Goal: Information Seeking & Learning: Learn about a topic

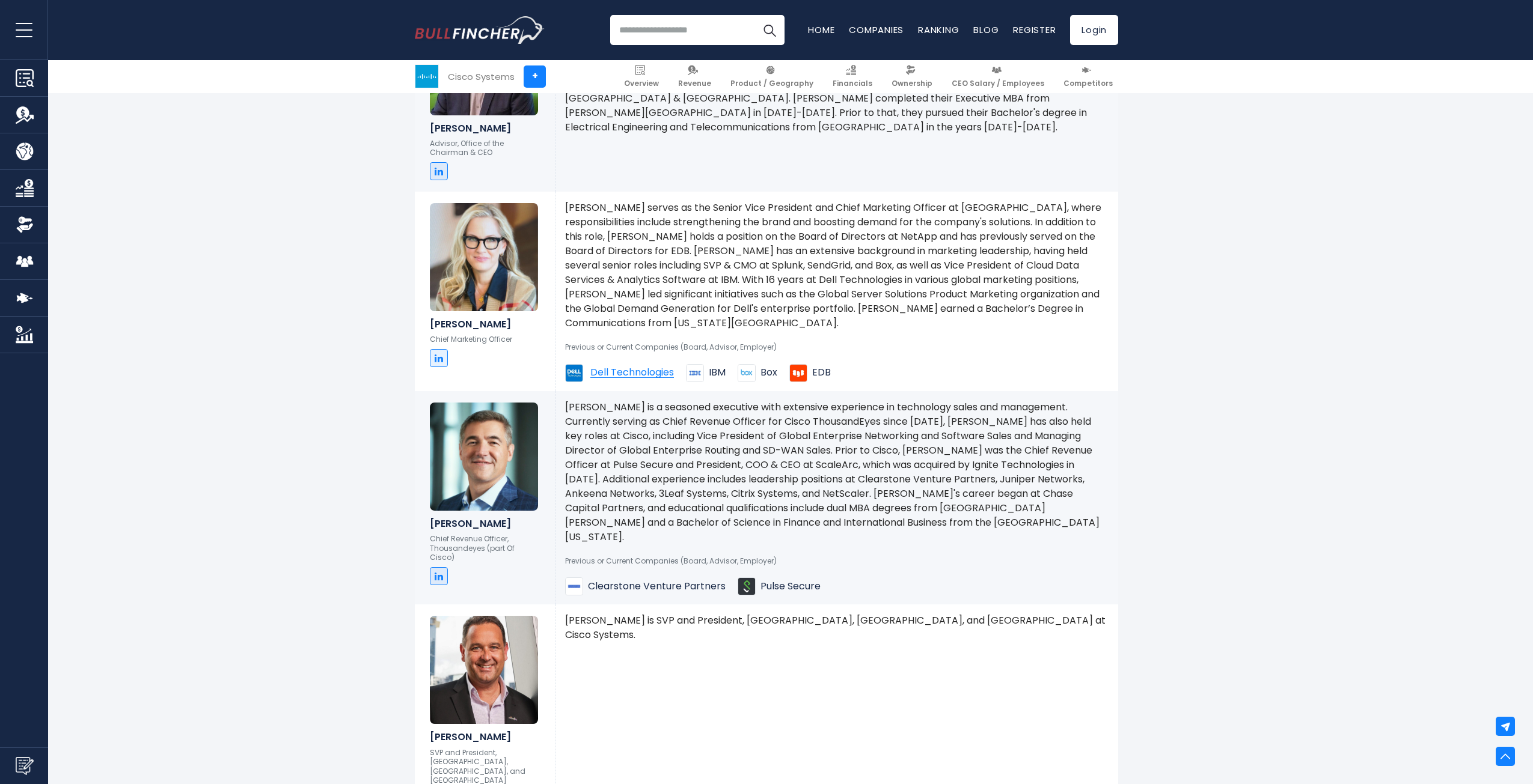
scroll to position [1493, 0]
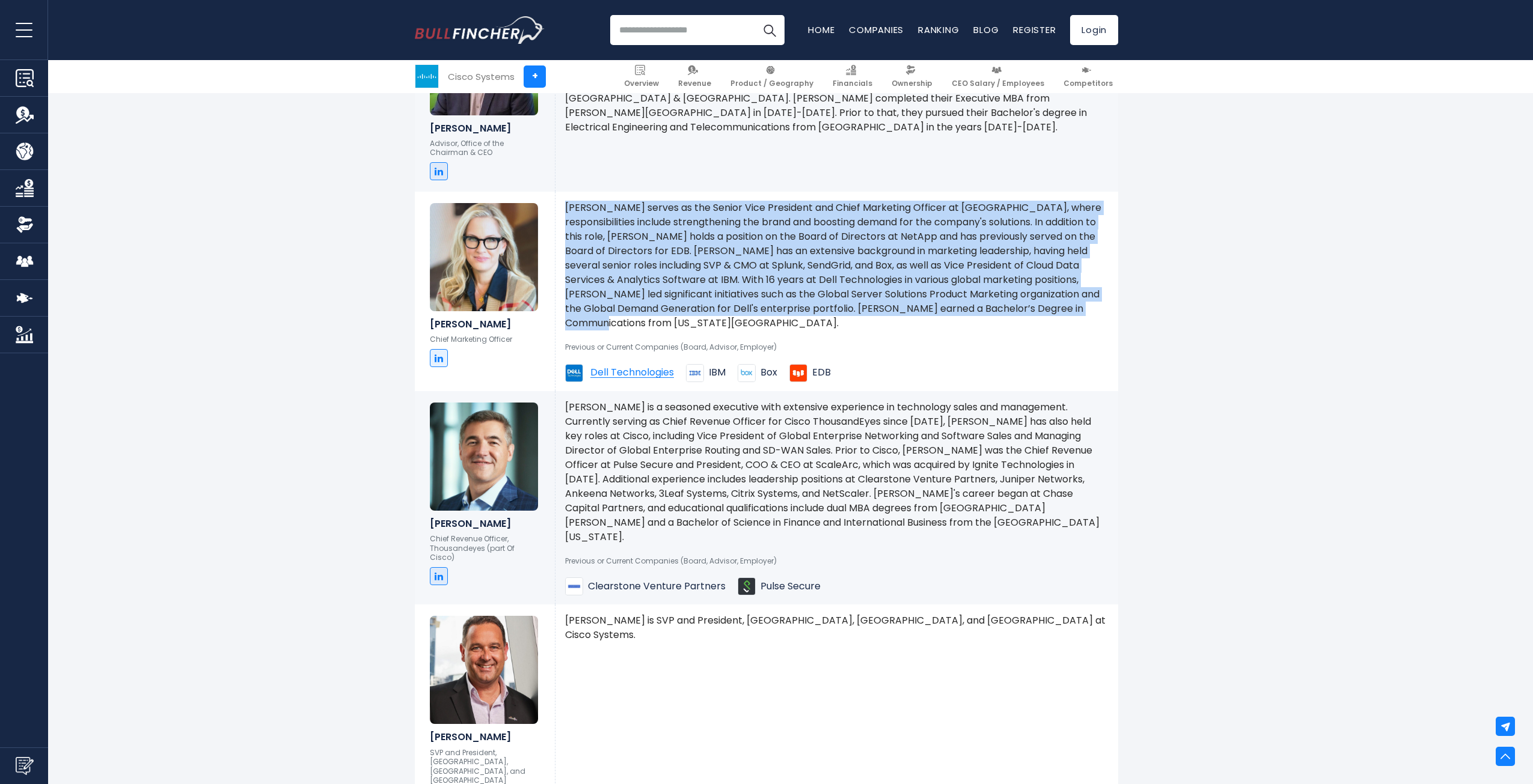
drag, startPoint x: 567, startPoint y: 210, endPoint x: 1107, endPoint y: 309, distance: 549.0
click at [1107, 309] on p "Carrie Palin serves as the Senior Vice President and Chief Marketing Officer at…" at bounding box center [836, 266] width 543 height 129
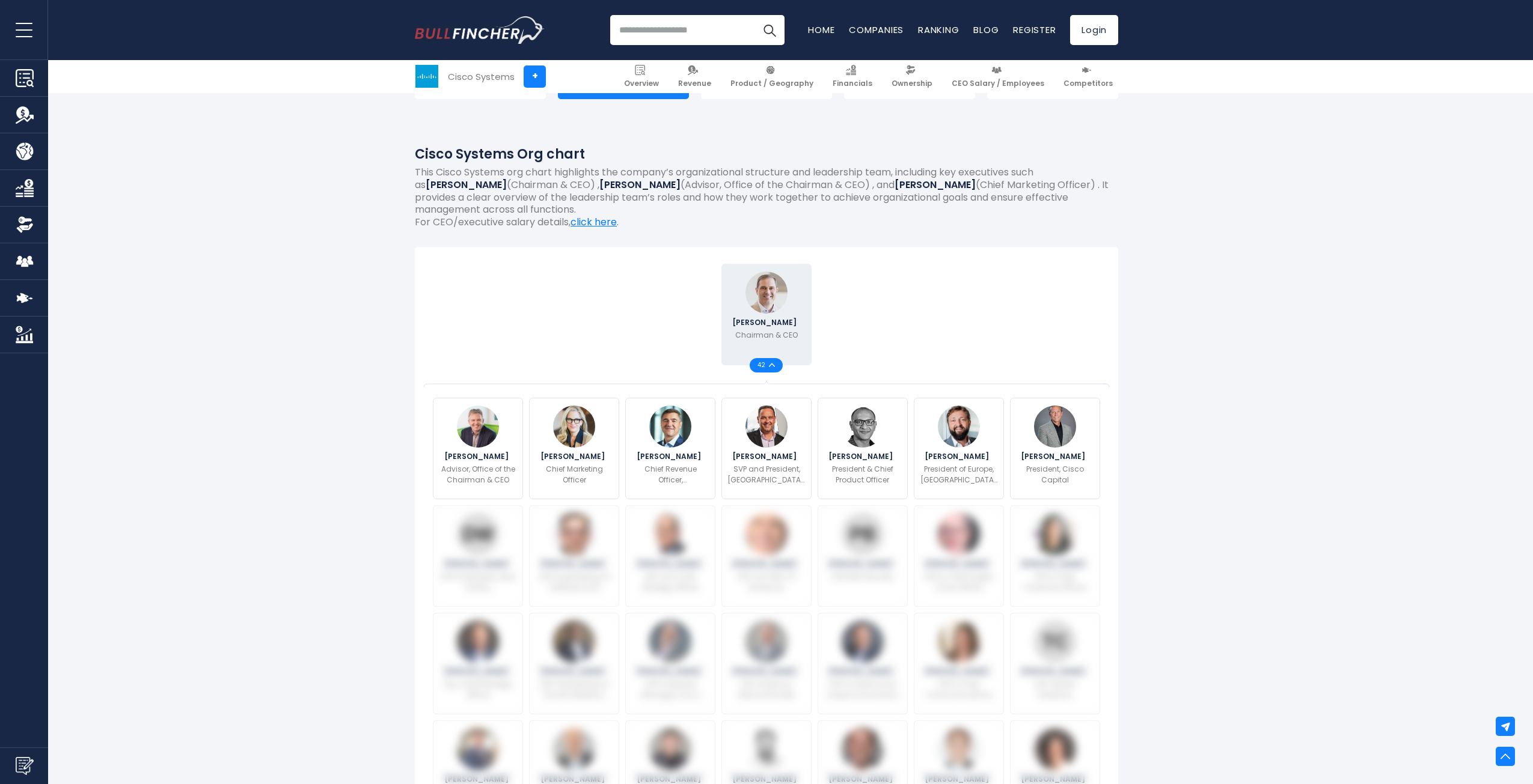
scroll to position [0, 0]
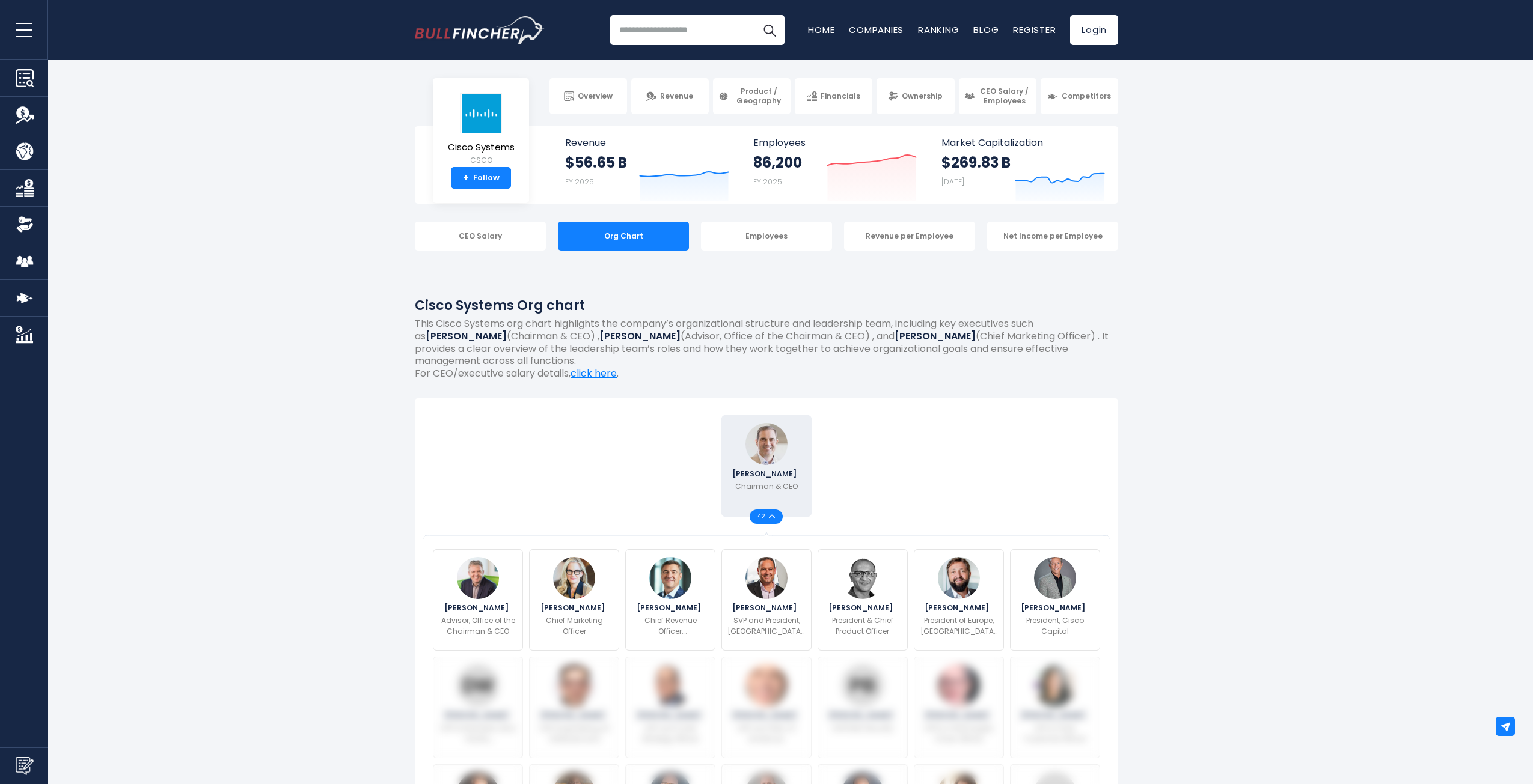
click at [1038, 29] on link "Register" at bounding box center [1034, 29] width 43 height 13
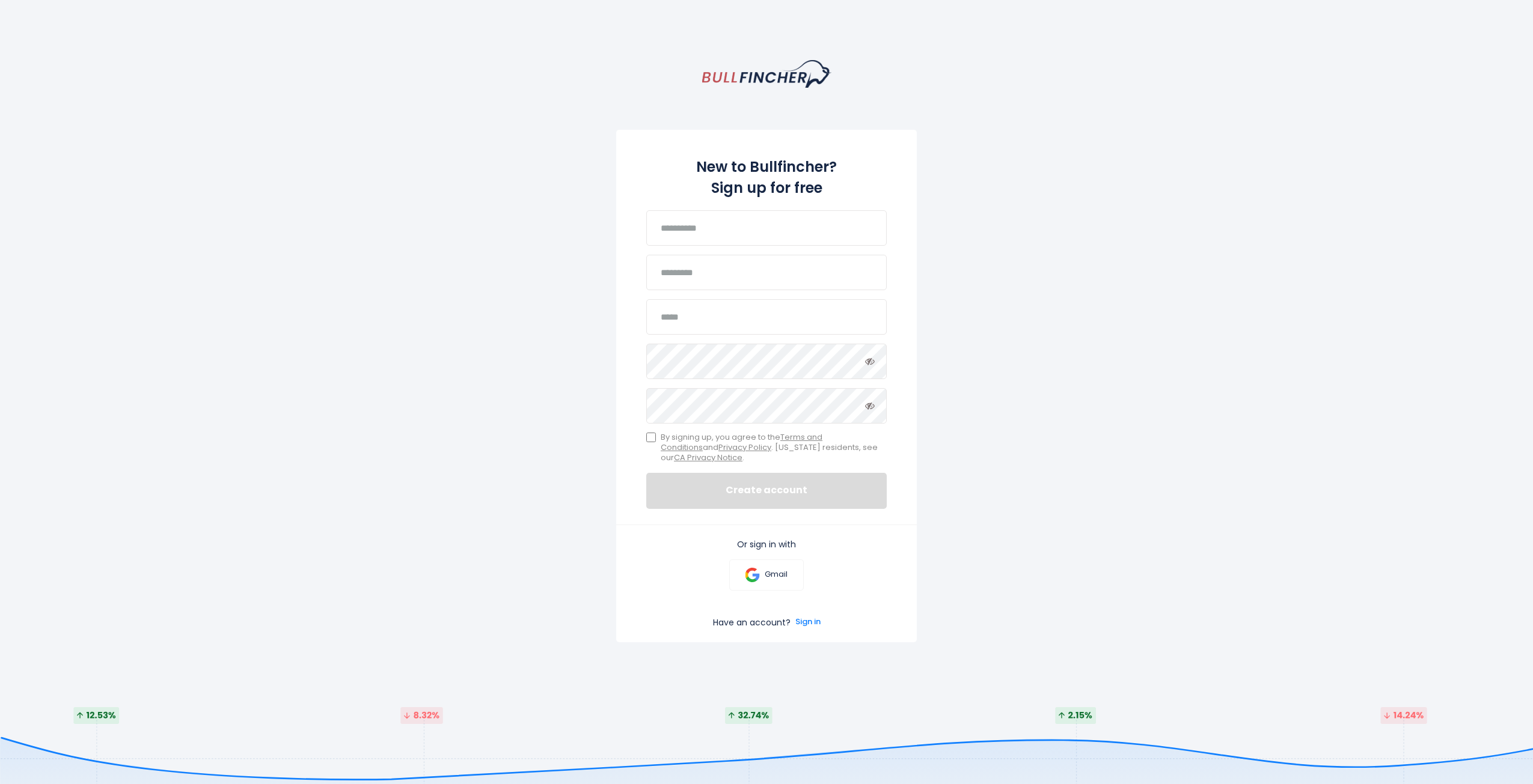
click at [1175, 423] on div "New to Bullfincher? Sign up for free Password must include: At least 8 characte…" at bounding box center [766, 452] width 1533 height 784
click at [1142, 423] on div "New to Bullfincher? Sign up for free Password must include: At least 8 characte…" at bounding box center [766, 452] width 1533 height 784
click at [616, 642] on div at bounding box center [616, 642] width 0 height 0
type input "******"
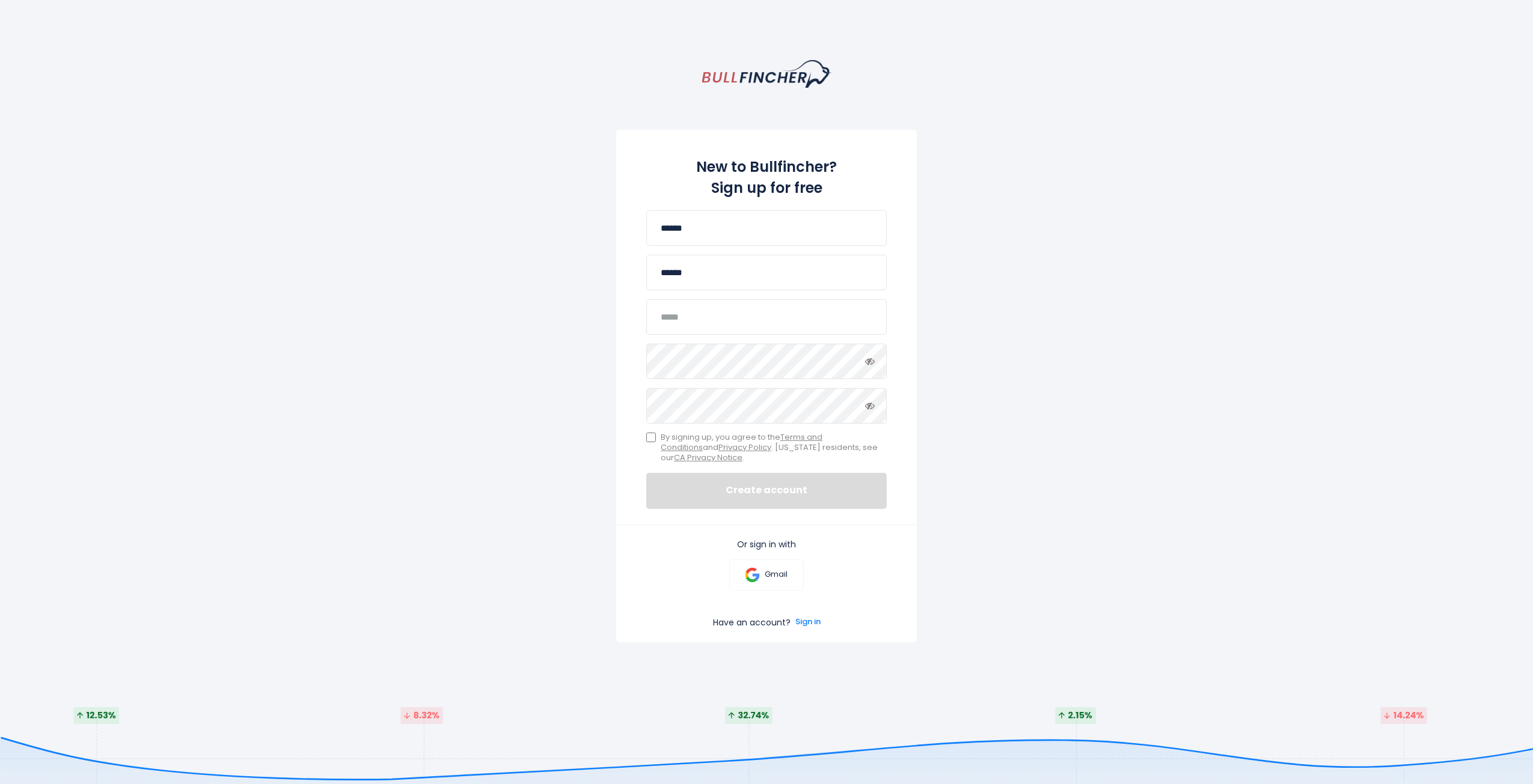
type input "**********"
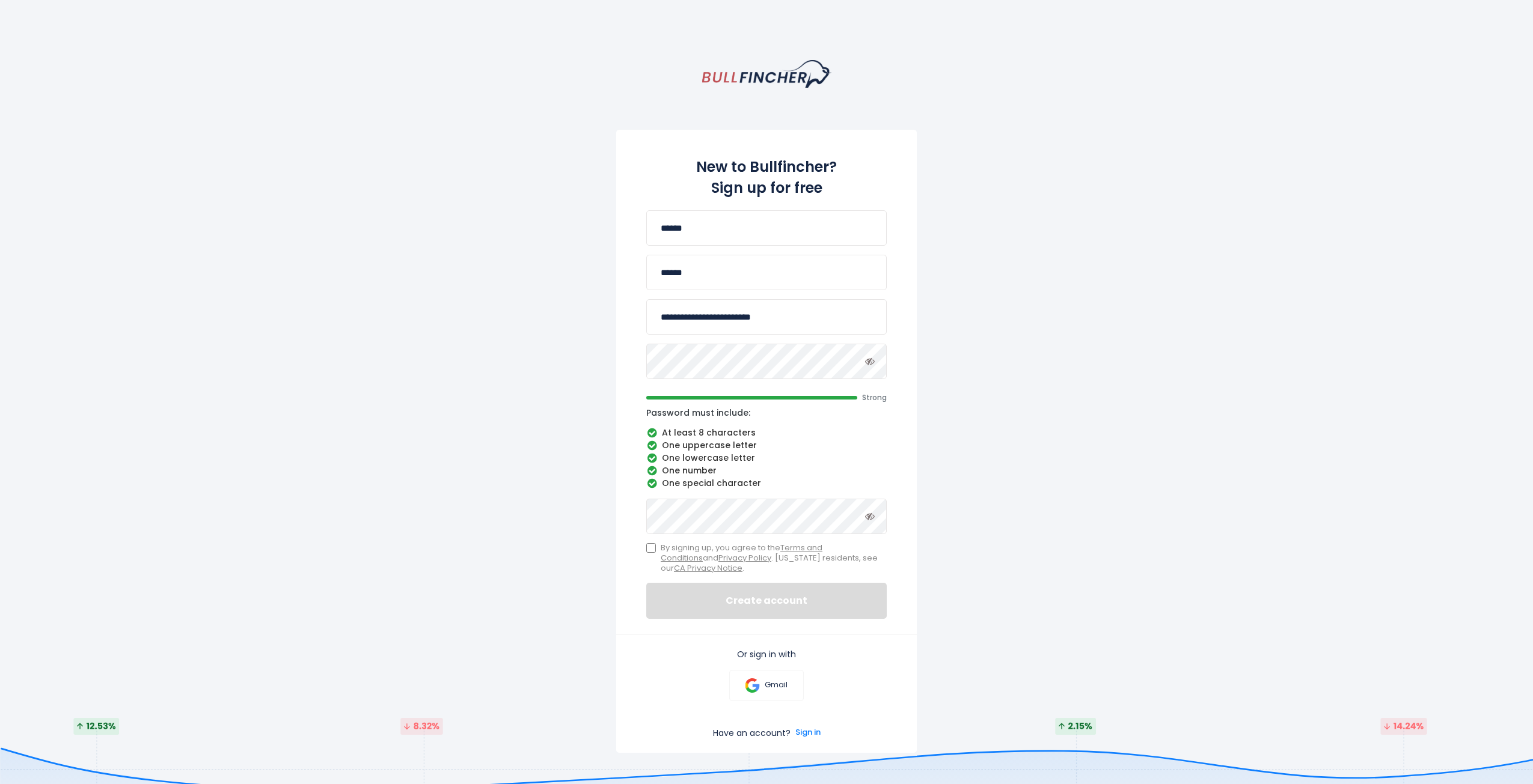
click at [1233, 365] on div "**********" at bounding box center [766, 457] width 1533 height 795
click at [1164, 548] on div "**********" at bounding box center [766, 457] width 1533 height 795
click at [775, 602] on button "Create account" at bounding box center [766, 601] width 240 height 36
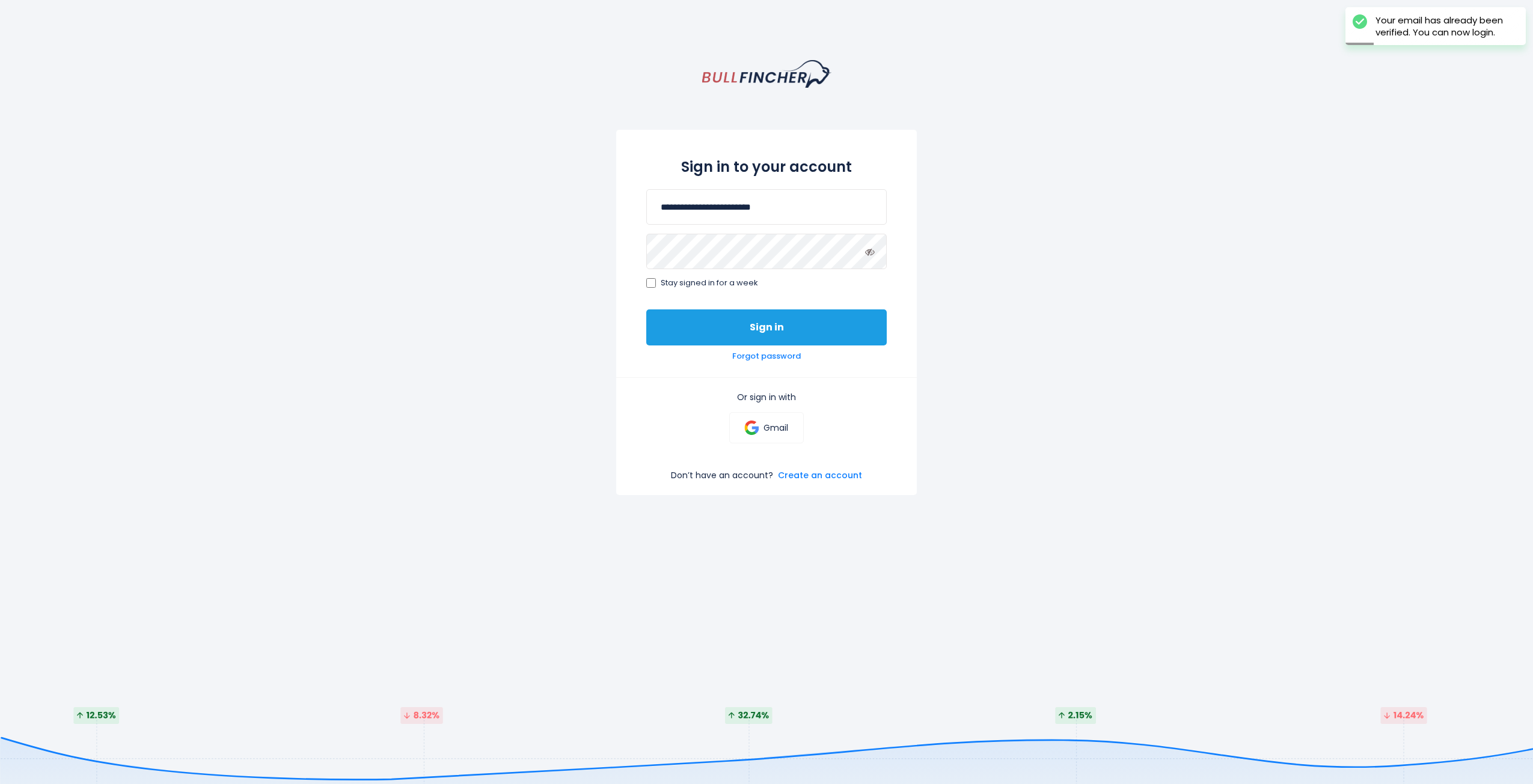
click at [780, 327] on button "Sign in" at bounding box center [766, 327] width 240 height 36
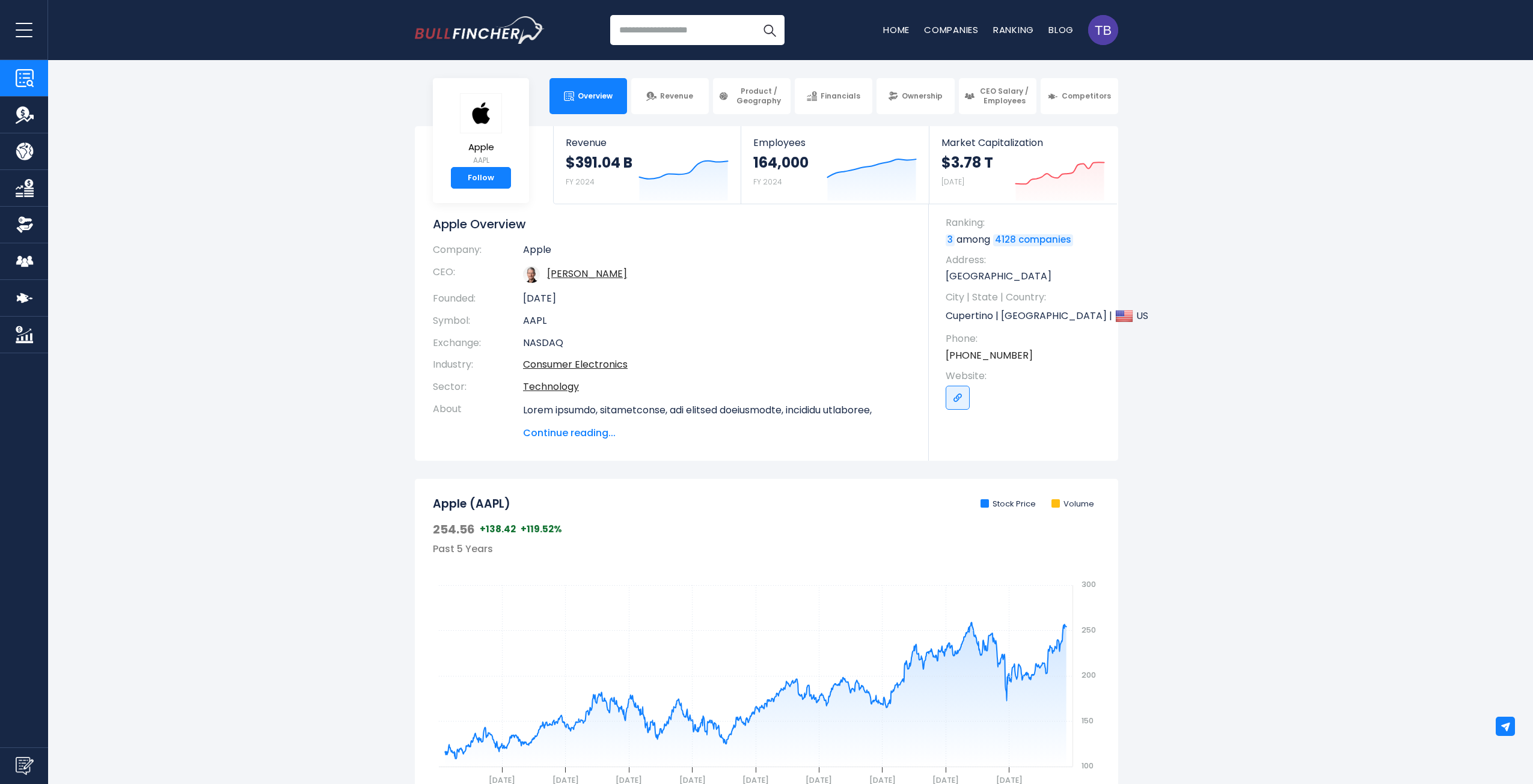
drag, startPoint x: 1394, startPoint y: 268, endPoint x: 1439, endPoint y: 330, distance: 76.6
click at [1393, 267] on section "Apple AAPL Follow Revenue $391.04 B FY 2024 Created with Highcharts 12.1.2 Empl…" at bounding box center [766, 294] width 1533 height 335
click at [277, 368] on section "Apple AAPL Follow Revenue $391.04 B FY 2024 Created with Highcharts 12.1.2 Empl…" at bounding box center [766, 294] width 1533 height 335
click at [1276, 428] on section "Apple AAPL Follow Revenue $391.04 B FY 2024 Created with Highcharts 12.1.2 Empl…" at bounding box center [766, 294] width 1533 height 335
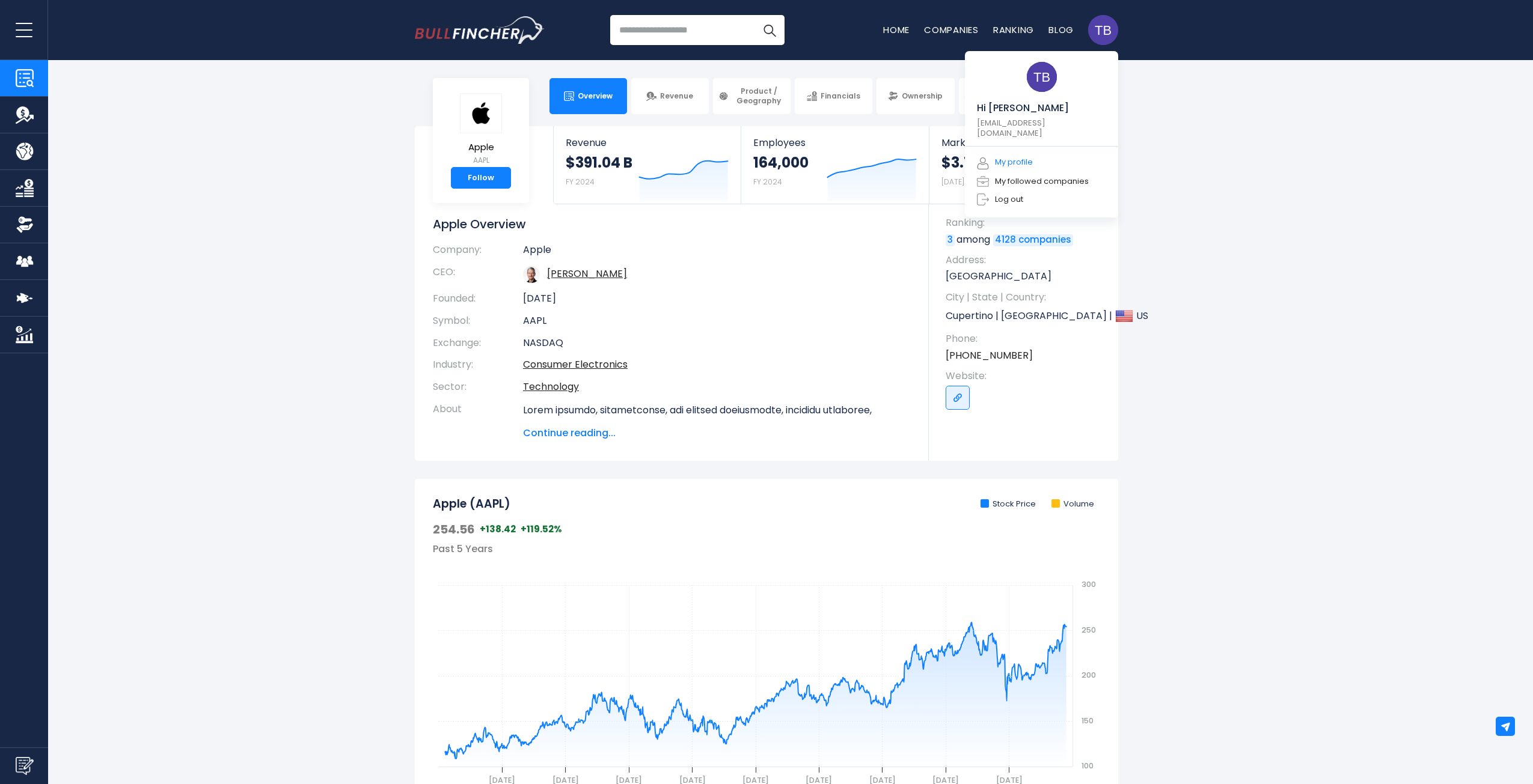
click at [1021, 156] on link "My profile" at bounding box center [1004, 163] width 56 height 14
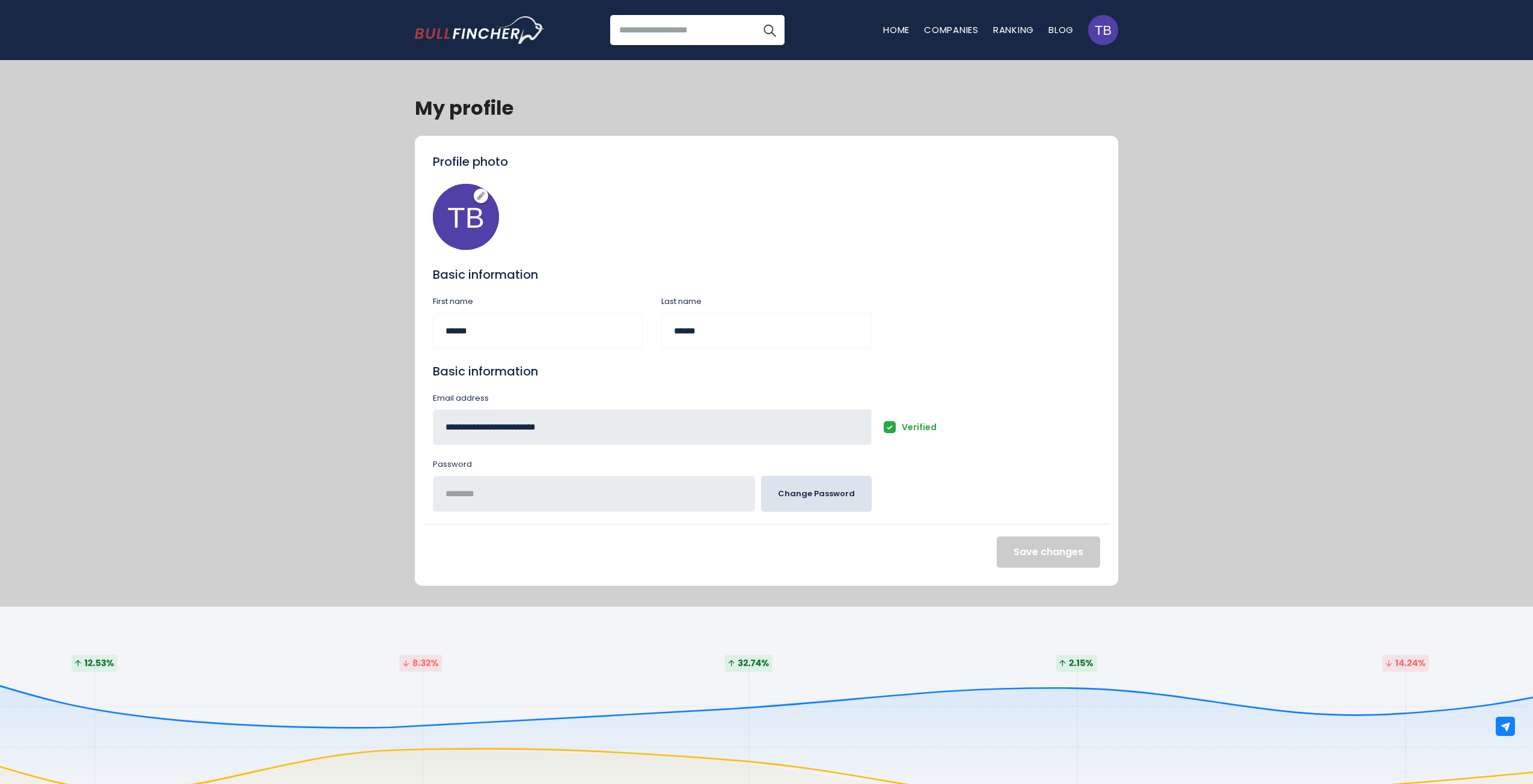
drag, startPoint x: 1409, startPoint y: 288, endPoint x: 1337, endPoint y: 301, distance: 73.2
click at [1403, 288] on div "My profile Profile photo Basic information First name ****** Last name ****** B…" at bounding box center [766, 333] width 1533 height 547
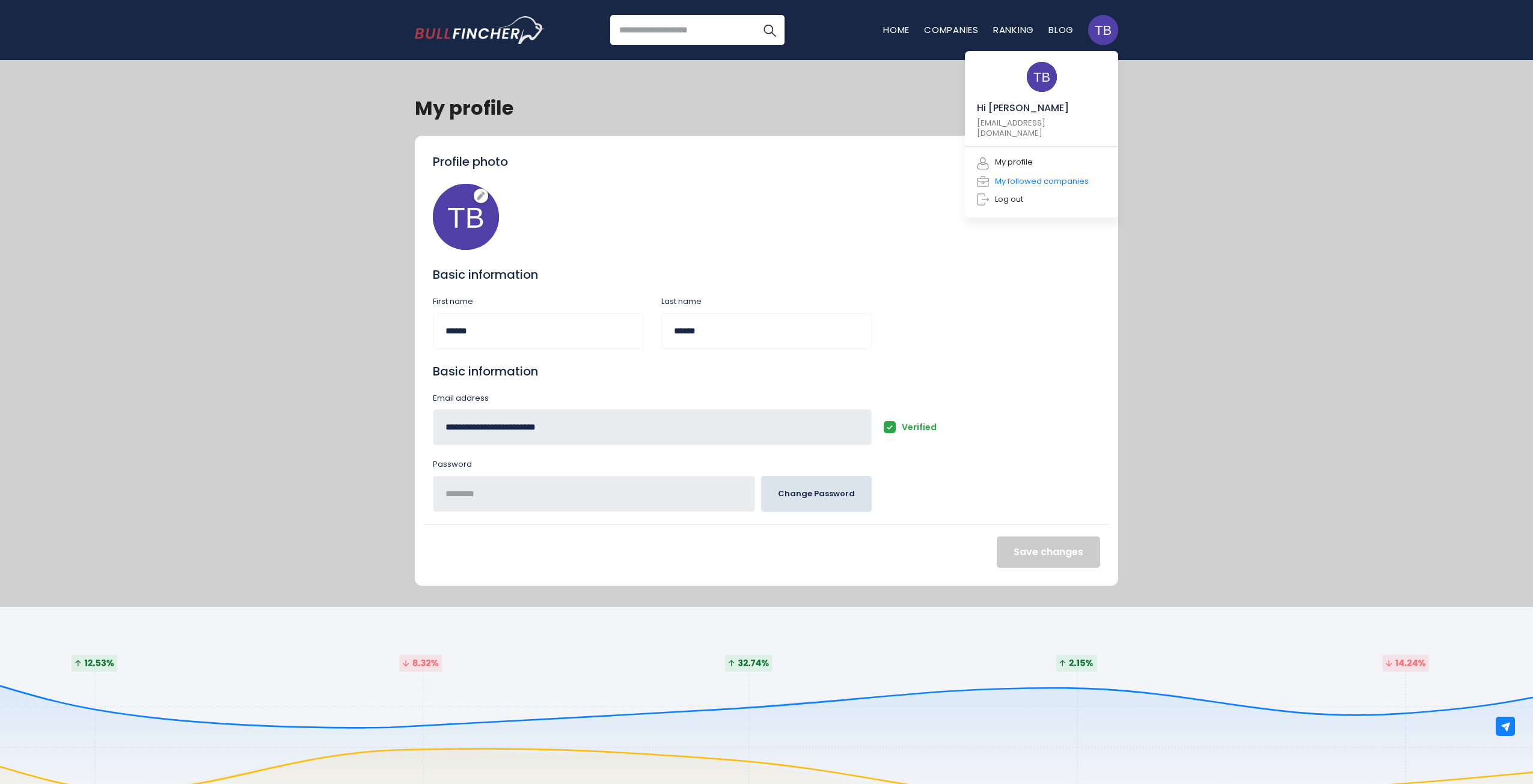
click at [1032, 175] on link "My followed companies" at bounding box center [1032, 181] width 112 height 12
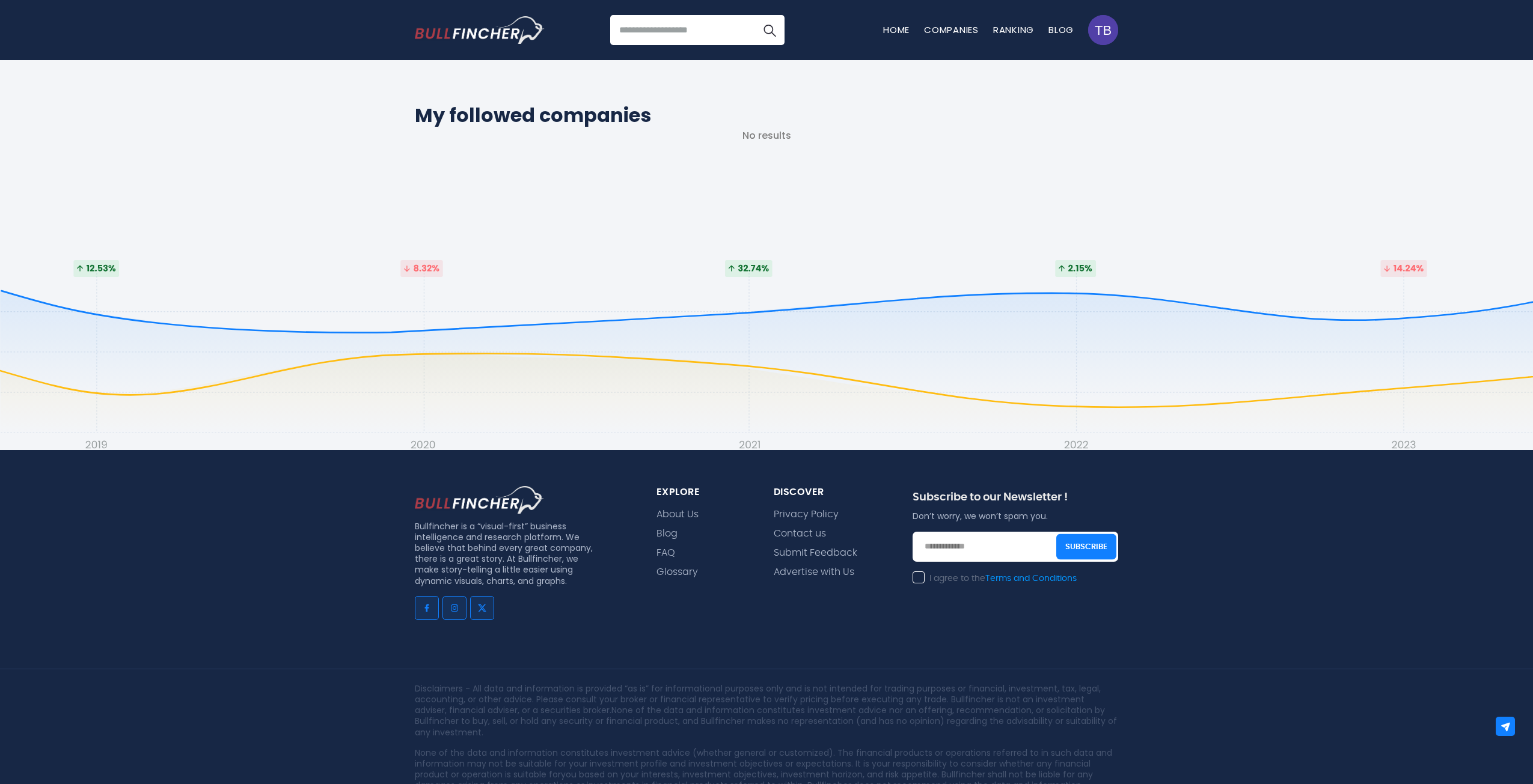
click at [291, 203] on div "My followed companies No results" at bounding box center [766, 135] width 1533 height 152
click at [510, 113] on h2 "My followed companies" at bounding box center [766, 115] width 703 height 28
click at [851, 168] on div "My followed companies No results" at bounding box center [766, 135] width 1533 height 152
click at [950, 28] on link "Companies" at bounding box center [951, 29] width 55 height 13
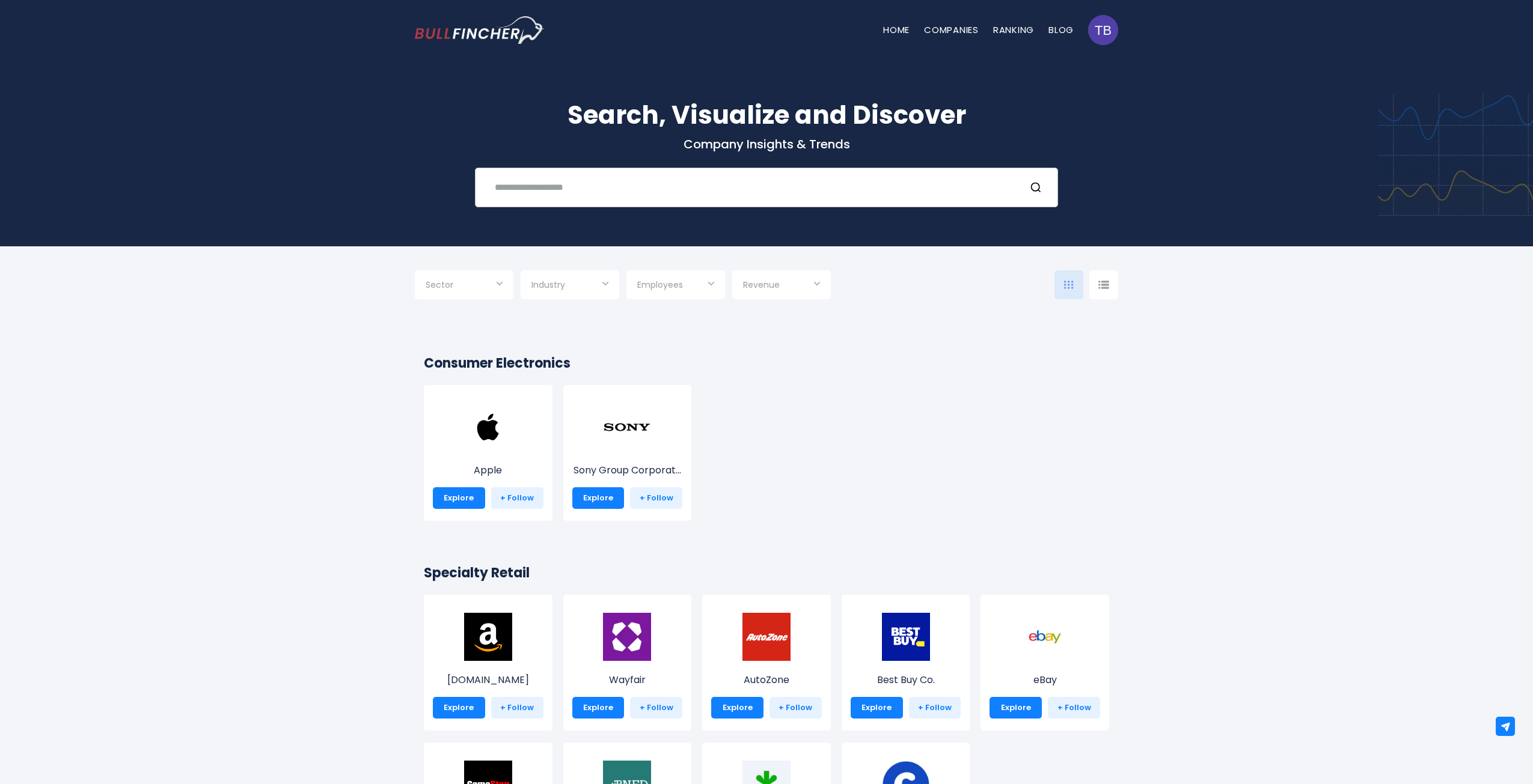
click at [565, 193] on input "text" at bounding box center [751, 187] width 527 height 23
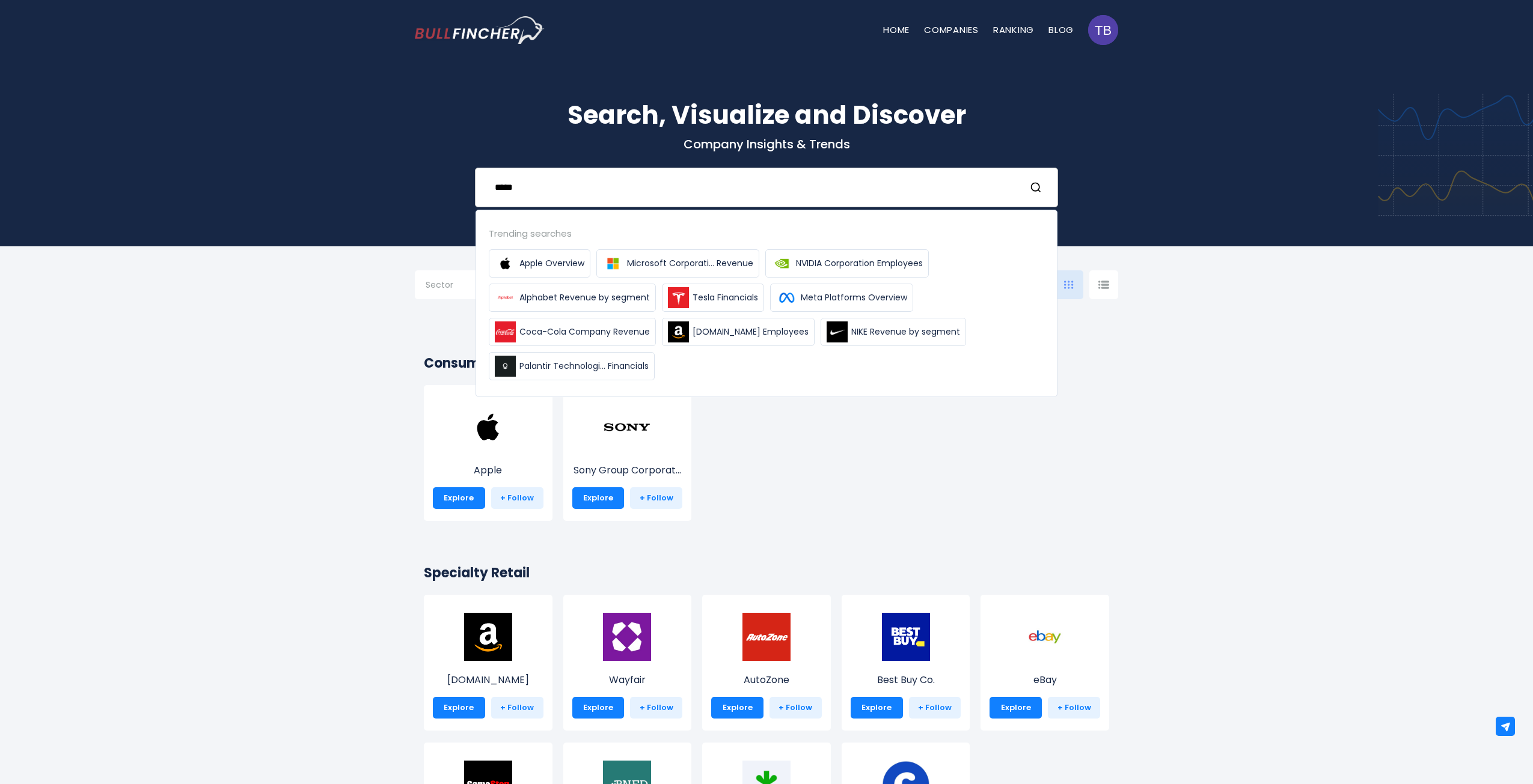
type input "*****"
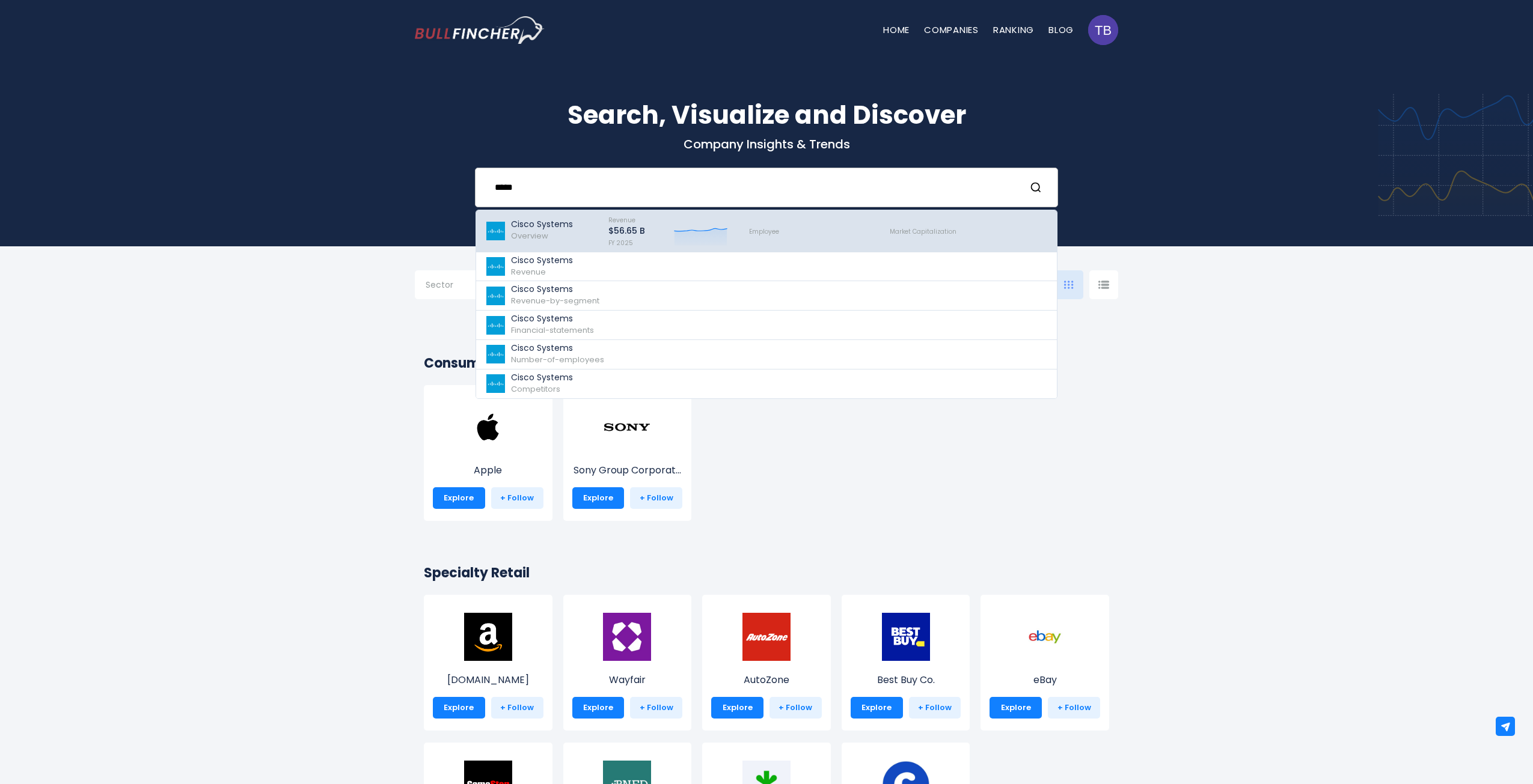
click at [496, 238] on img at bounding box center [495, 230] width 21 height 19
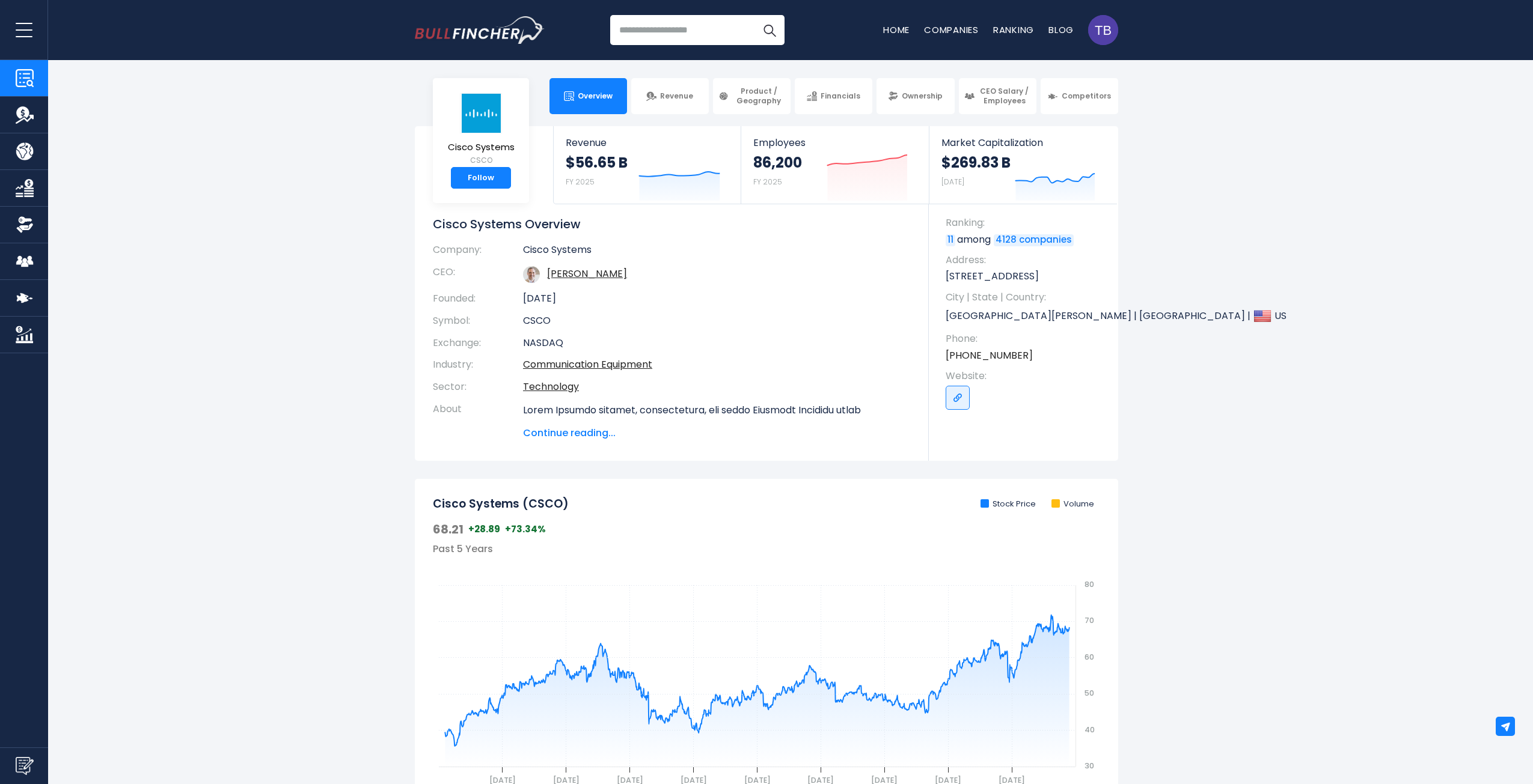
click at [1353, 357] on section "Cisco Systems CSCO Follow Revenue $56.65 B FY 2025 Created with Highcharts 12.1…" at bounding box center [766, 294] width 1533 height 335
click at [1313, 355] on section "Cisco Systems CSCO Follow Revenue $56.65 B FY 2025 Created with Highcharts 12.1…" at bounding box center [766, 294] width 1533 height 335
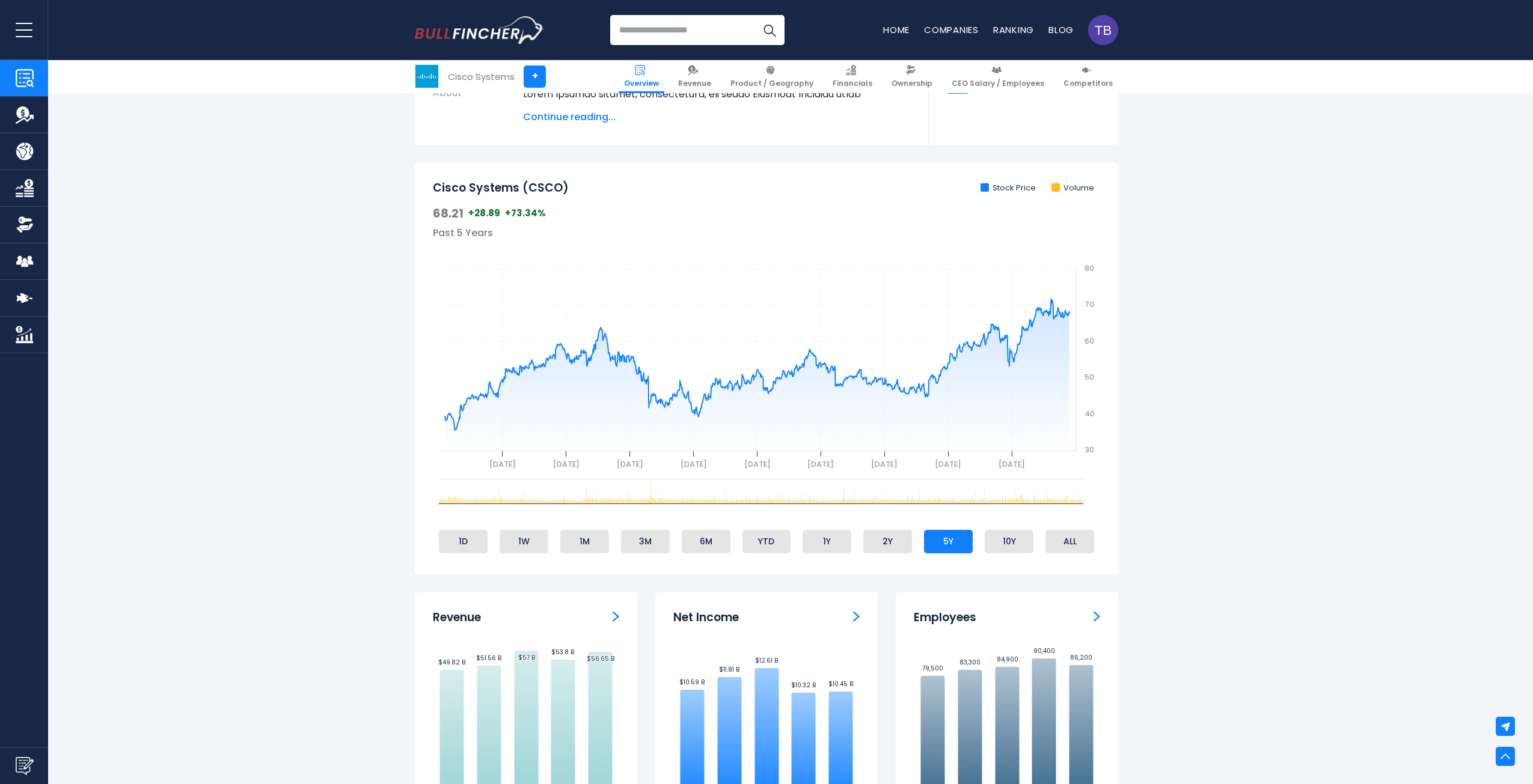
scroll to position [320, 0]
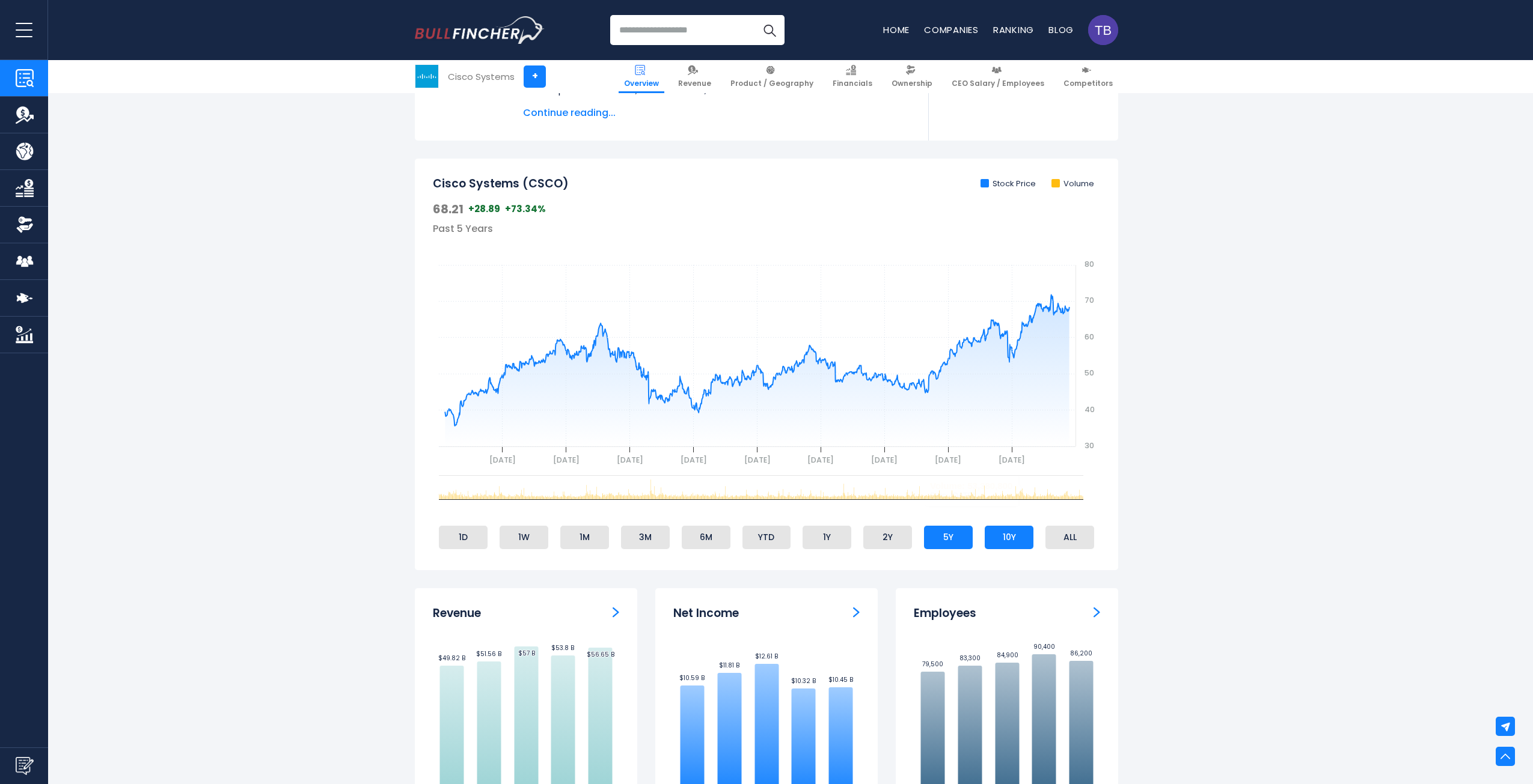
click at [1006, 533] on li "10Y" at bounding box center [1009, 536] width 49 height 23
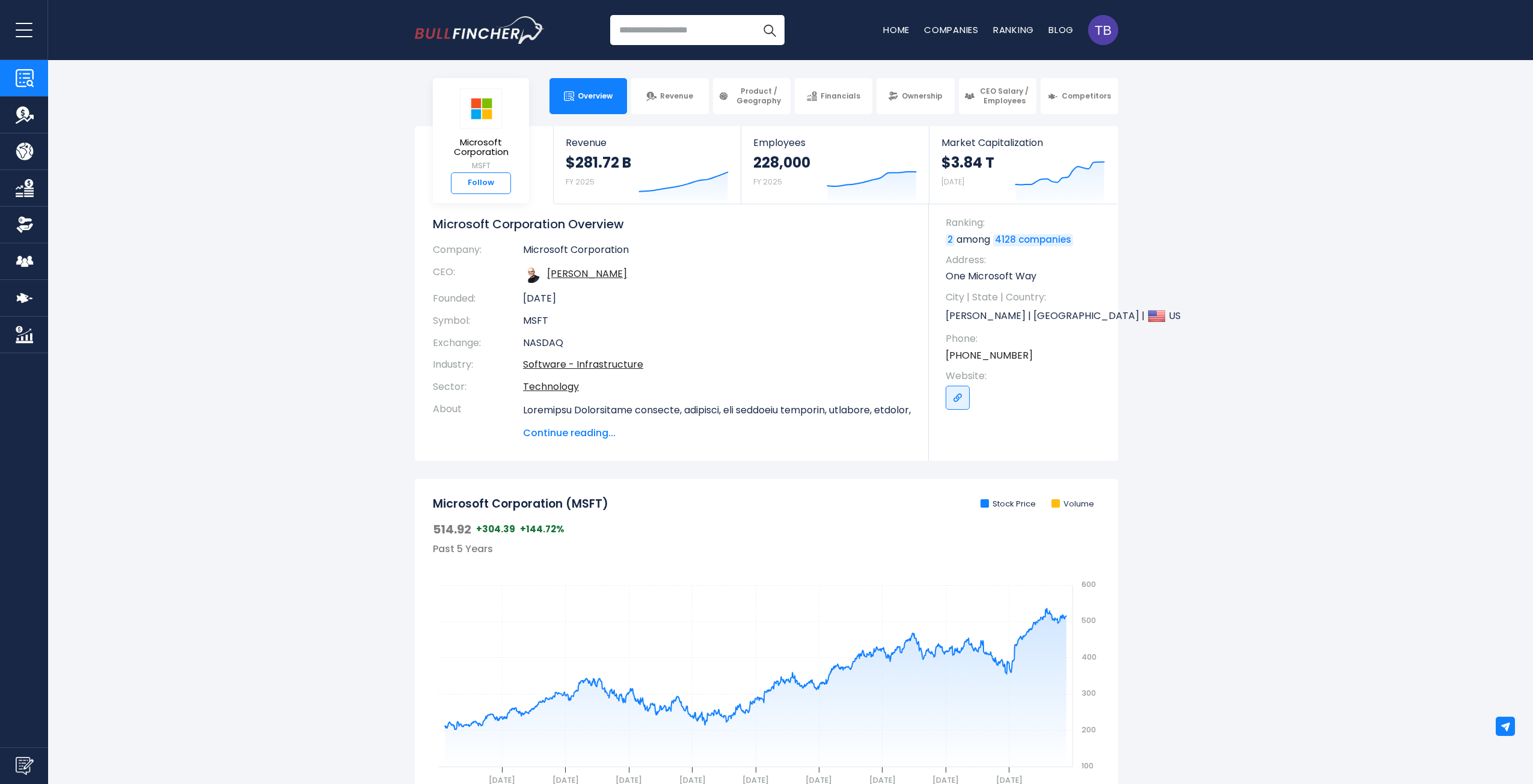
click at [483, 179] on link "Follow" at bounding box center [480, 183] width 60 height 22
click at [1374, 215] on section "Microsoft Corporation MSFT ✓ Following Revenue $281.72 B FY 2025 Created with H…" at bounding box center [766, 294] width 1533 height 335
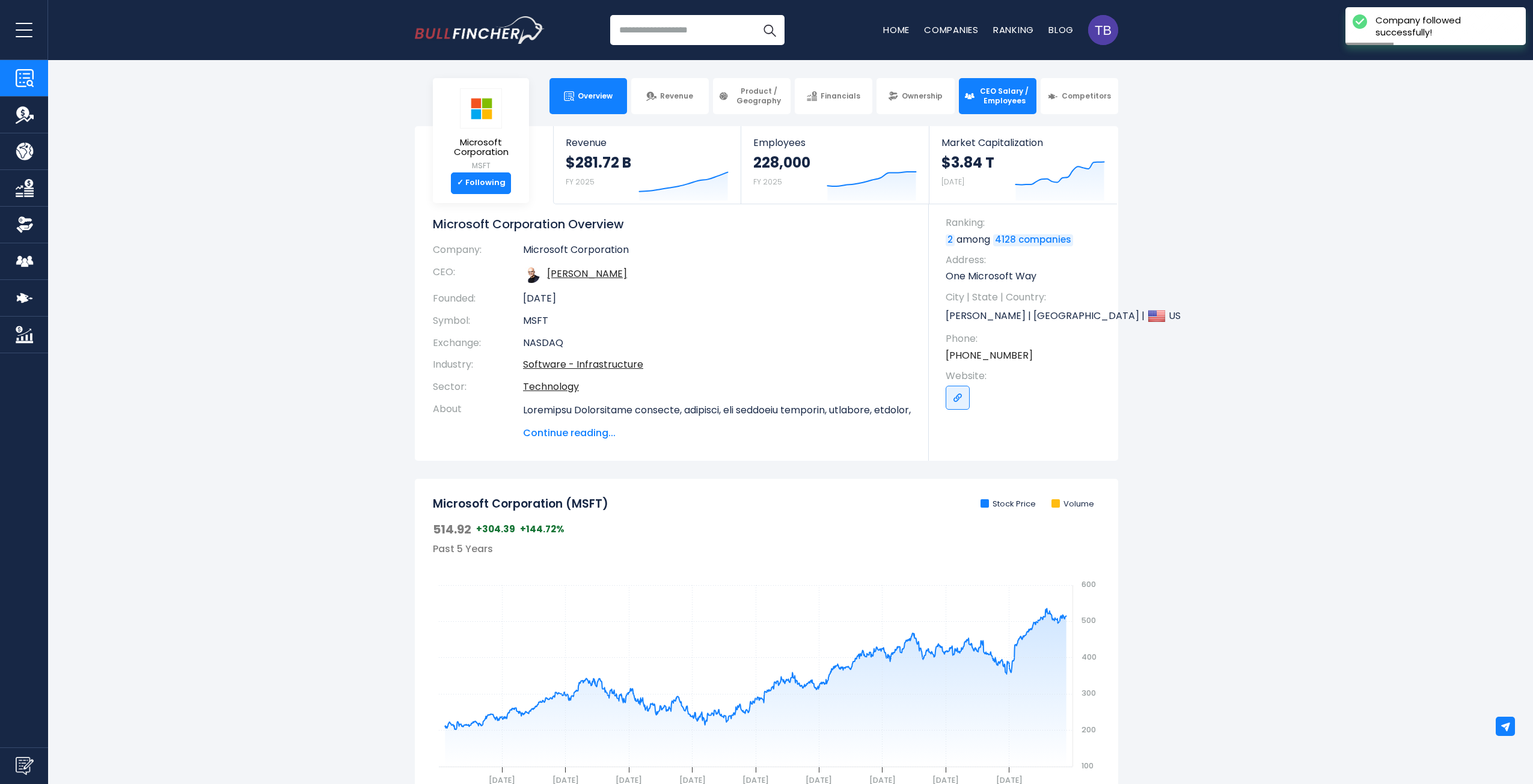
click at [1006, 97] on span "CEO Salary / Employees" at bounding box center [1005, 95] width 53 height 19
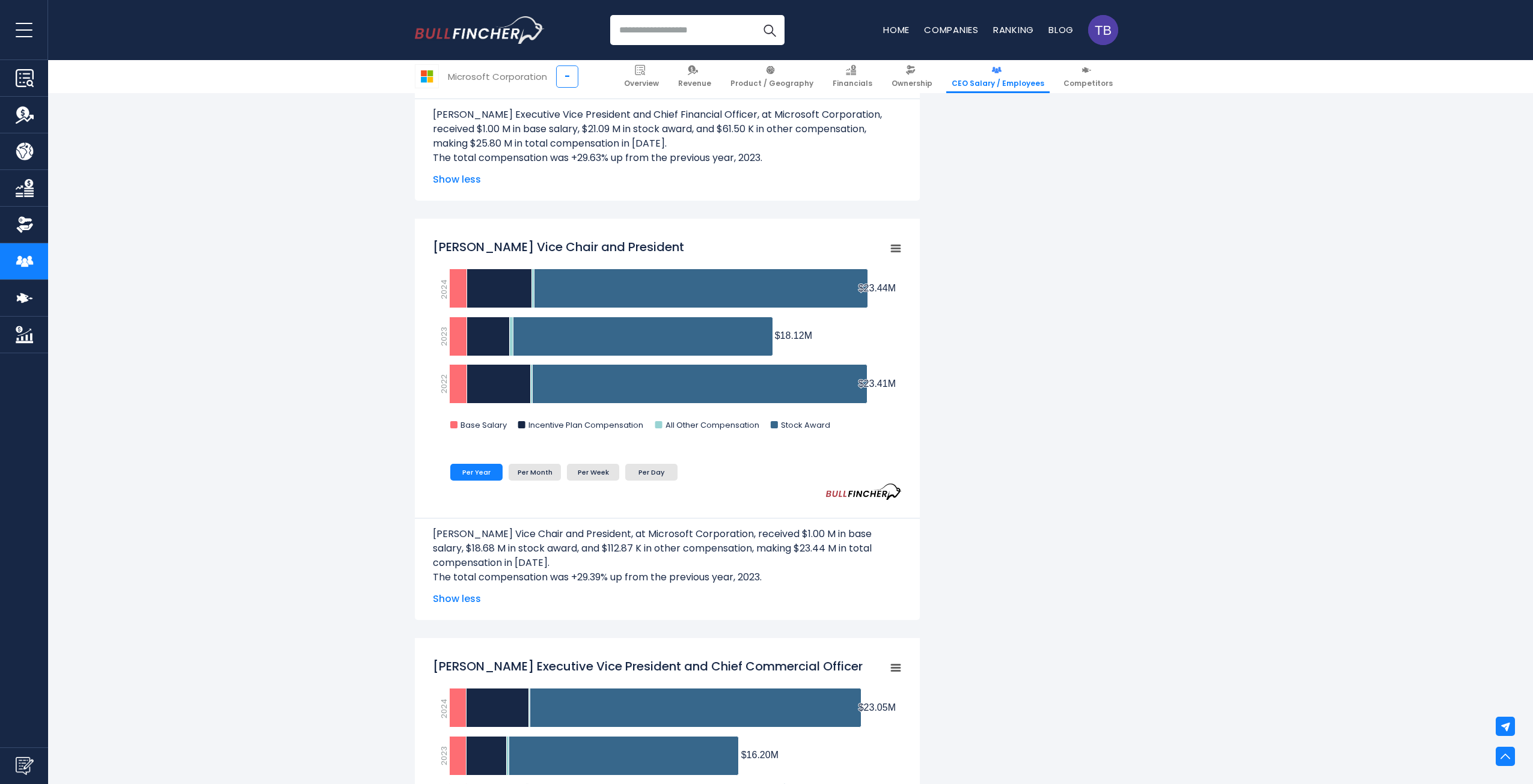
scroll to position [1282, 0]
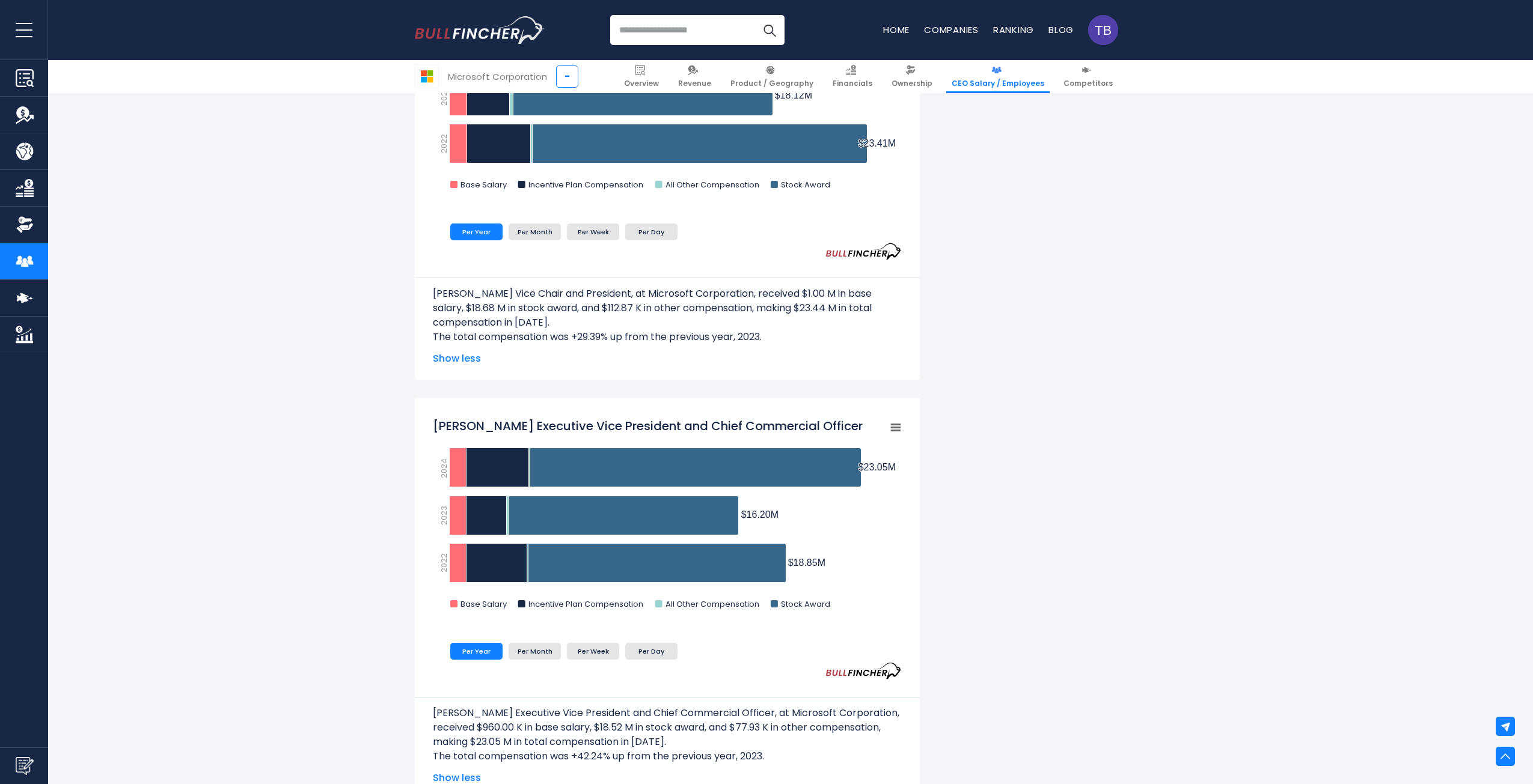
click at [1254, 293] on div "Microsoft Corporation's CEO Salary Microsoft Corporation's CEO salary and other…" at bounding box center [766, 777] width 1533 height 3582
click at [1255, 293] on div "Microsoft Corporation's CEO Salary Microsoft Corporation's CEO salary and other…" at bounding box center [766, 777] width 1533 height 3582
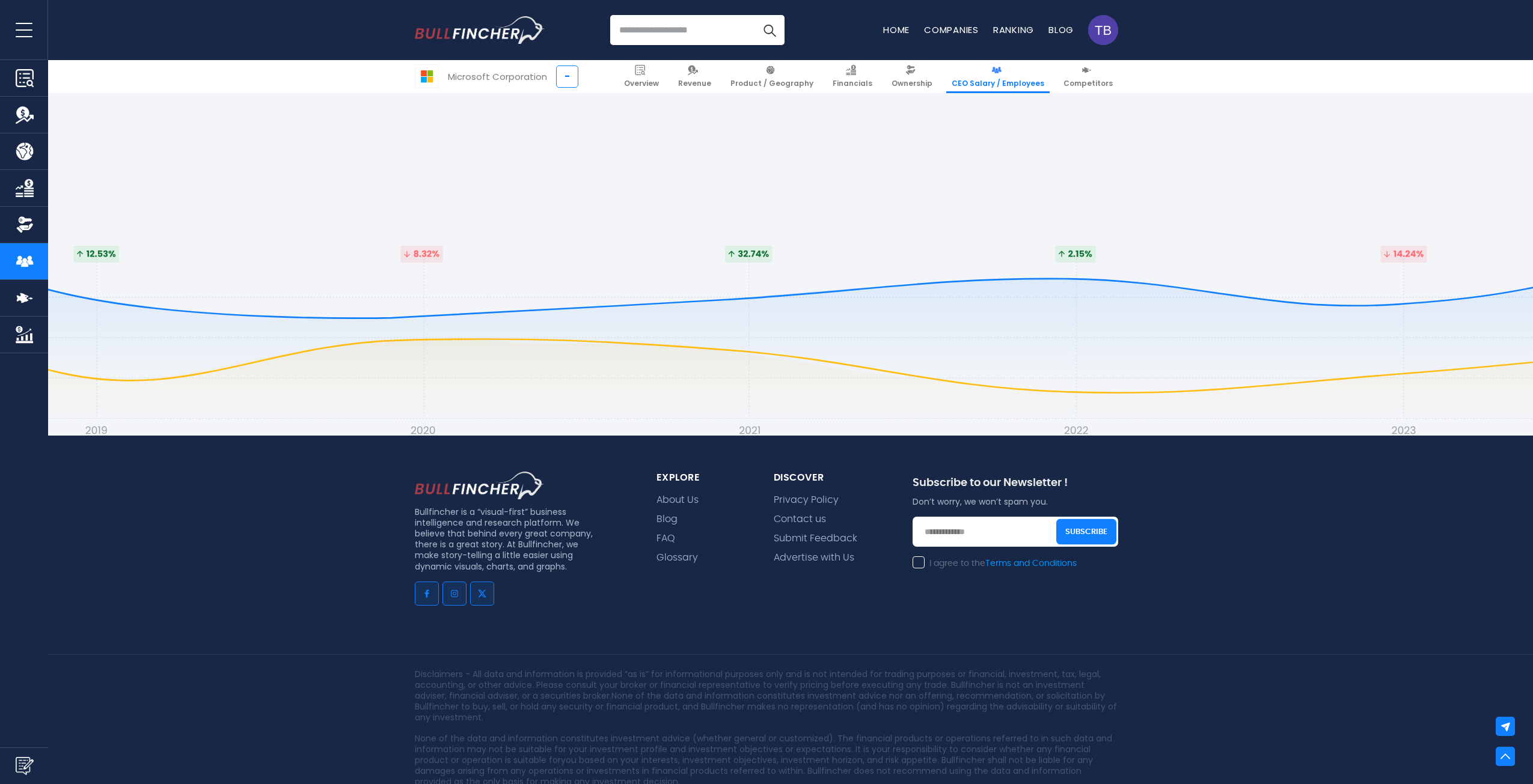
scroll to position [3633, 0]
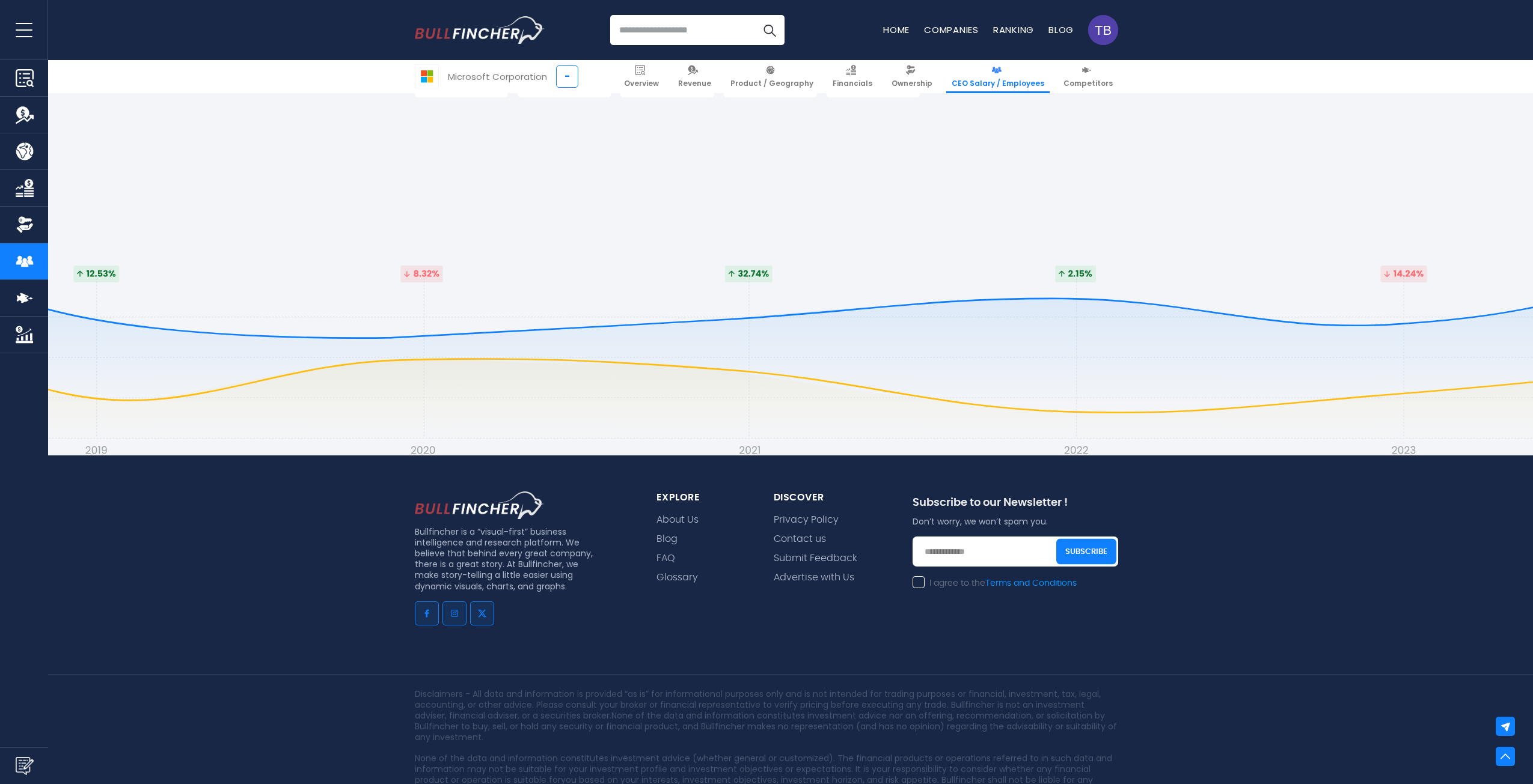
click at [1292, 523] on div "Bullfincher is a “visual-first” business intelligence and research platform. We…" at bounding box center [766, 659] width 1533 height 406
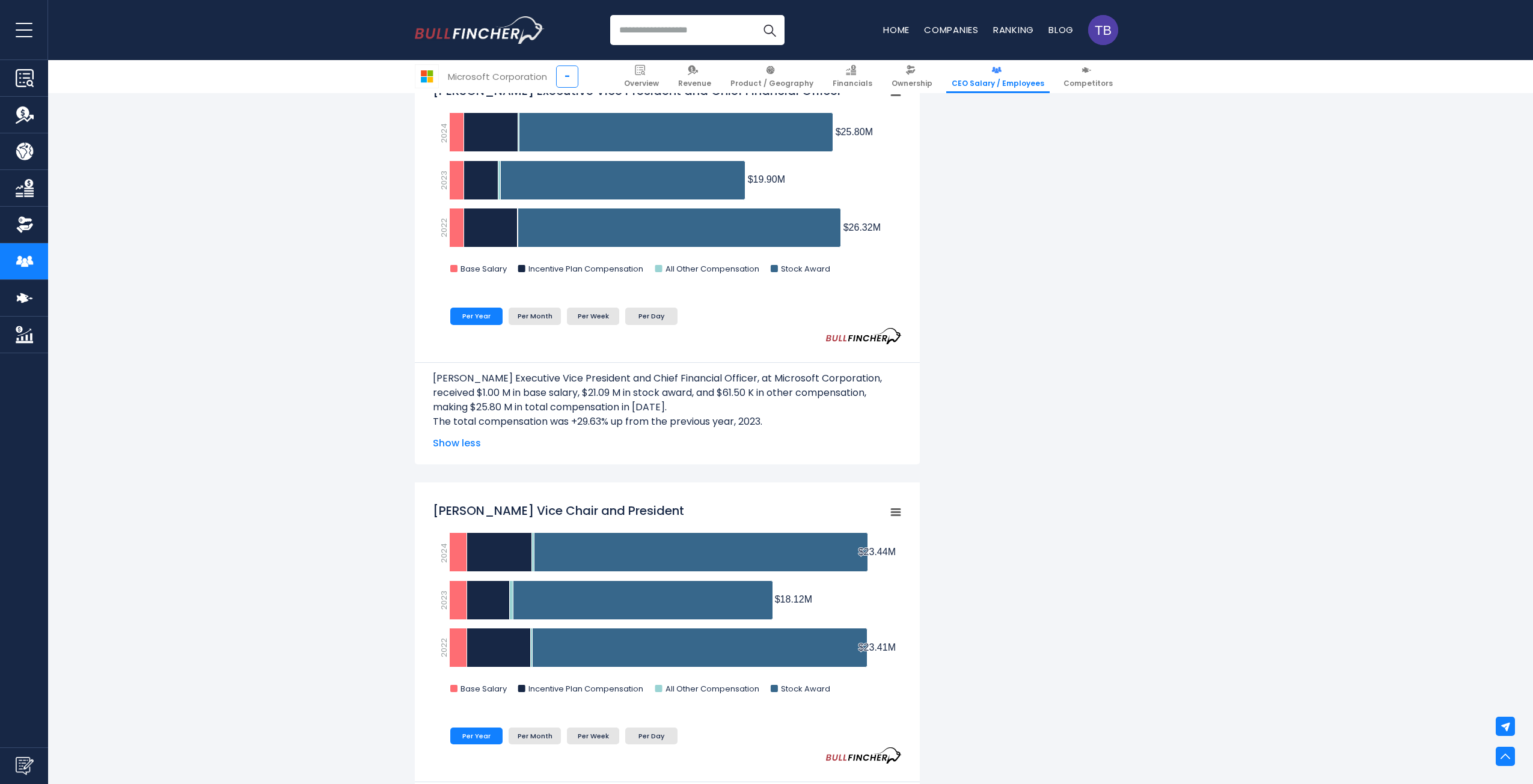
scroll to position [0, 0]
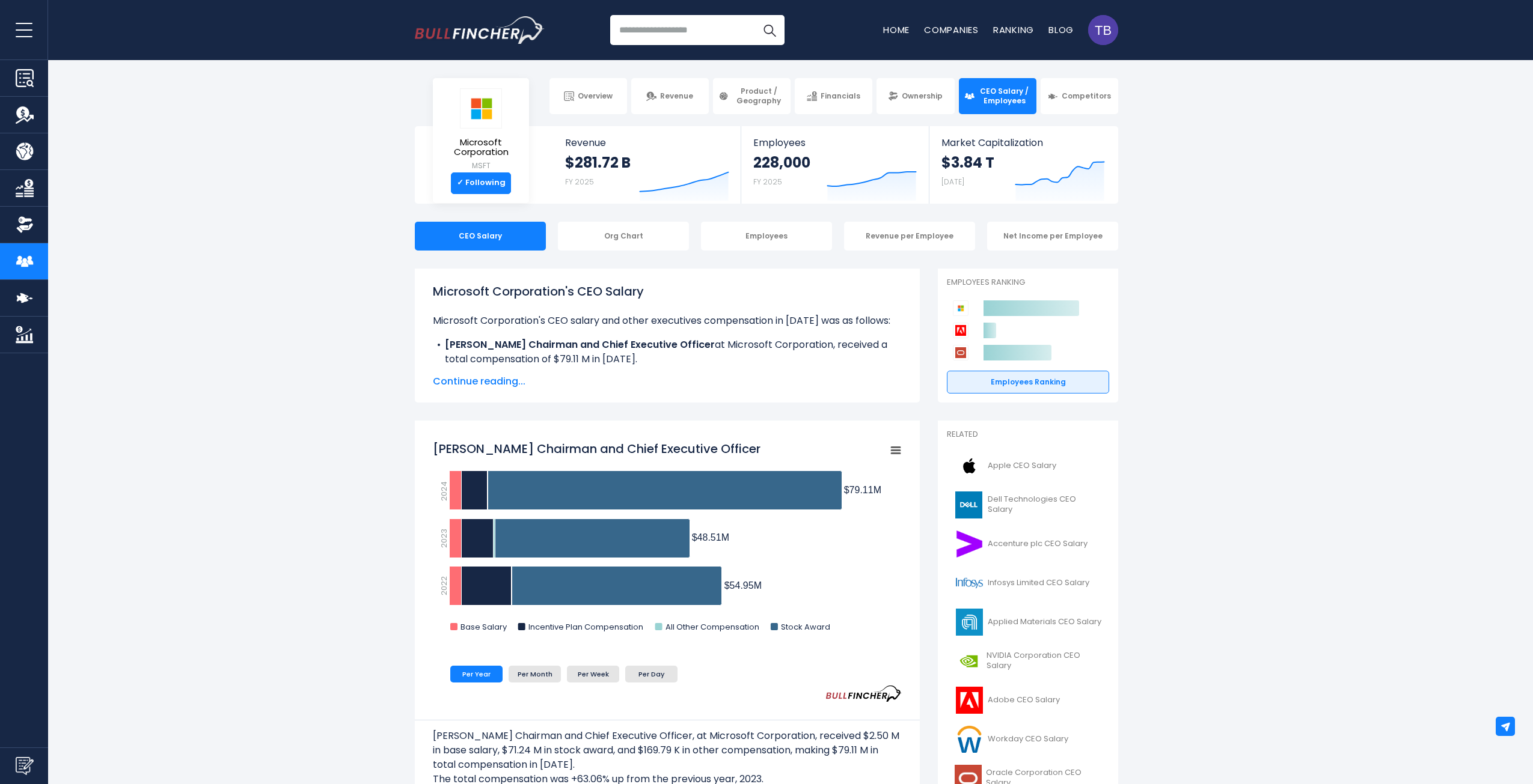
click at [619, 235] on div "Org Chart" at bounding box center [623, 235] width 131 height 28
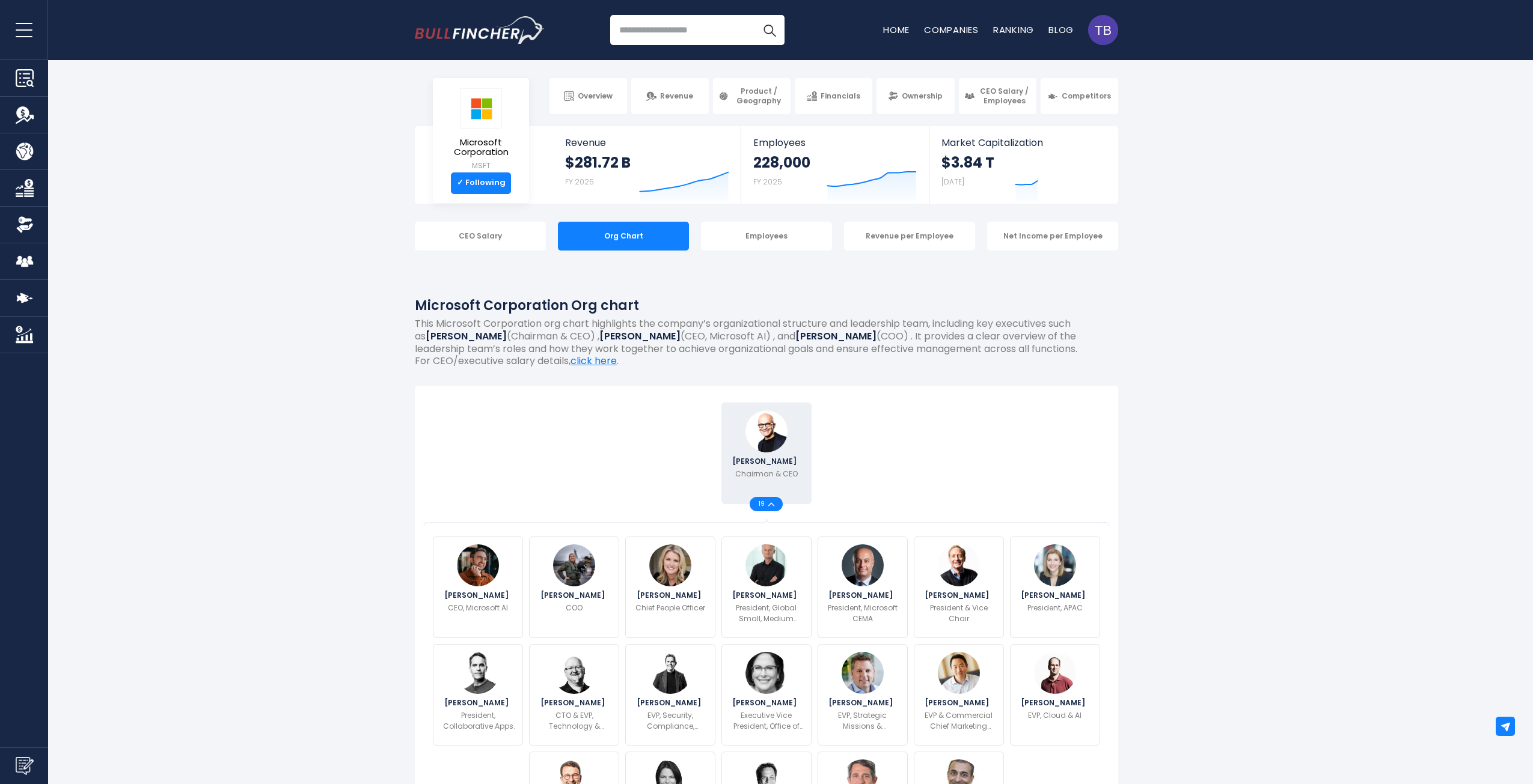
click at [953, 30] on link "Companies" at bounding box center [951, 29] width 55 height 13
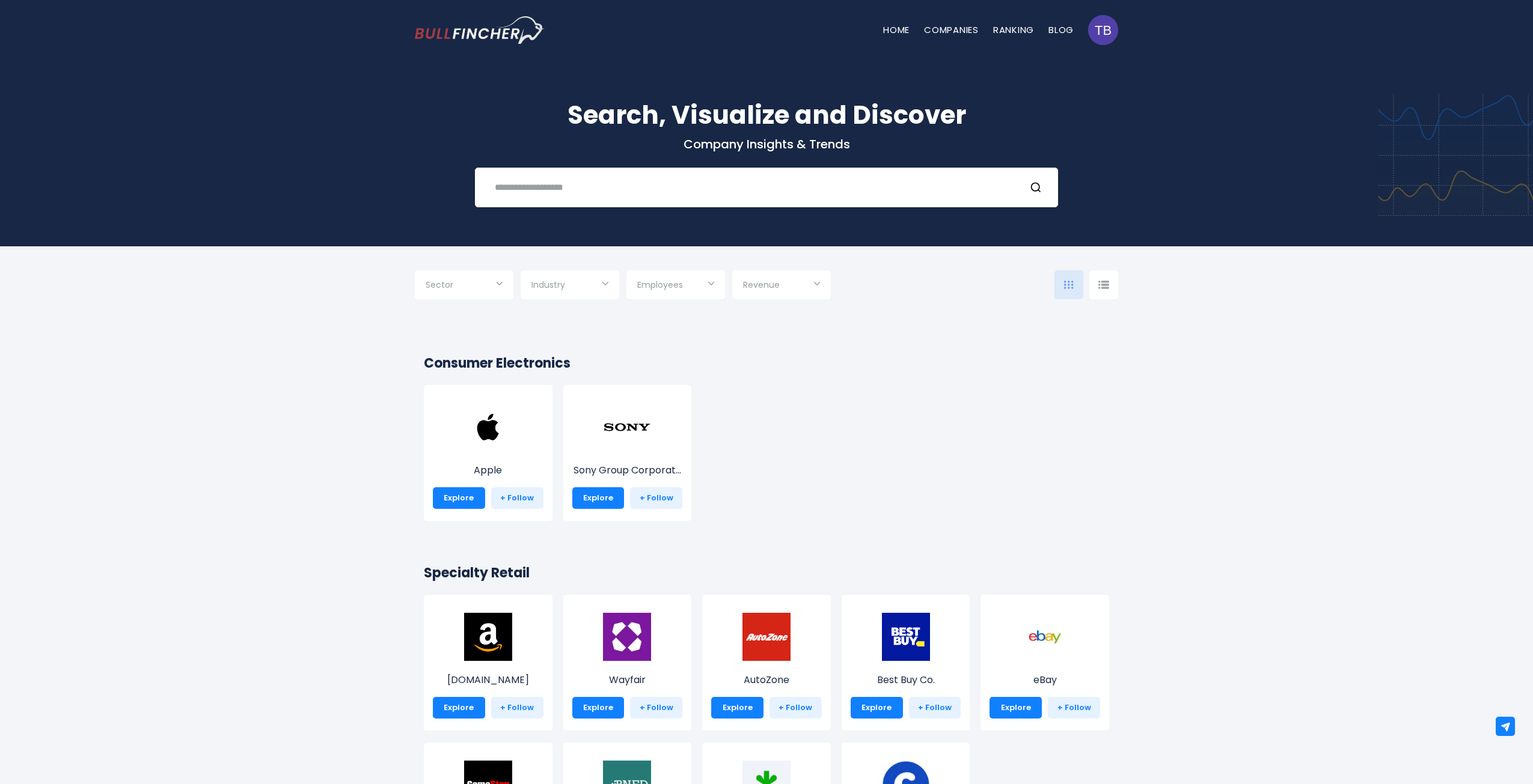
click at [856, 389] on div "Apple Explore + Follow Sony Group Corporat... Explore + Follow" at bounding box center [761, 459] width 696 height 148
click at [571, 185] on input "text" at bounding box center [751, 187] width 527 height 23
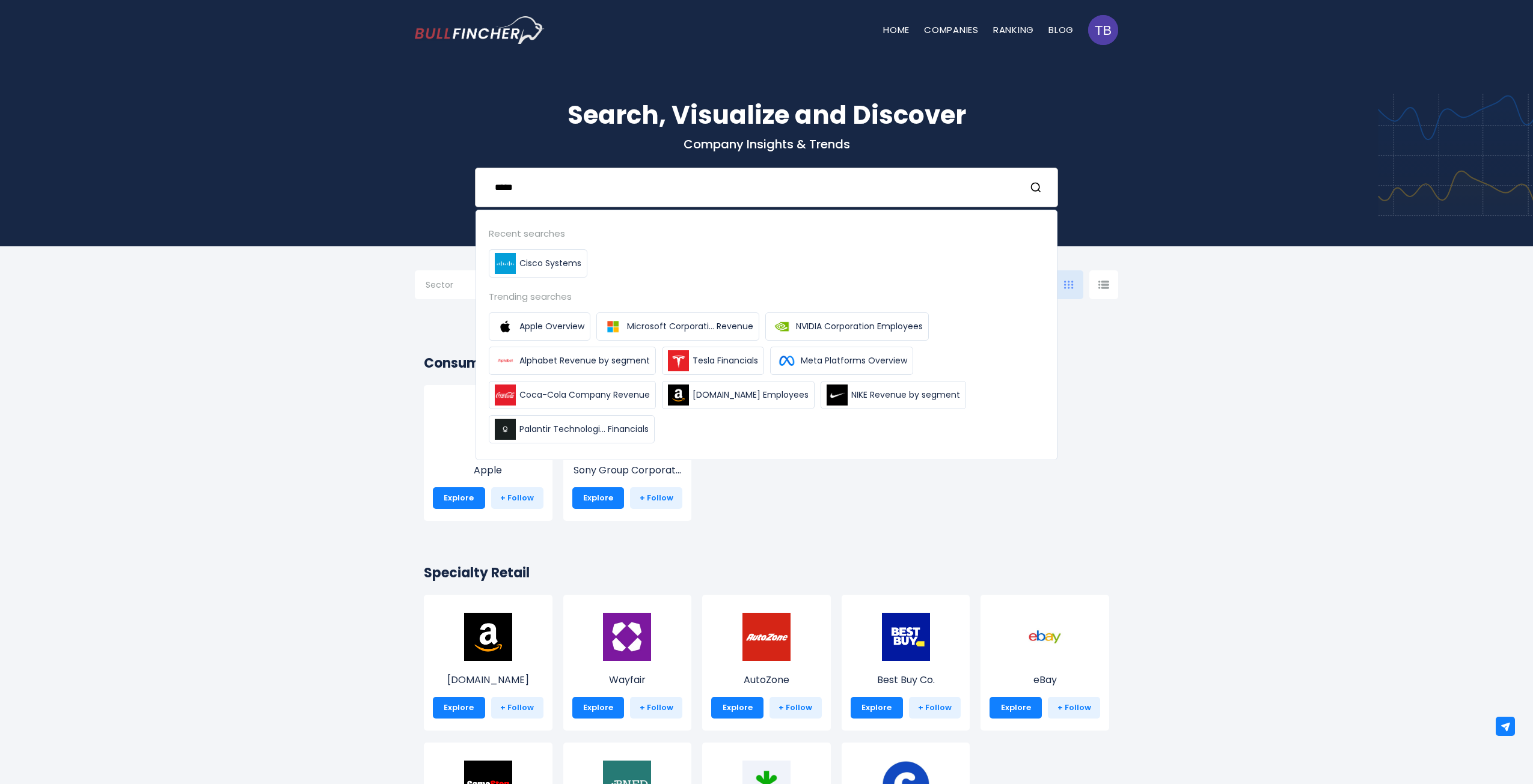
type input "*****"
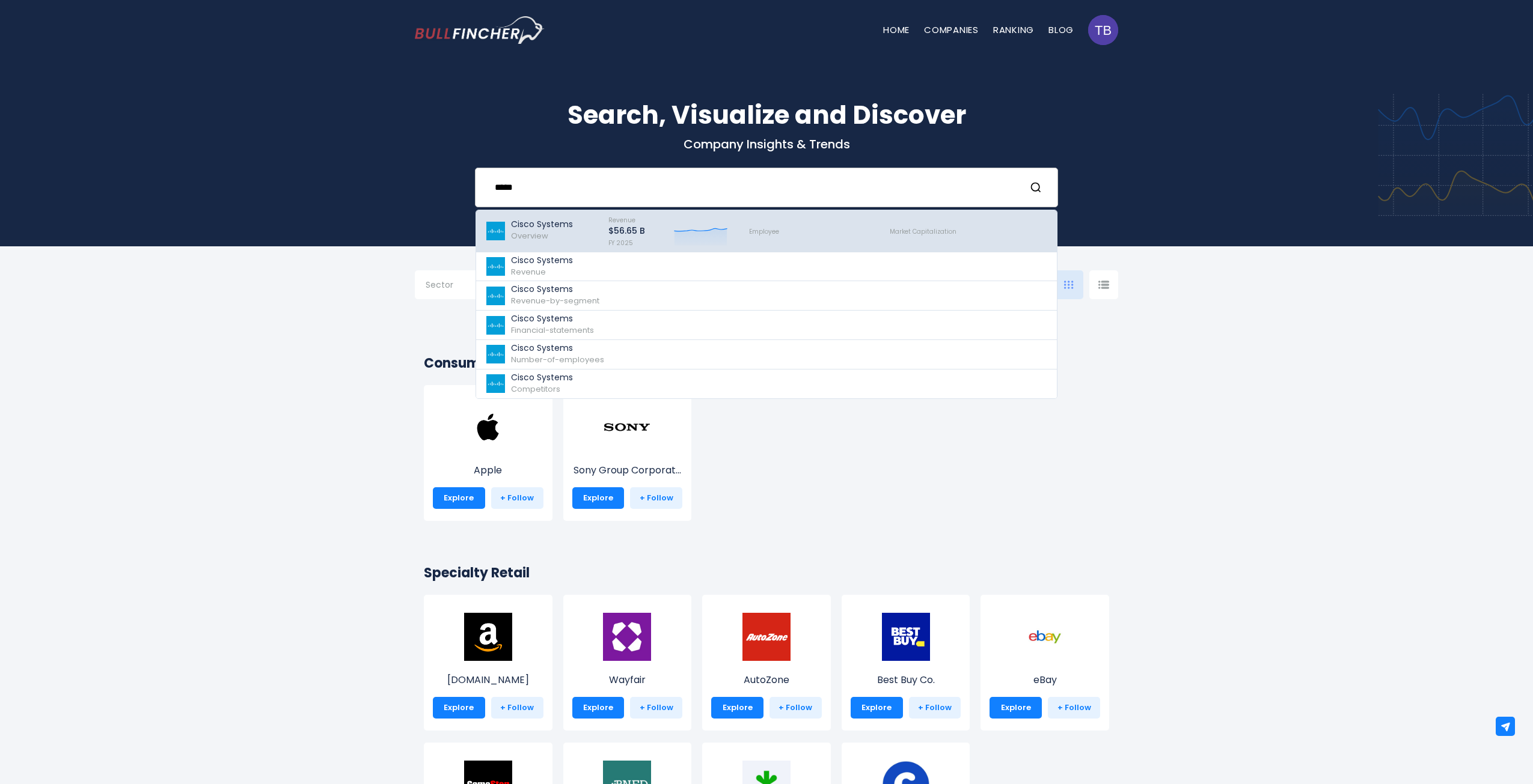
click at [538, 221] on p "Cisco Systems" at bounding box center [541, 224] width 62 height 10
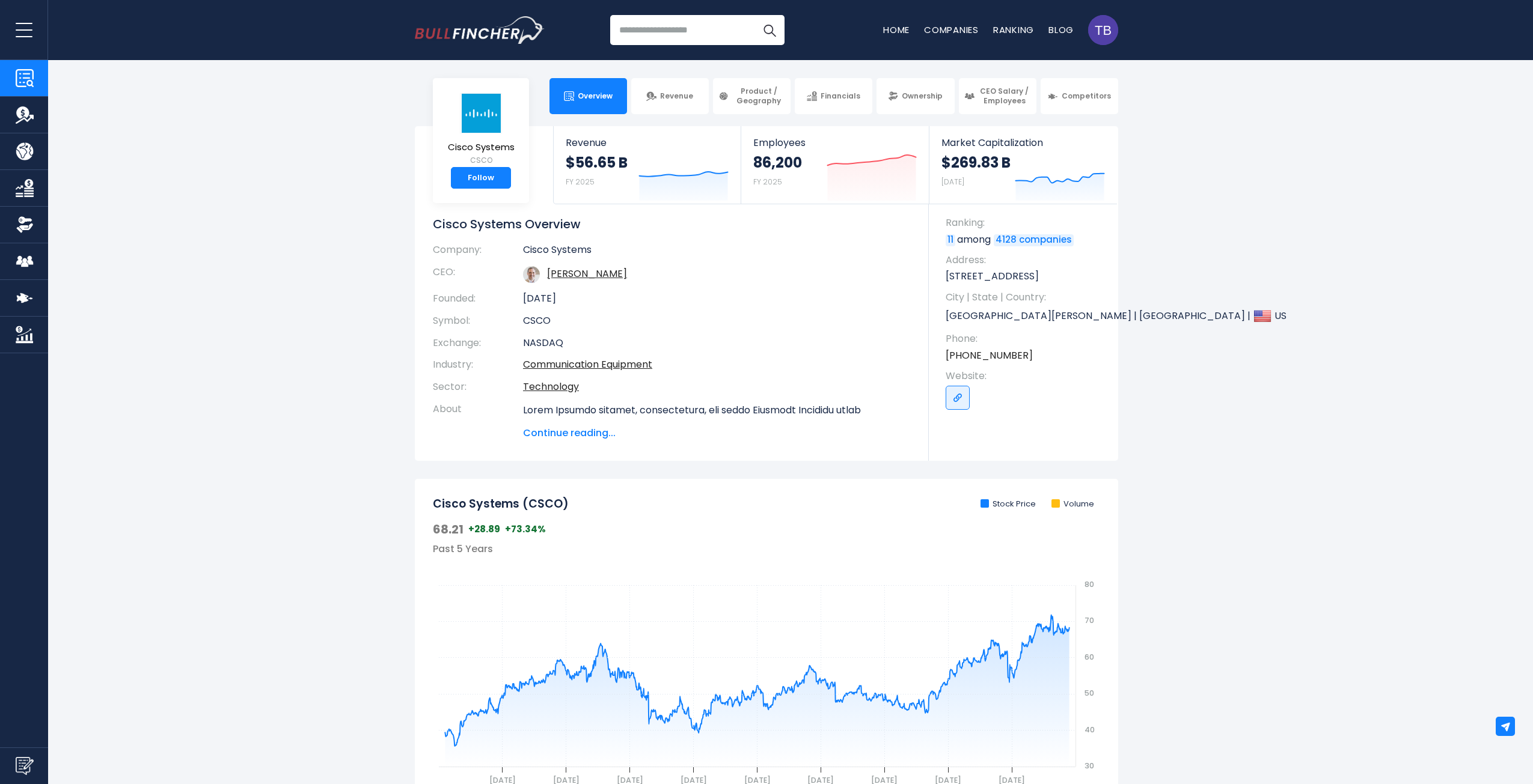
drag, startPoint x: 0, startPoint y: 0, endPoint x: 1212, endPoint y: 321, distance: 1253.8
click at [1210, 321] on section "Cisco Systems CSCO Follow Revenue $56.65 B FY 2025 Created with Highcharts 12.1…" at bounding box center [766, 294] width 1533 height 335
click at [485, 171] on link "Follow" at bounding box center [480, 177] width 60 height 22
click at [1275, 335] on section "Cisco Systems CSCO ✓ Following Revenue $56.65 B FY 2025 Created with Highcharts…" at bounding box center [766, 294] width 1533 height 335
click at [1263, 257] on section "Cisco Systems CSCO ✓ Following Revenue $56.65 B FY 2025 Created with Highcharts…" at bounding box center [766, 294] width 1533 height 335
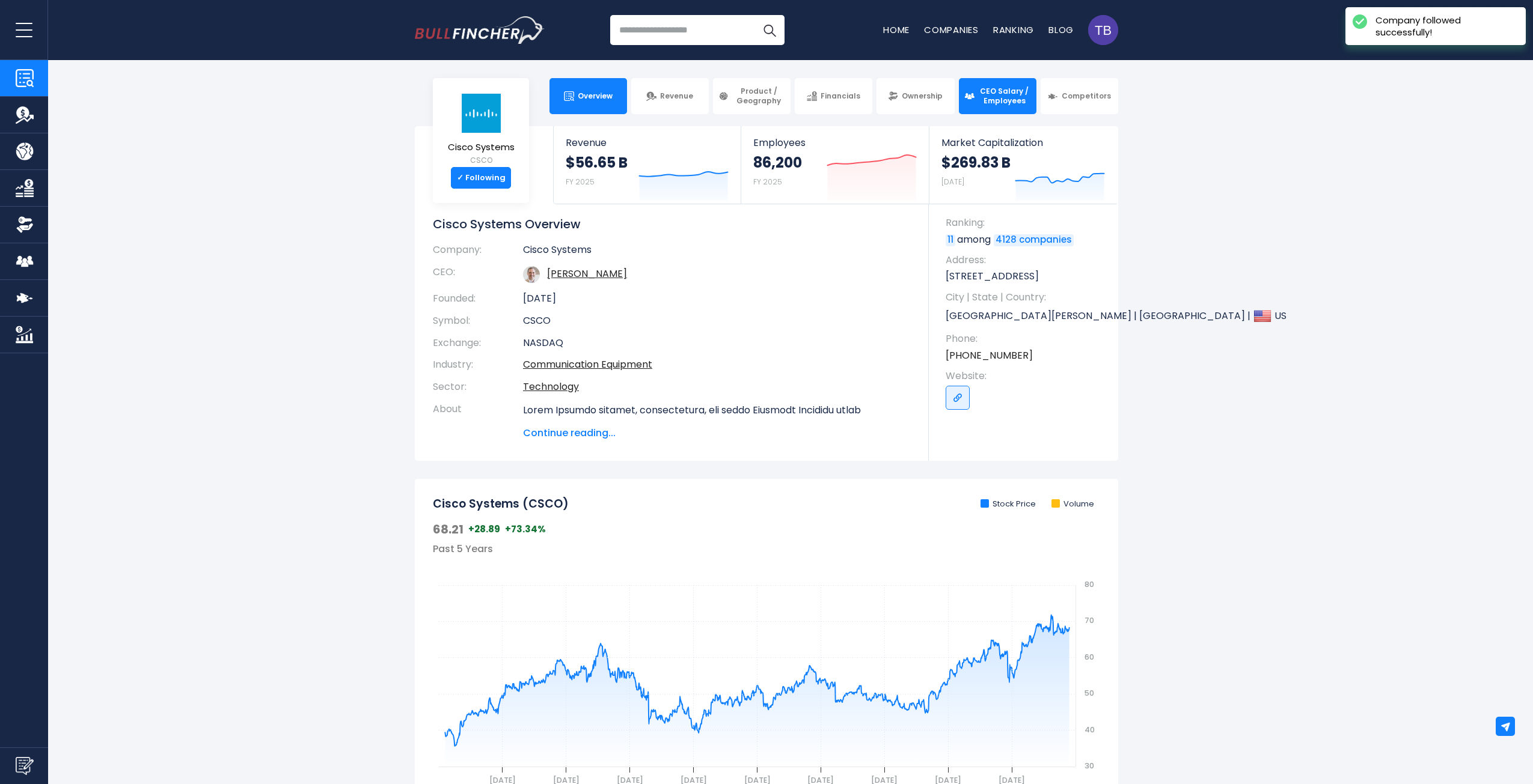
click at [983, 100] on span "CEO Salary / Employees" at bounding box center [1005, 95] width 53 height 19
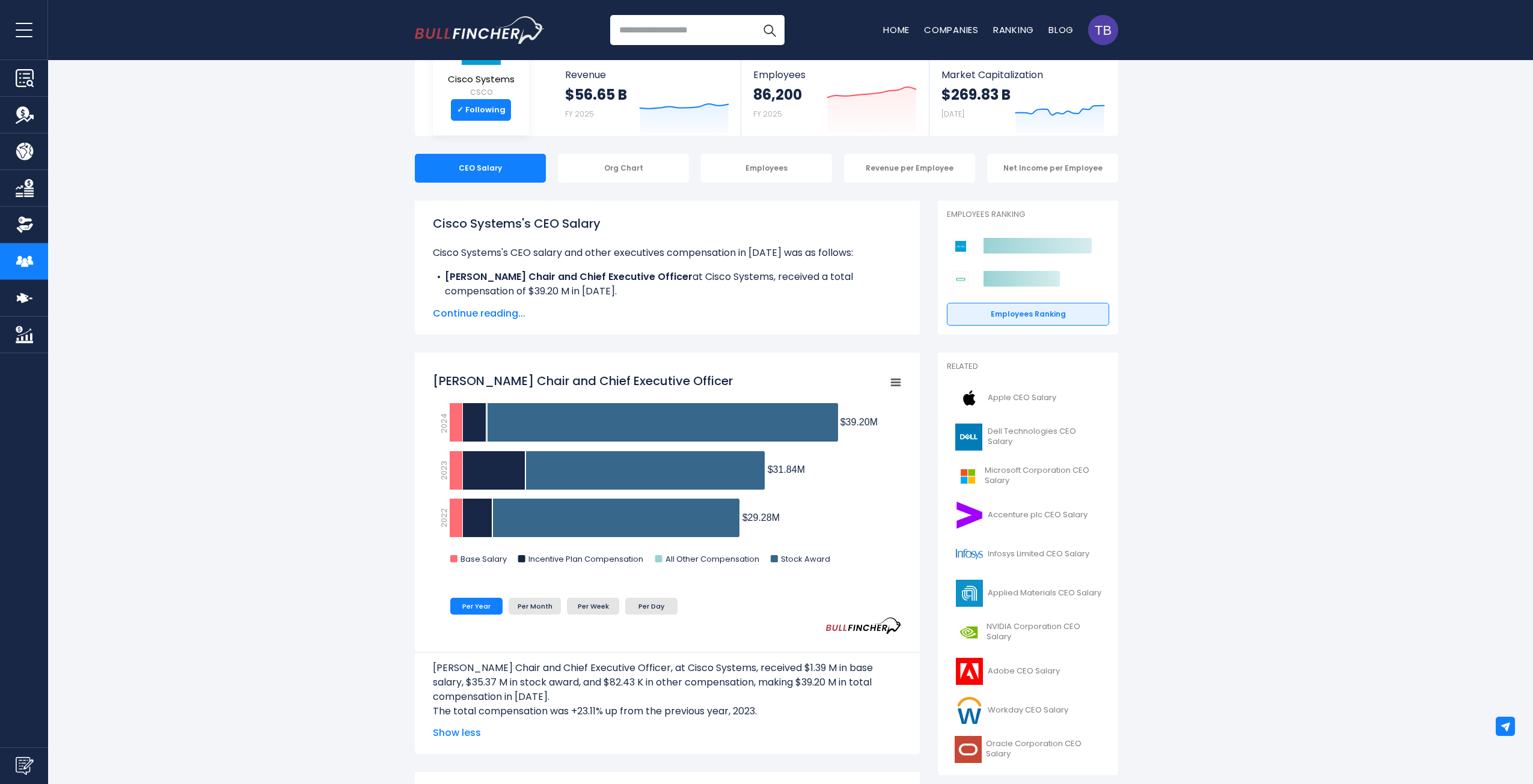
scroll to position [80, 0]
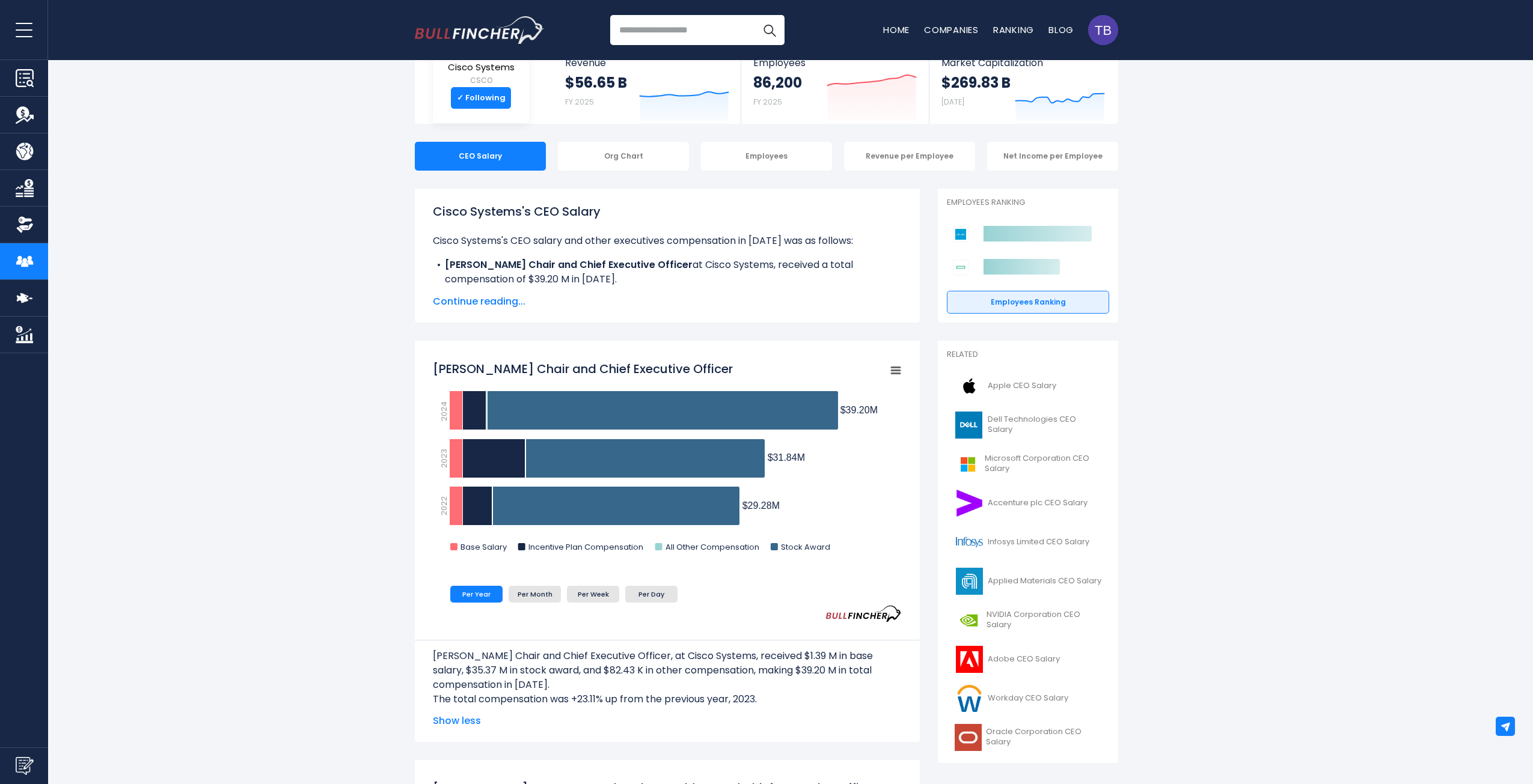
click at [625, 151] on div "Org Chart" at bounding box center [623, 156] width 131 height 28
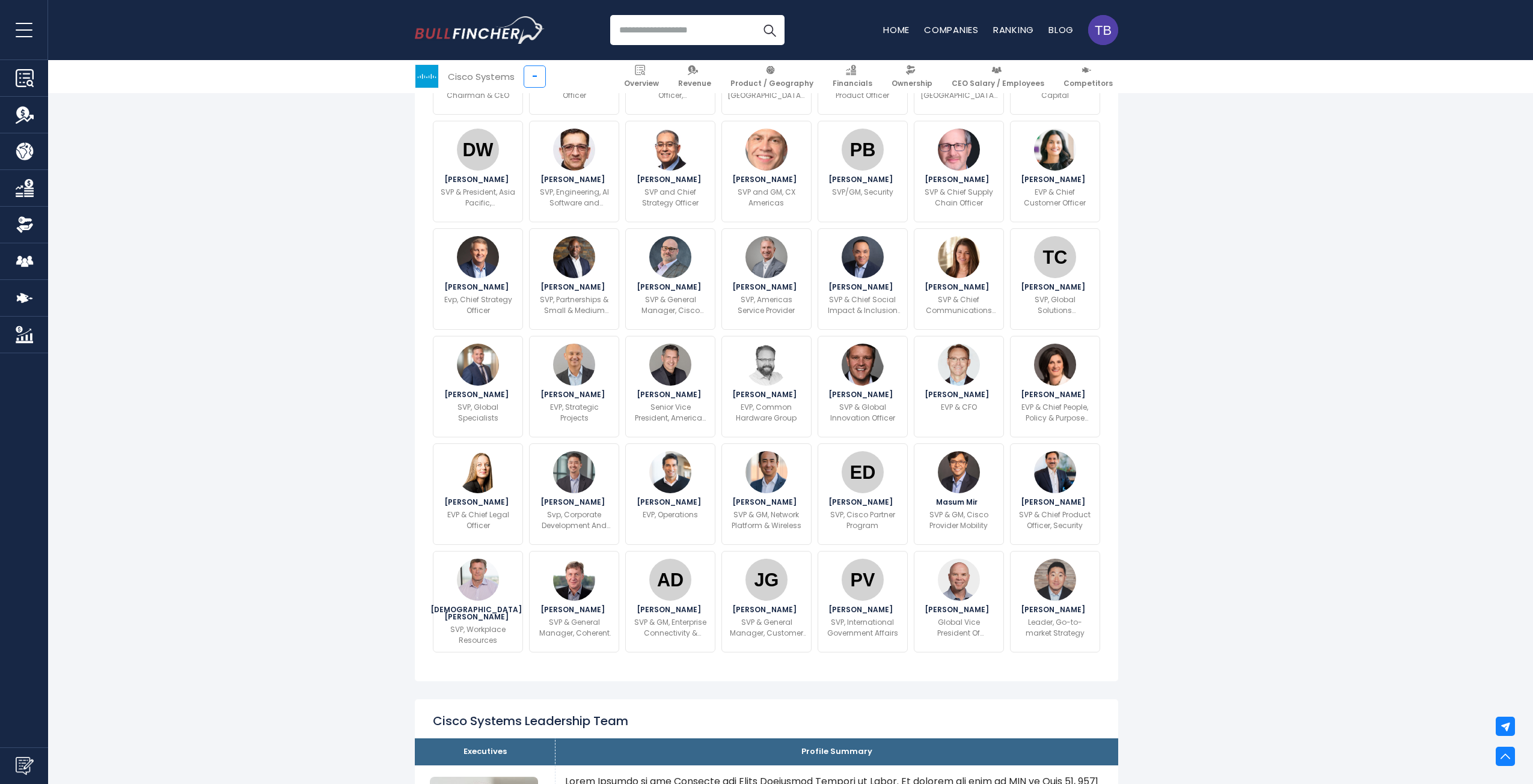
scroll to position [561, 0]
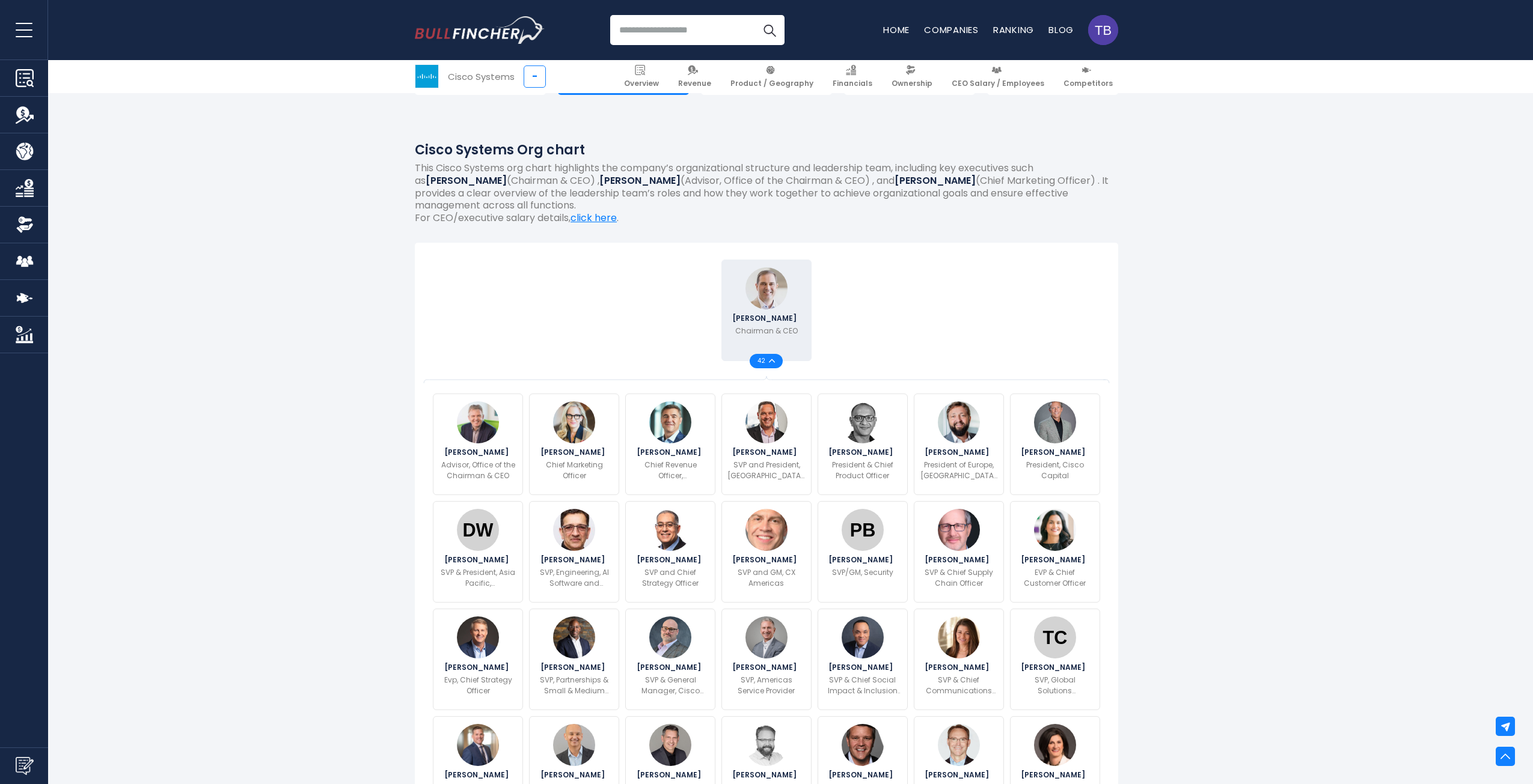
scroll to position [80, 0]
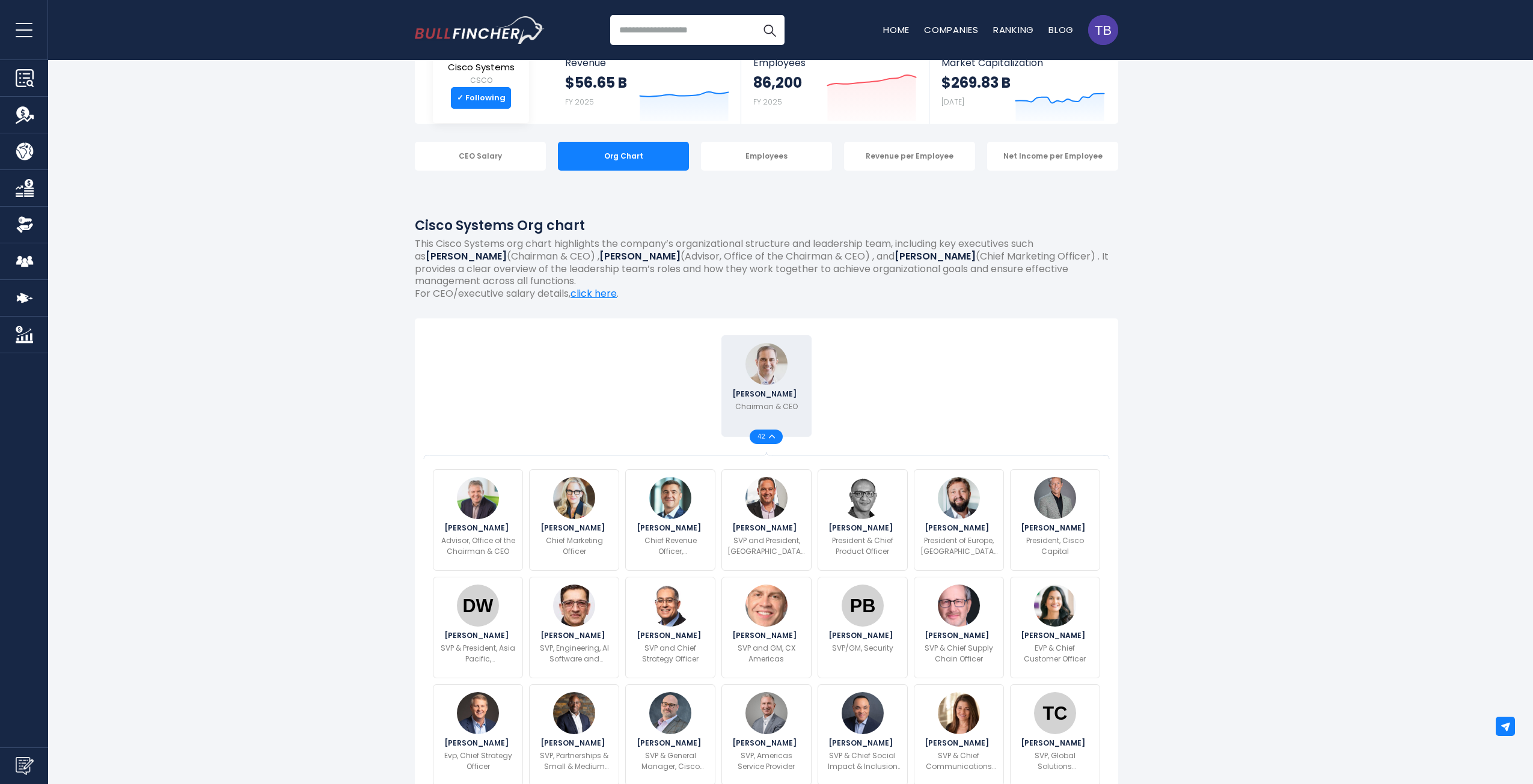
click at [762, 157] on div "Employees" at bounding box center [766, 156] width 131 height 28
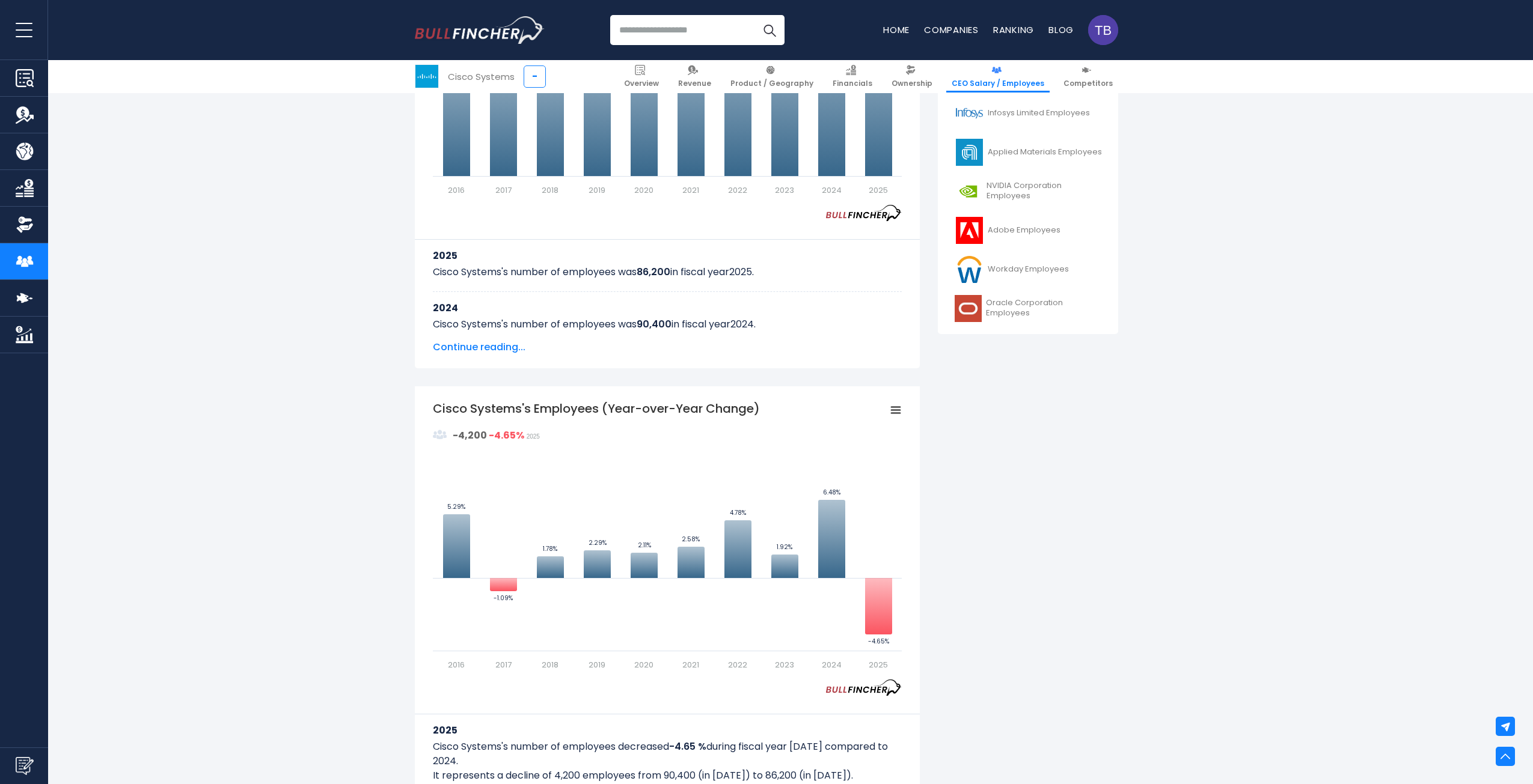
scroll to position [481, 0]
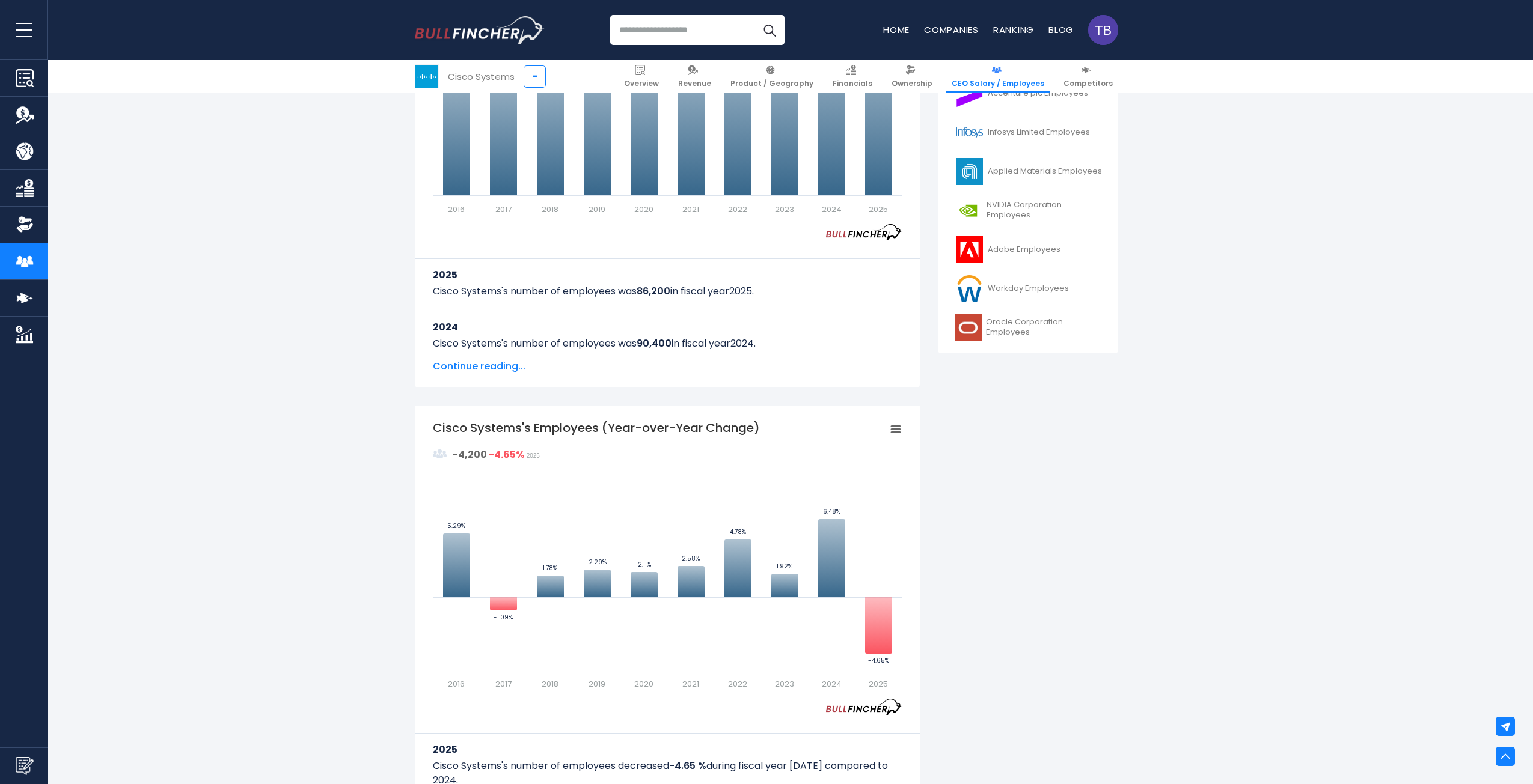
click at [1354, 241] on div "Cisco Systems's Number of Employees Over the past 10 years (2016-2025): The hig…" at bounding box center [766, 768] width 1533 height 1961
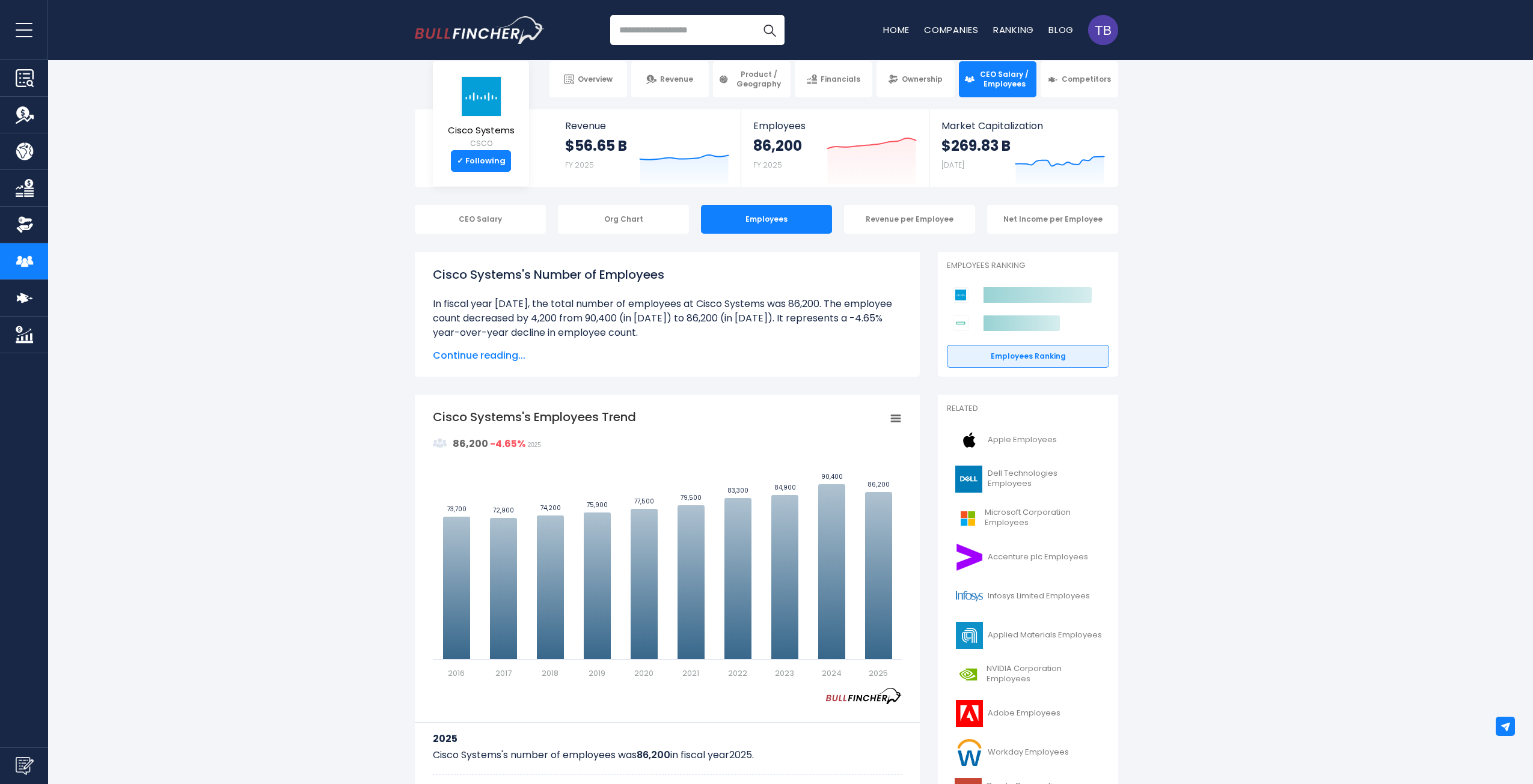
scroll to position [0, 0]
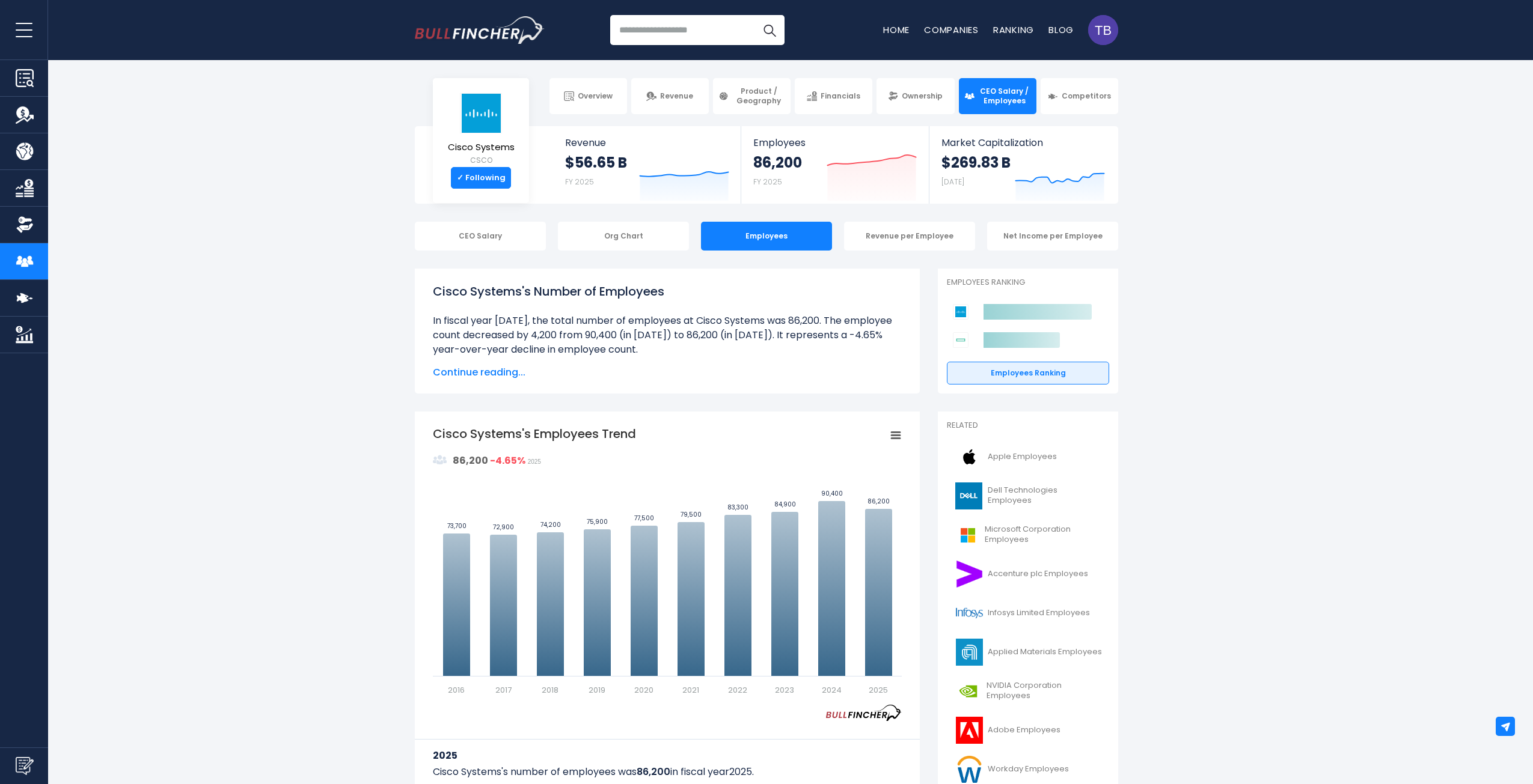
click at [1348, 232] on div "CEO Salary Org Chart Employees Revenue per Employee Net Income per Employee" at bounding box center [766, 235] width 1533 height 28
click at [908, 237] on div "Revenue per Employee" at bounding box center [910, 235] width 131 height 28
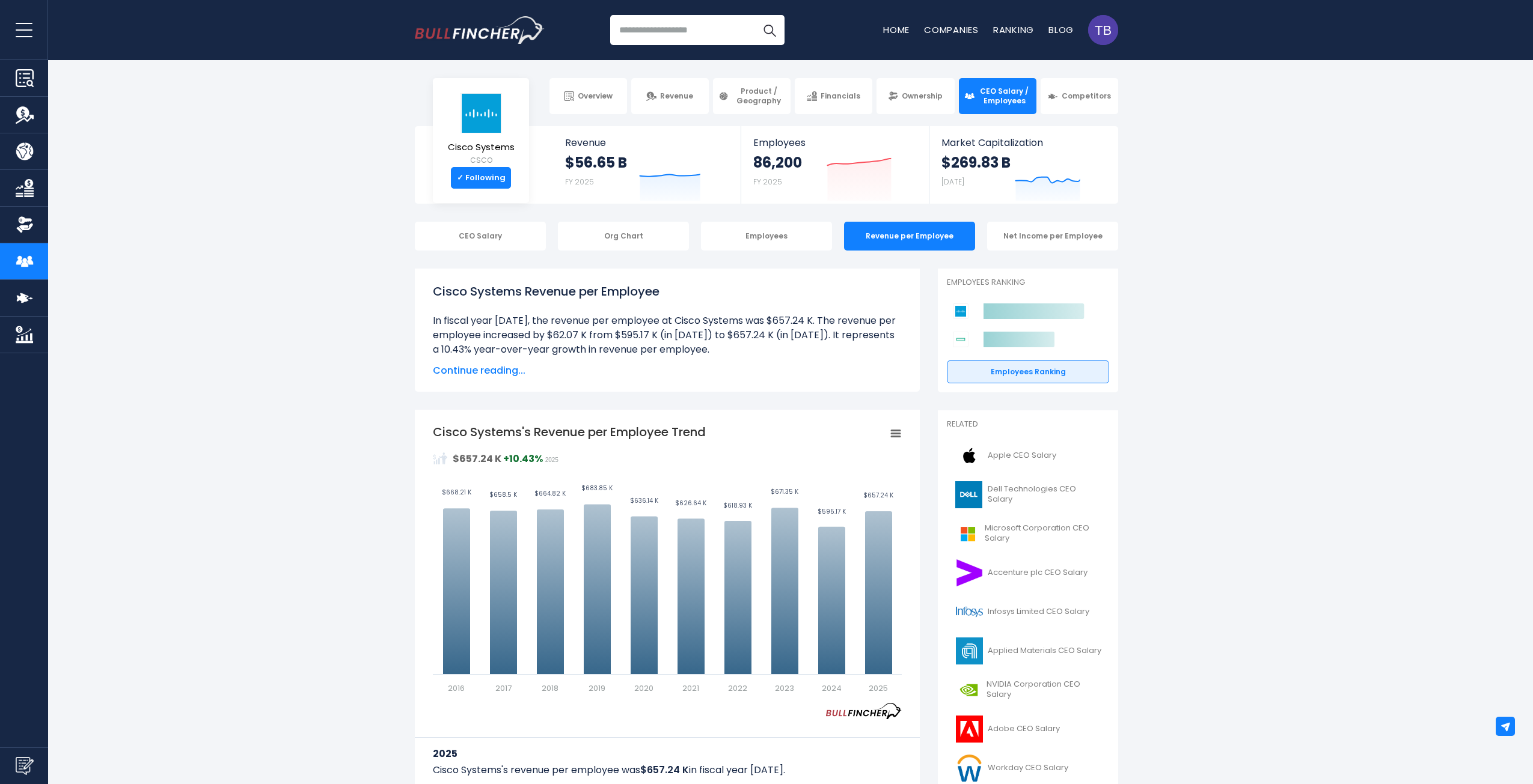
drag, startPoint x: 1318, startPoint y: 262, endPoint x: 806, endPoint y: 312, distance: 514.4
click at [765, 321] on li "In fiscal year [DATE], the revenue per employee at Cisco Systems was $657.24 K.…" at bounding box center [667, 335] width 469 height 43
click at [1038, 237] on div "Net Income per Employee" at bounding box center [1053, 235] width 131 height 28
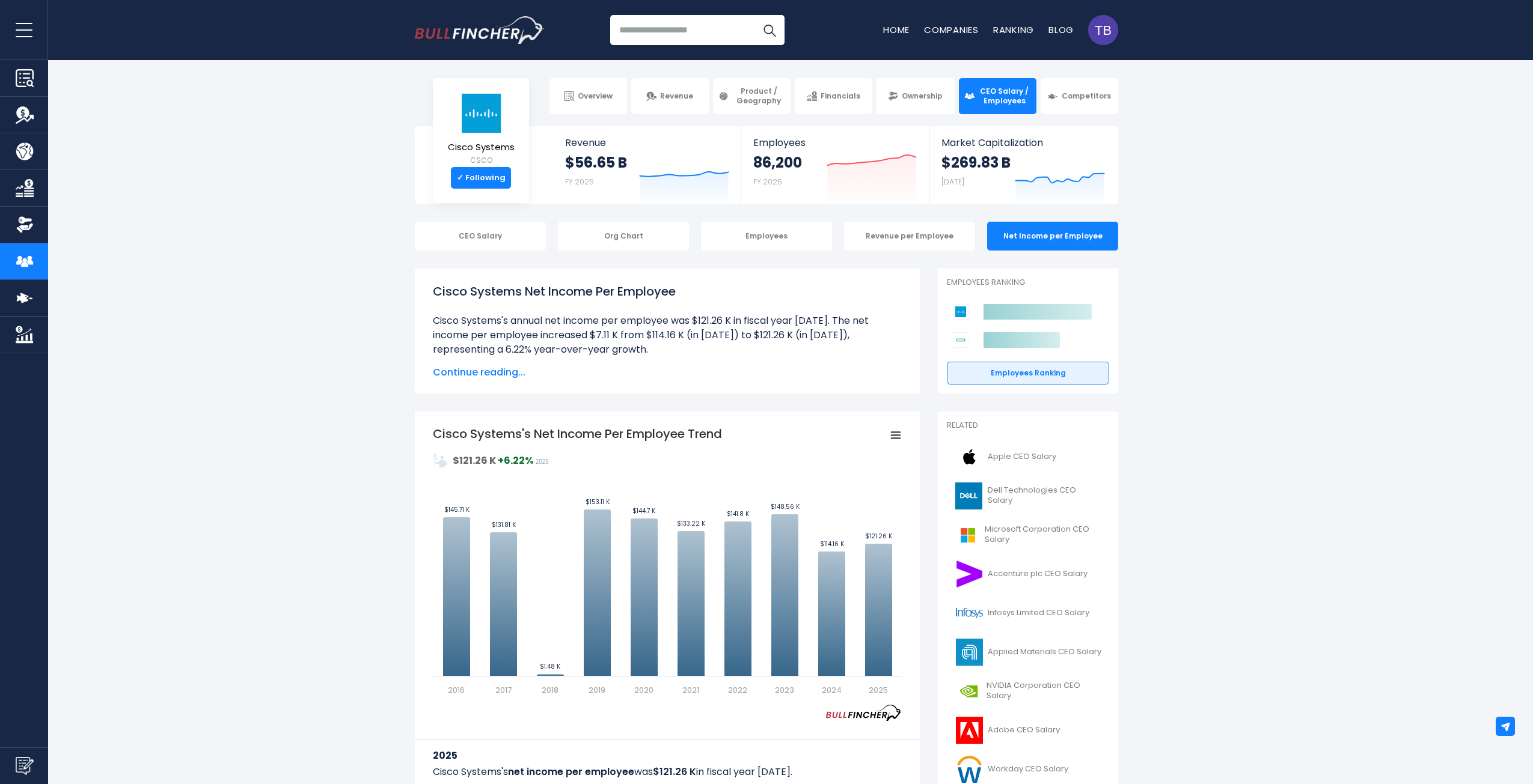
click at [1018, 370] on link "Employees Ranking" at bounding box center [1028, 372] width 163 height 23
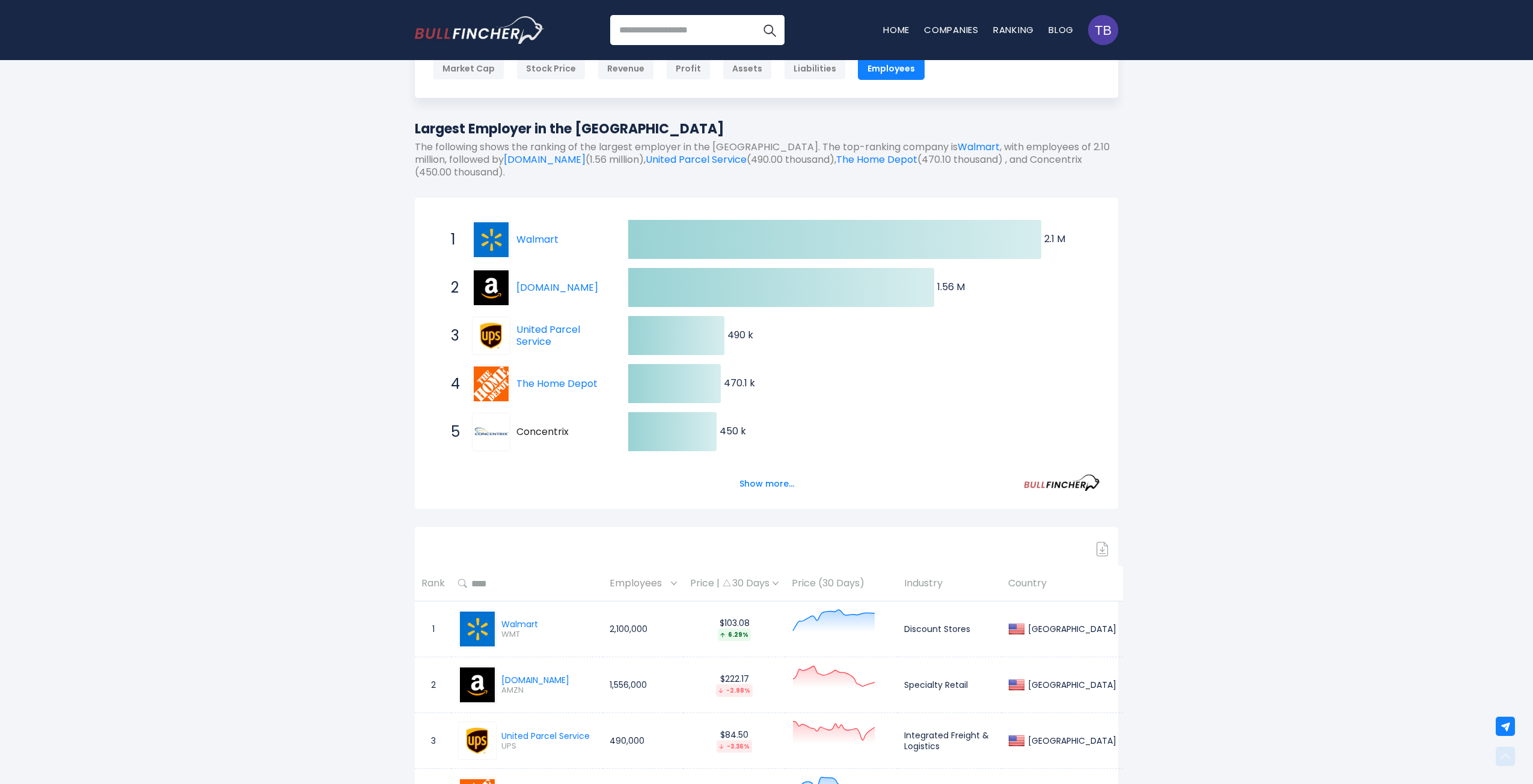
scroll to position [80, 0]
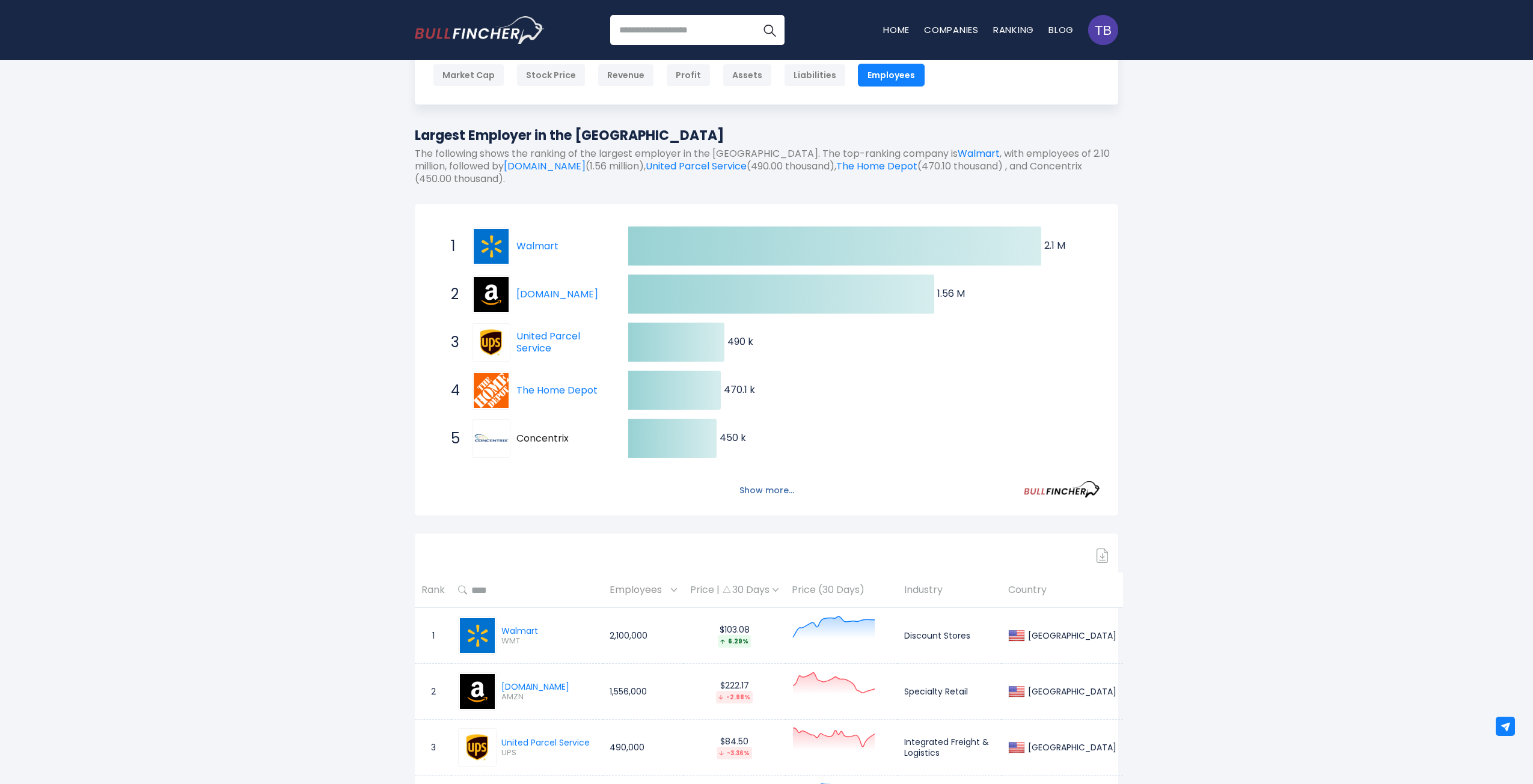
click at [766, 491] on button "Show more..." at bounding box center [766, 491] width 70 height 20
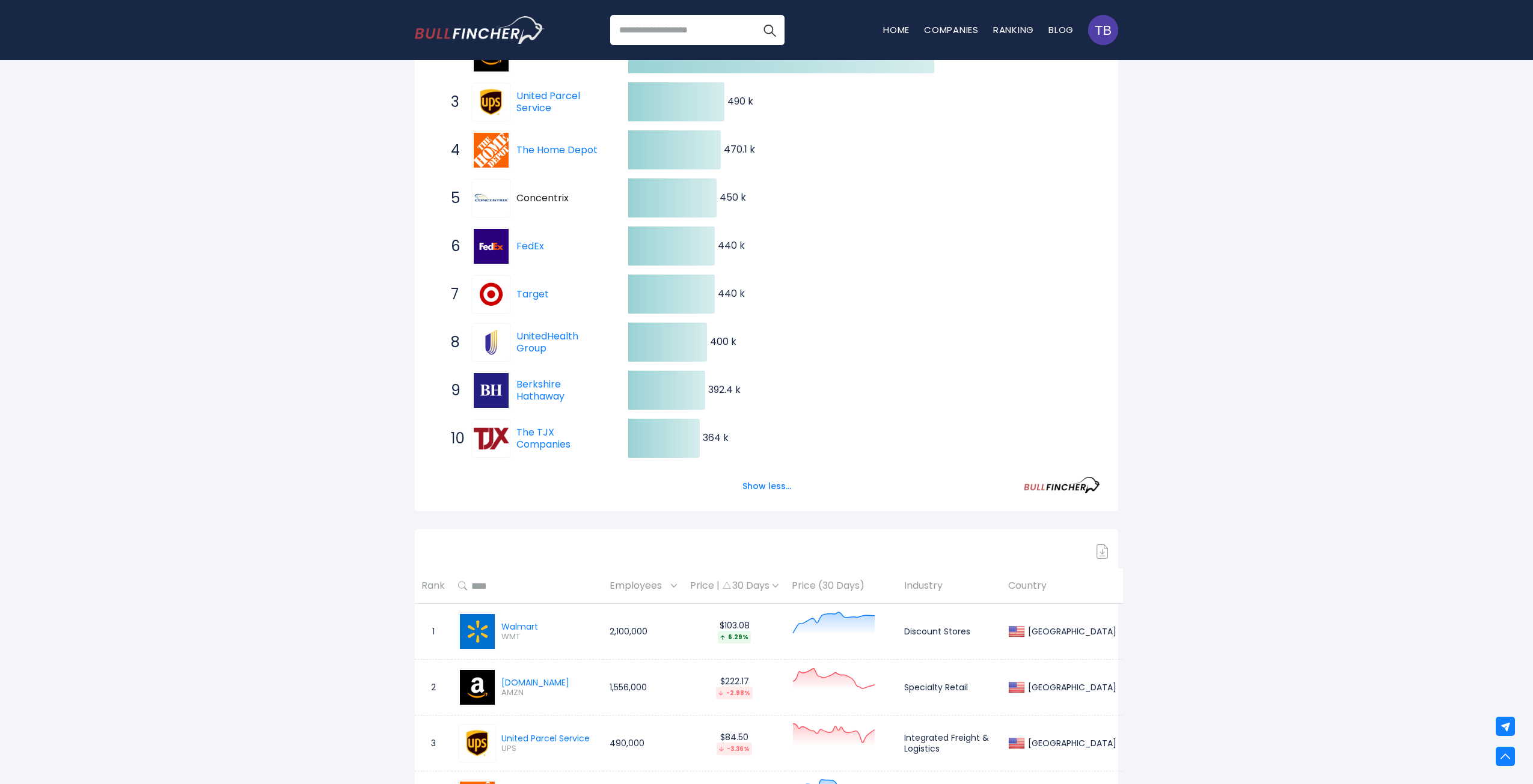
scroll to position [0, 0]
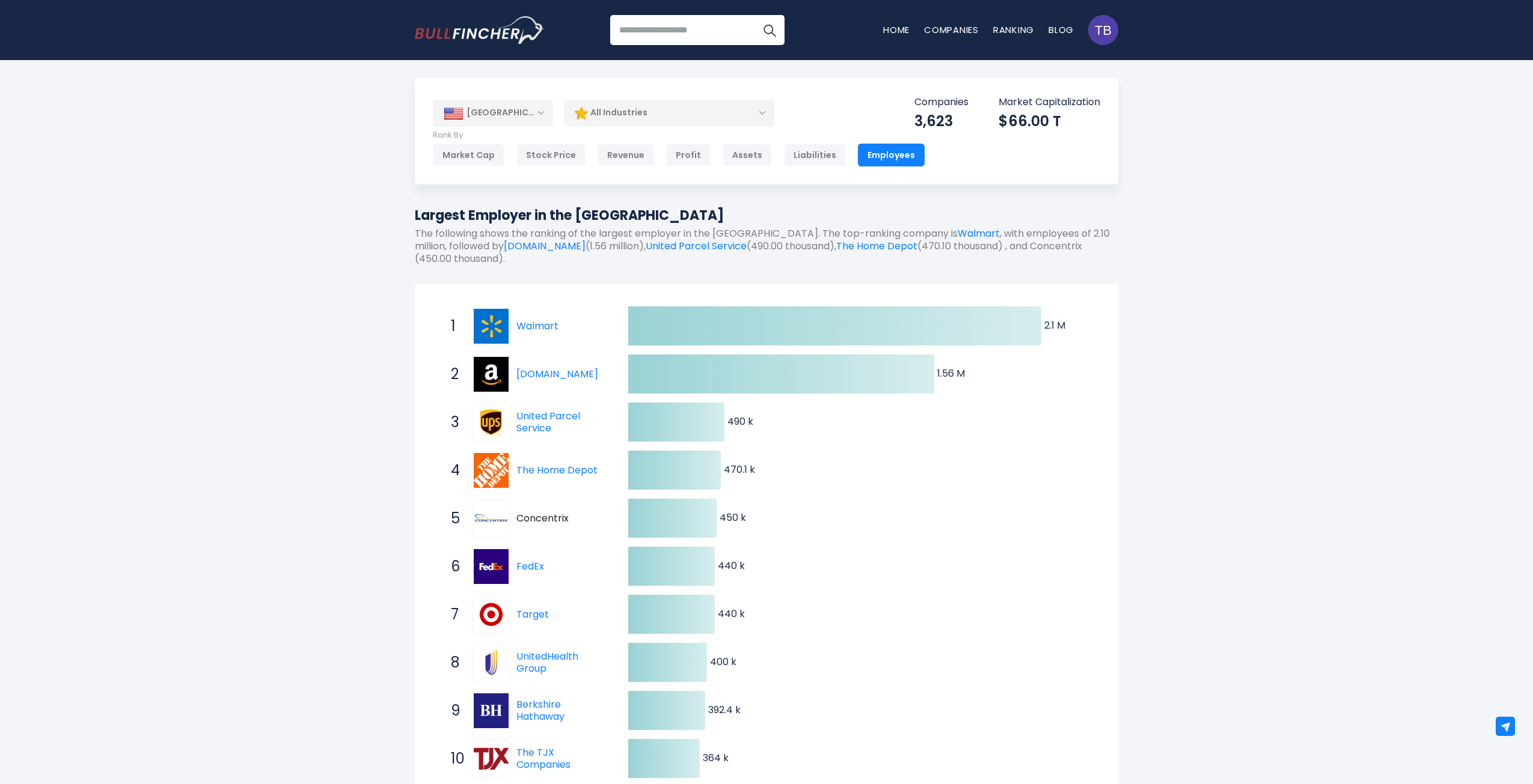
click at [882, 274] on div "Largest Employer in the United States The following shows the ranking of the la…" at bounding box center [766, 240] width 703 height 70
drag, startPoint x: 1232, startPoint y: 237, endPoint x: 1239, endPoint y: 236, distance: 7.1
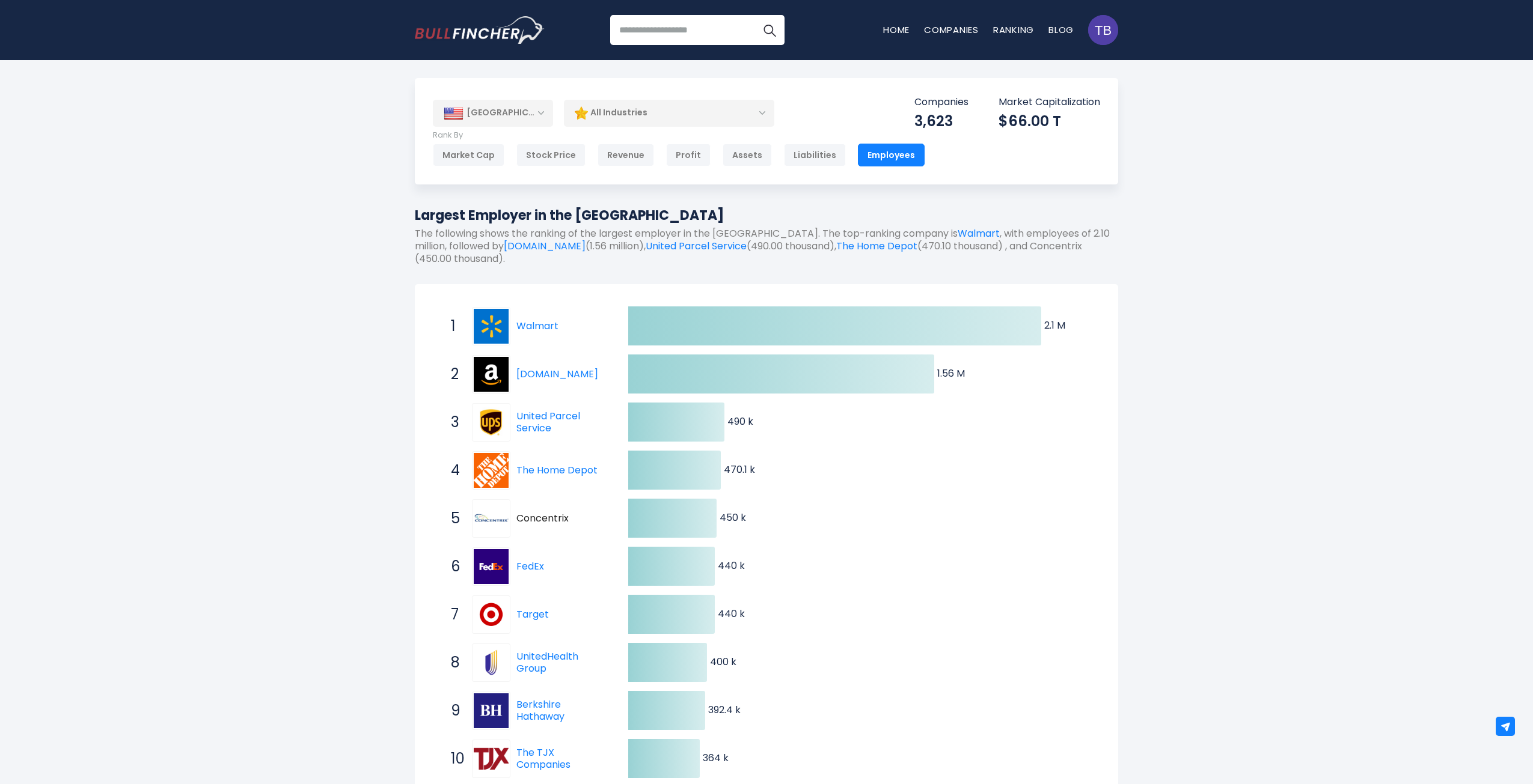
drag, startPoint x: 1197, startPoint y: 226, endPoint x: 1095, endPoint y: 155, distance: 124.3
click at [1015, 25] on link "Ranking" at bounding box center [1014, 29] width 41 height 13
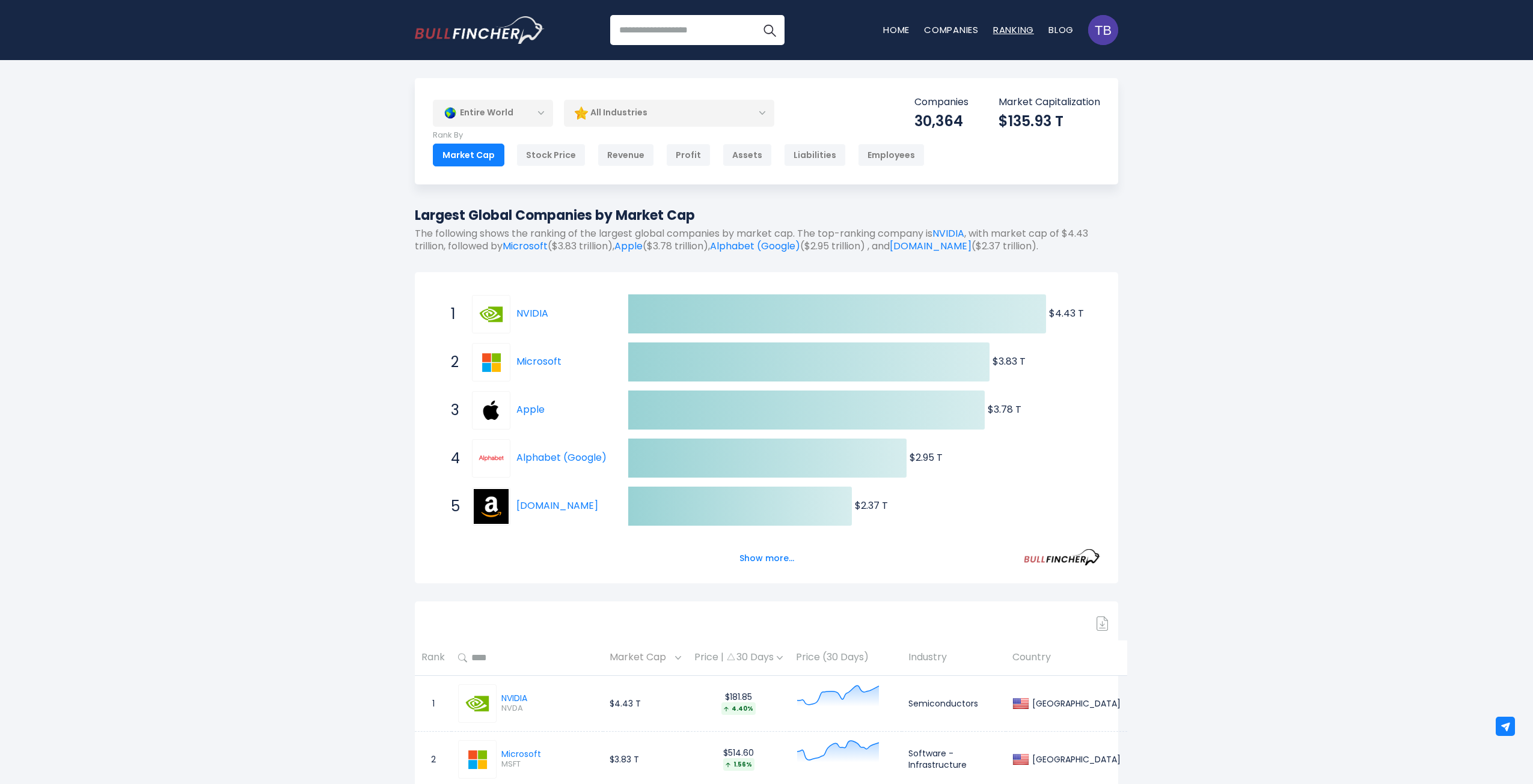
click at [1015, 30] on link "Ranking" at bounding box center [1014, 29] width 41 height 13
click at [1063, 31] on link "Blog" at bounding box center [1061, 29] width 25 height 13
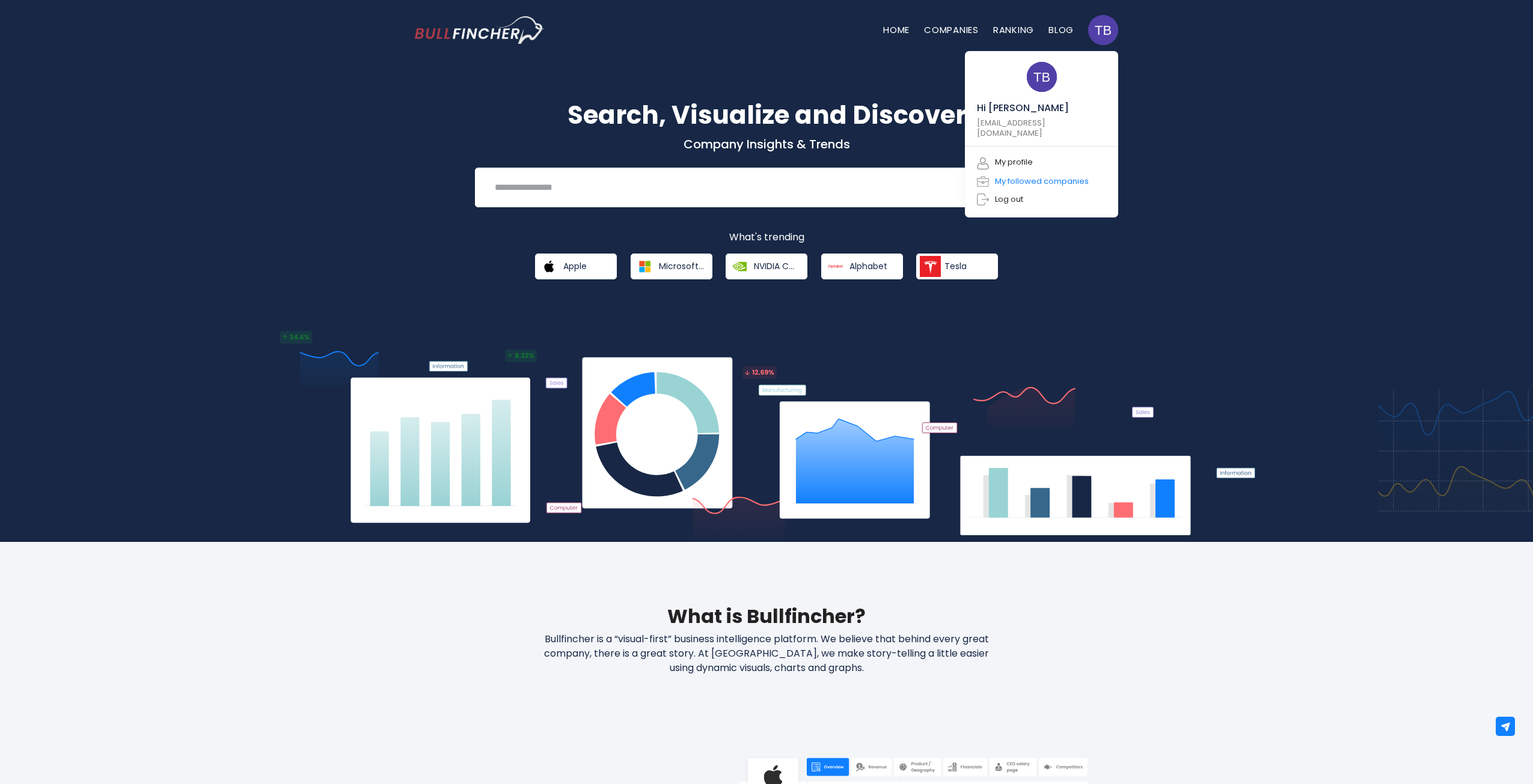
click at [1032, 175] on link "My followed companies" at bounding box center [1032, 181] width 112 height 12
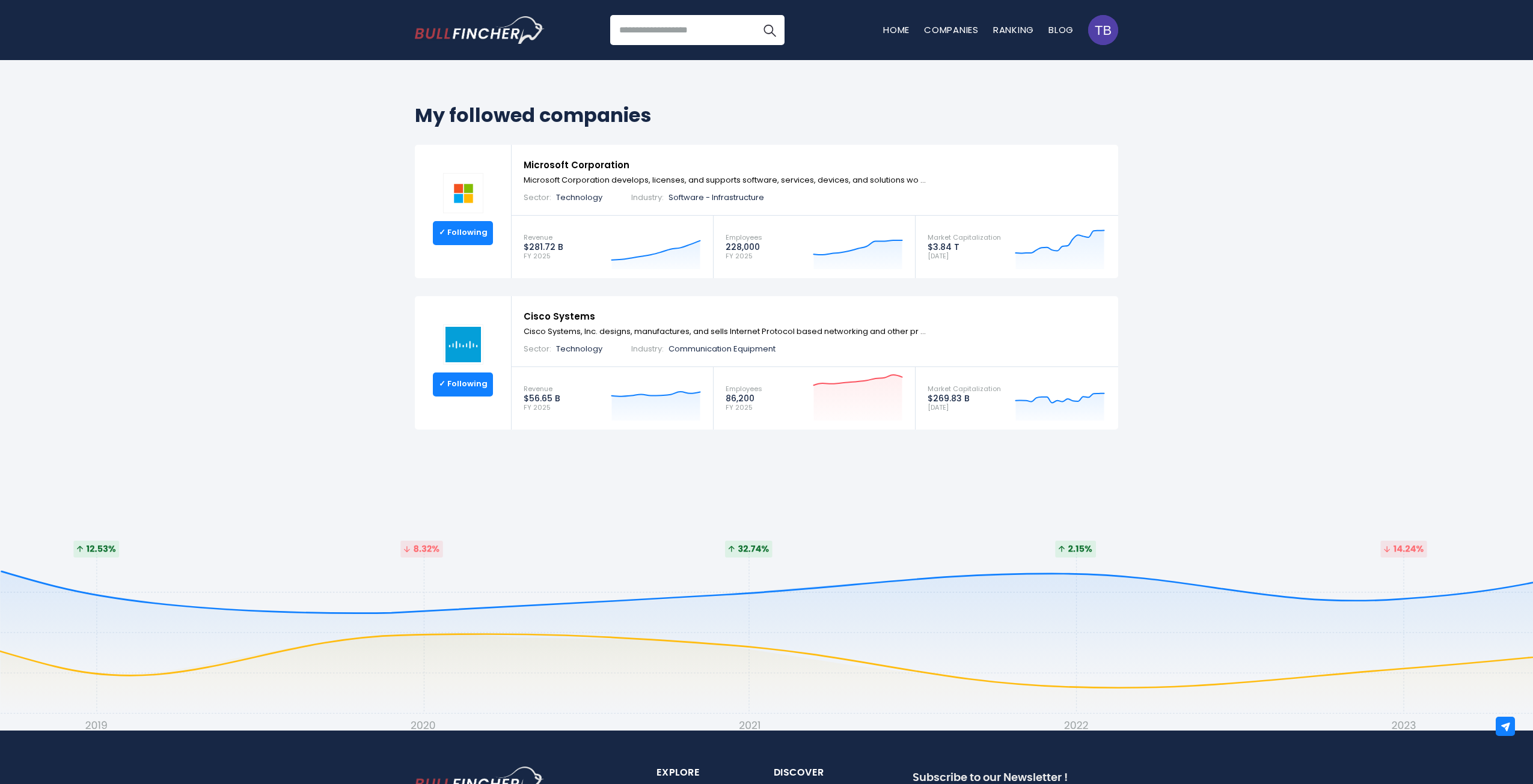
click at [1417, 225] on div "My followed companies ✓ Following Microsoft Corporation Microsoft Corporation d…" at bounding box center [766, 275] width 1533 height 432
click at [469, 339] on img at bounding box center [463, 344] width 40 height 40
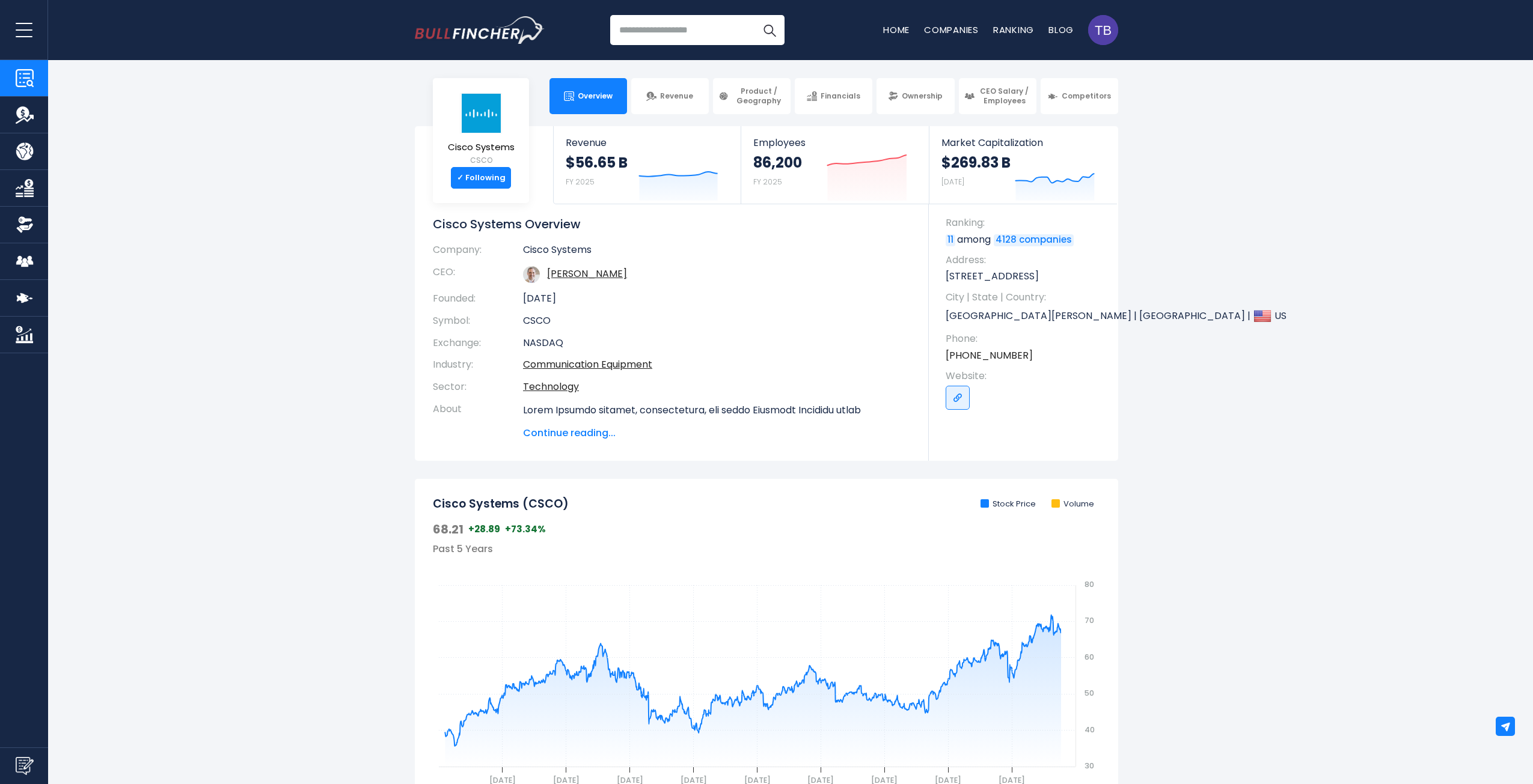
click at [1208, 267] on section "Cisco Systems CSCO ✓ Following Revenue $56.65 B FY 2025 Created with Highcharts…" at bounding box center [766, 294] width 1533 height 335
click at [1199, 271] on section "Cisco Systems CSCO ✓ Following Revenue $56.65 B FY 2025 Created with Highcharts…" at bounding box center [766, 294] width 1533 height 335
click at [1003, 91] on span "CEO Salary / Employees" at bounding box center [1005, 95] width 53 height 19
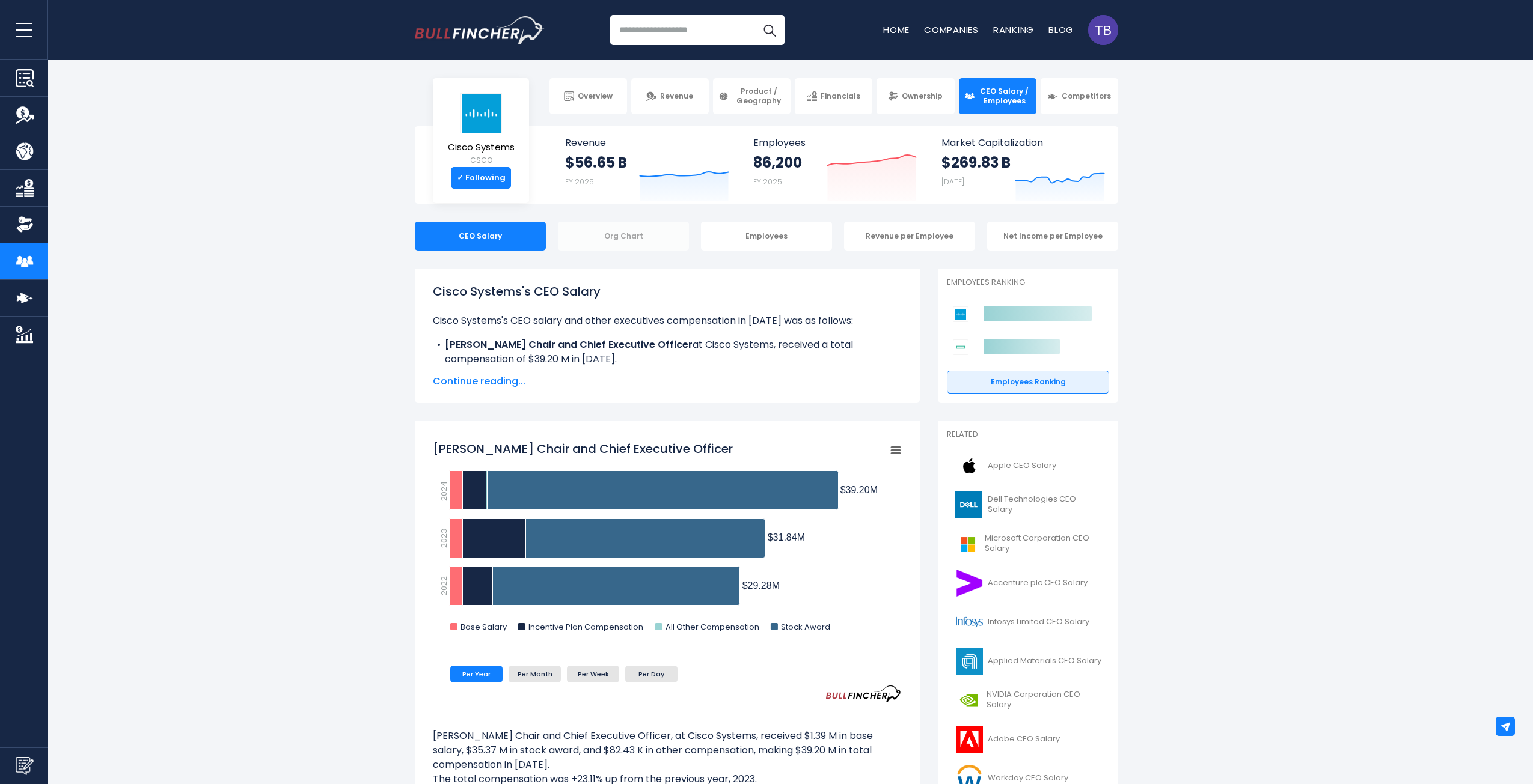
click at [624, 230] on div "Org Chart" at bounding box center [623, 235] width 131 height 28
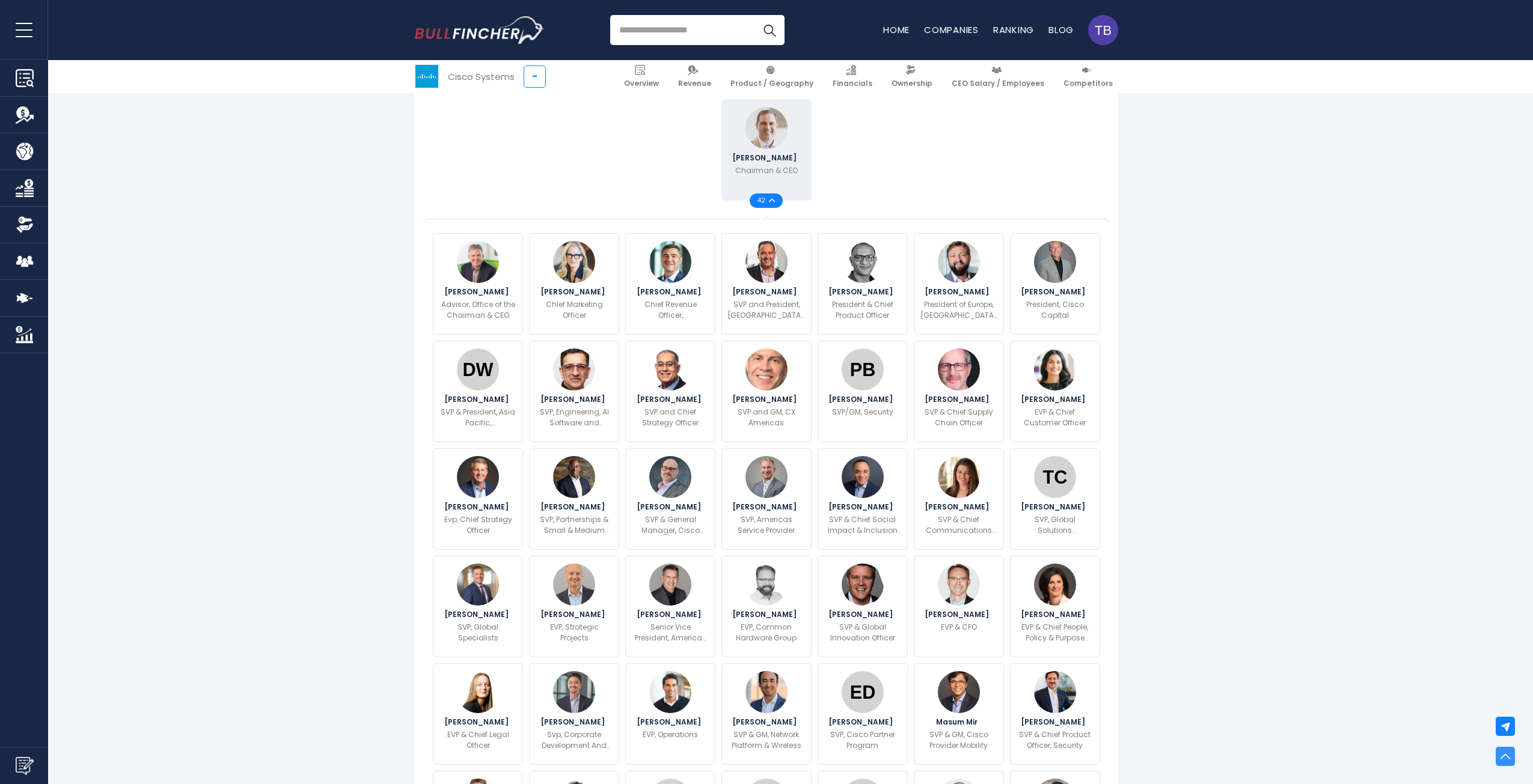
scroll to position [320, 0]
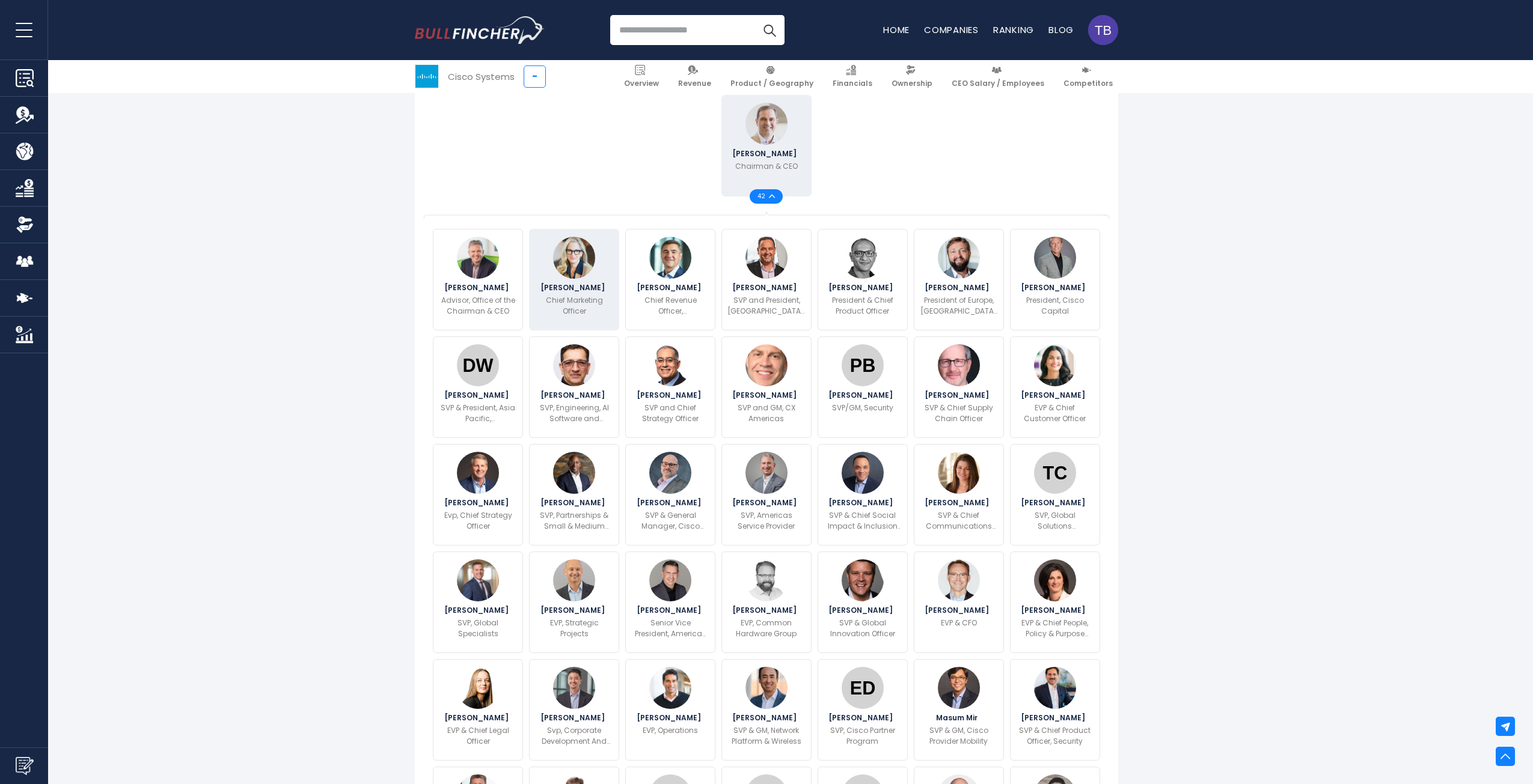
click at [578, 258] on img at bounding box center [573, 258] width 42 height 42
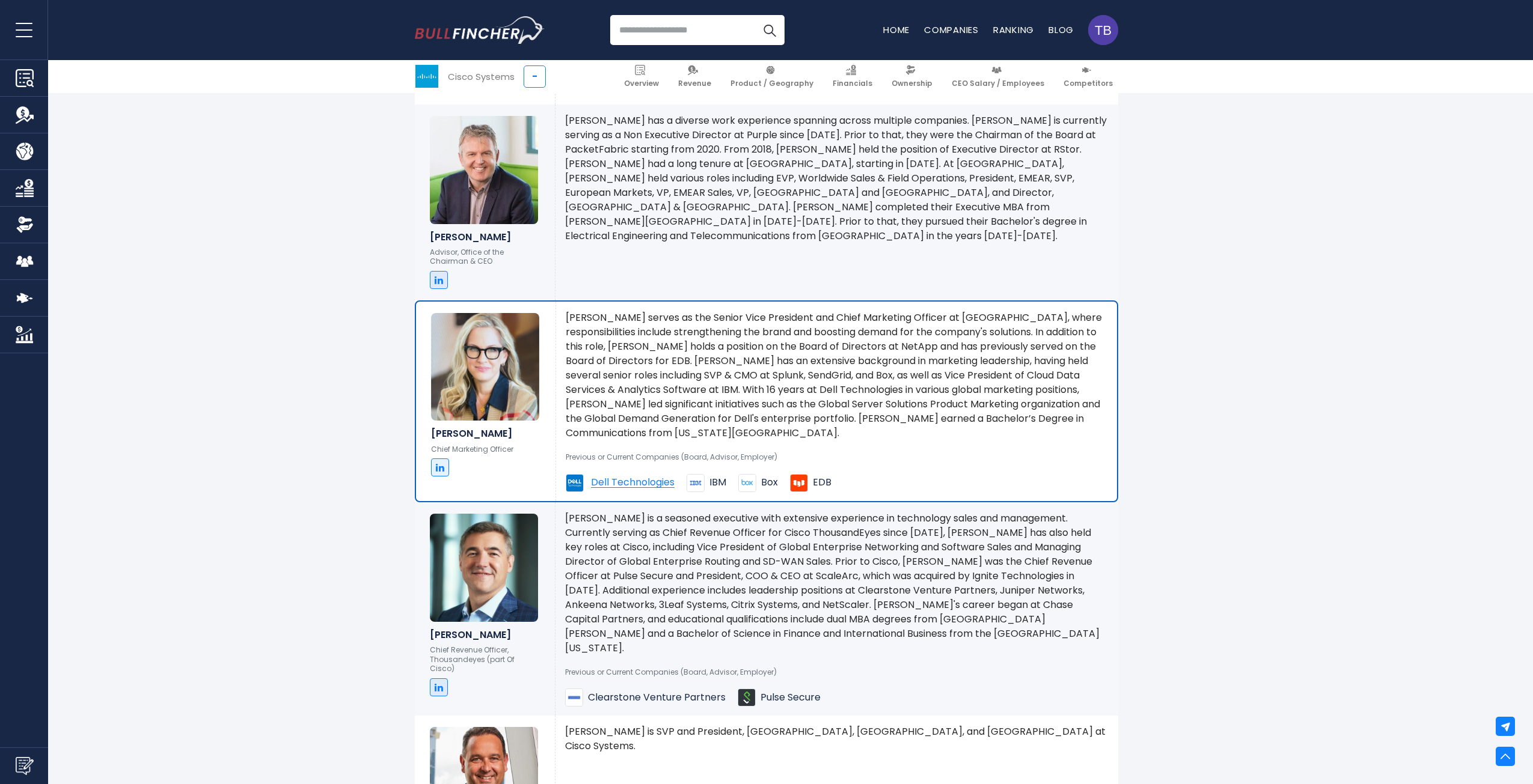
scroll to position [1387, 0]
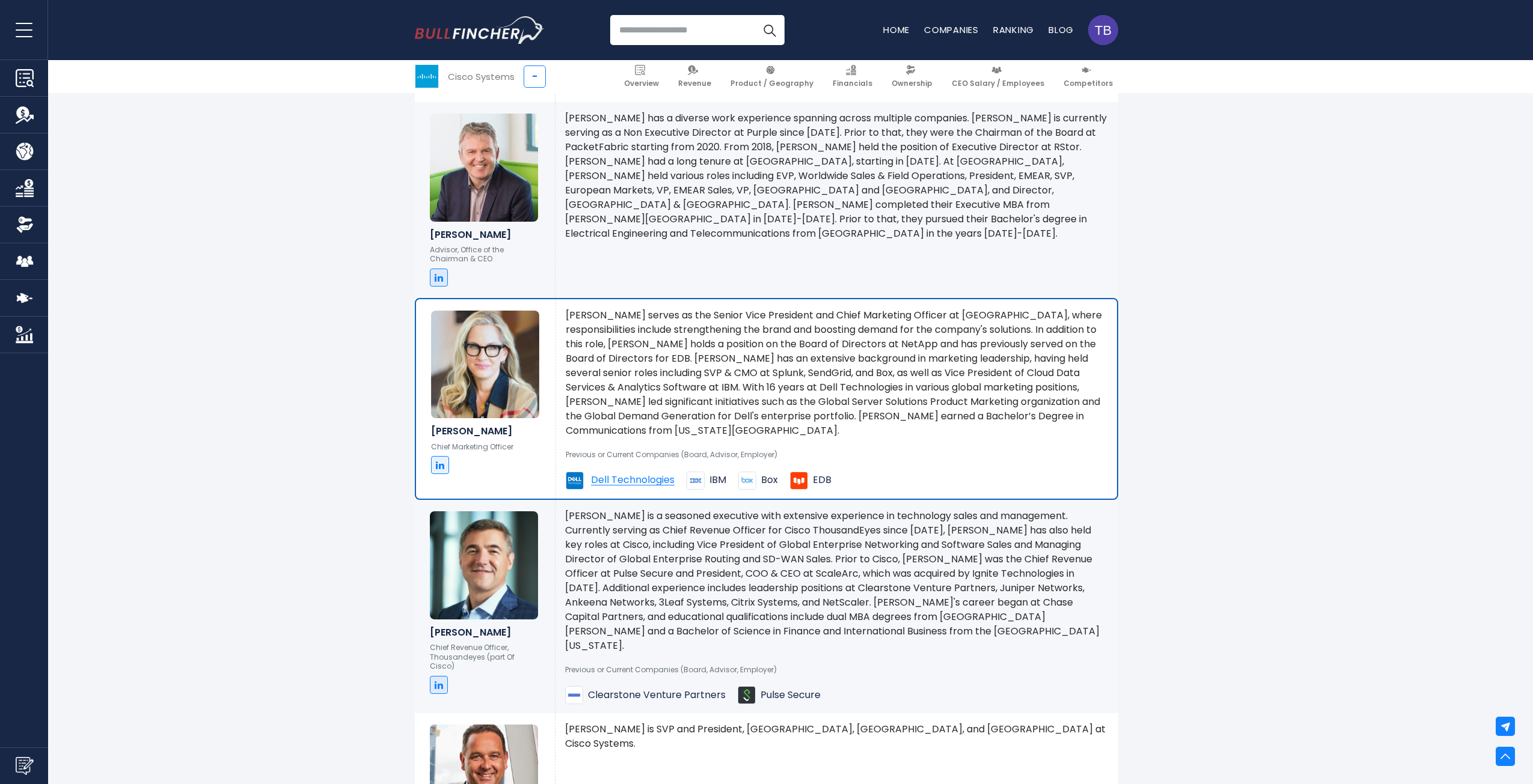
click at [968, 438] on div "Previous or Current Companies (Board, Advisor, Employer) Dell Technologies IBM …" at bounding box center [836, 464] width 541 height 52
click at [478, 360] on img at bounding box center [485, 365] width 108 height 108
drag, startPoint x: 431, startPoint y: 434, endPoint x: 513, endPoint y: 435, distance: 82.0
click at [513, 435] on h6 "[PERSON_NAME]" at bounding box center [486, 431] width 110 height 12
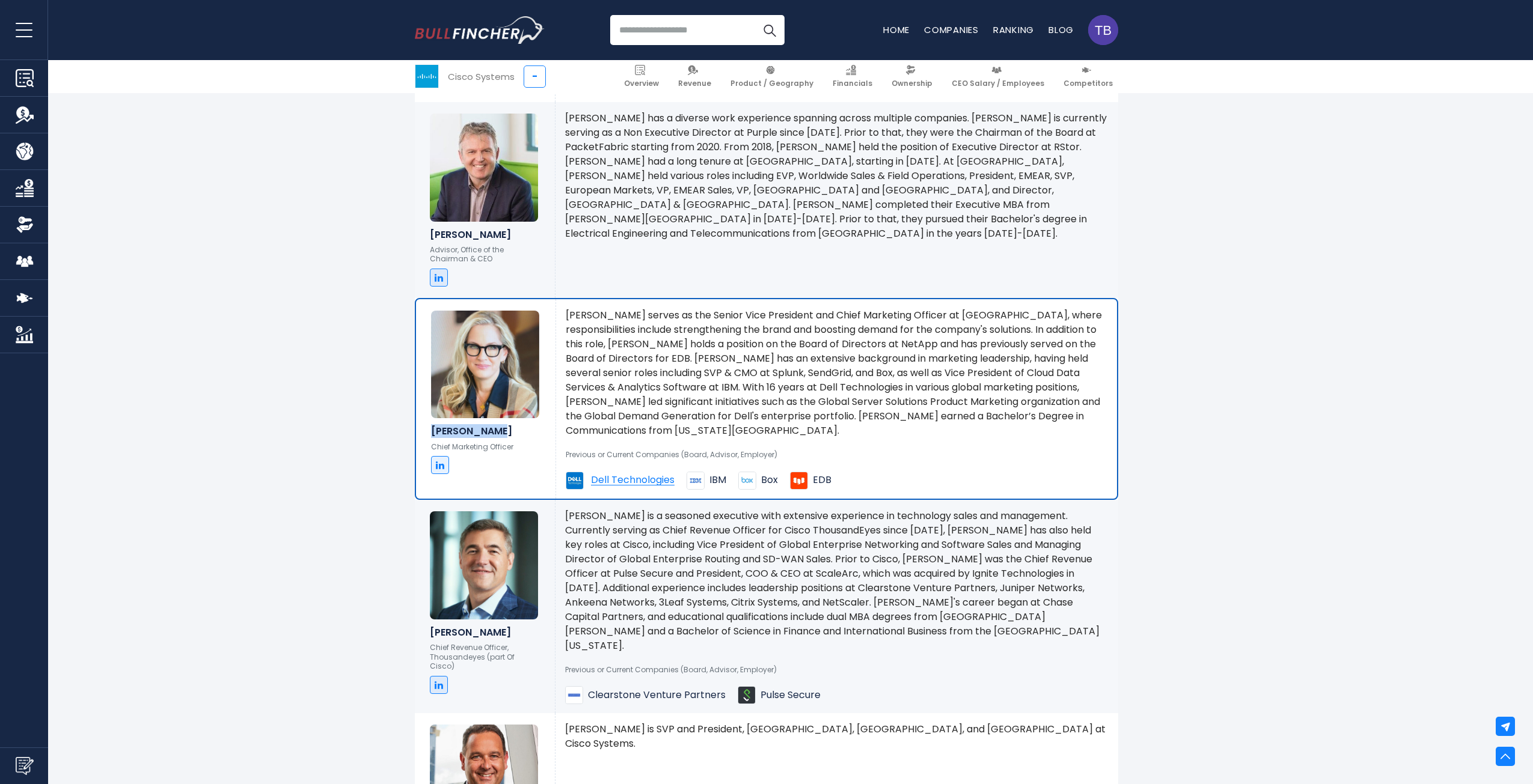
copy h6 "[PERSON_NAME]"
